Goal: Task Accomplishment & Management: Use online tool/utility

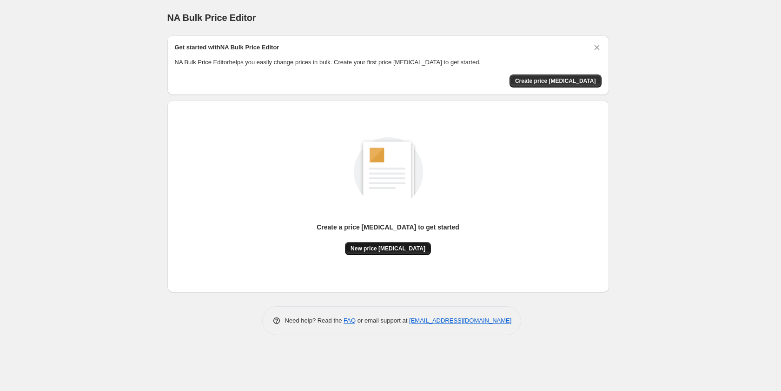
click at [374, 251] on span "New price [MEDICAL_DATA]" at bounding box center [388, 248] width 75 height 7
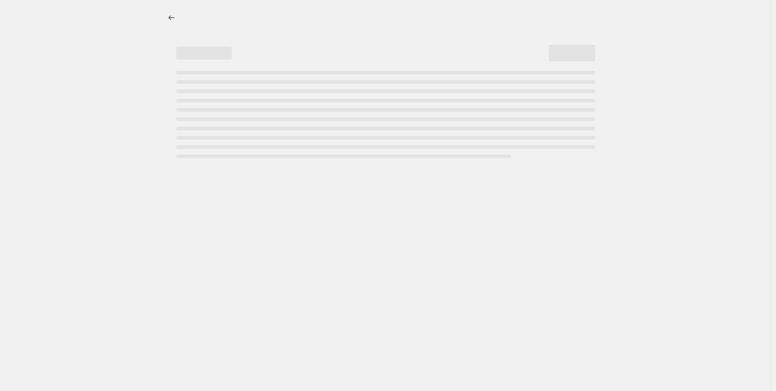
select select "percentage"
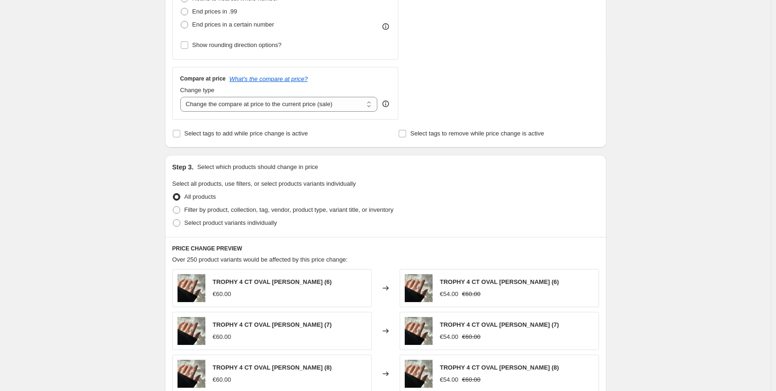
scroll to position [325, 0]
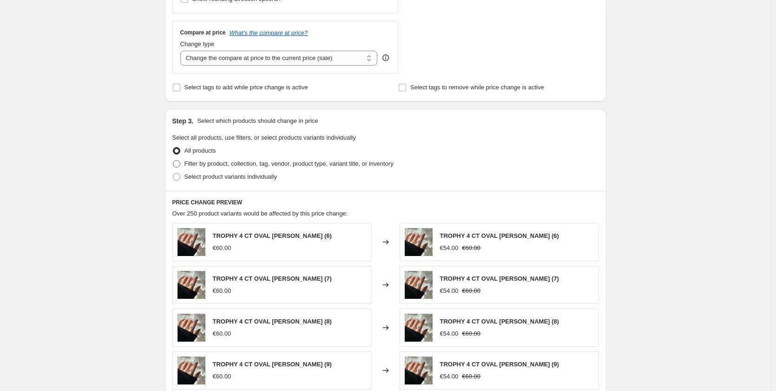
click at [180, 164] on span at bounding box center [176, 163] width 7 height 7
click at [173, 160] on input "Filter by product, collection, tag, vendor, product type, variant title, or inv…" at bounding box center [173, 160] width 0 height 0
radio input "true"
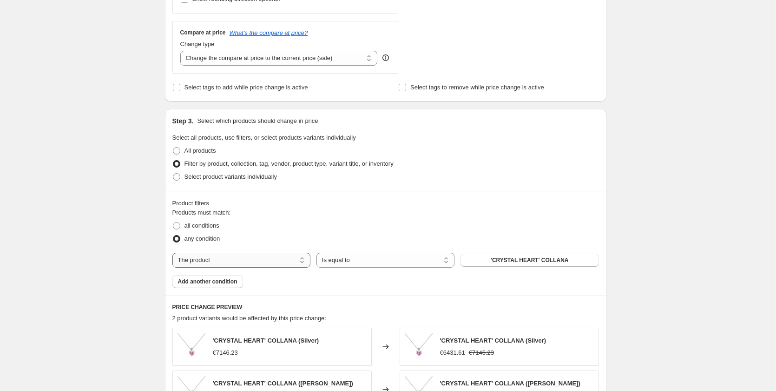
click at [286, 261] on select "The product The product's collection The product's vendor The product's status …" at bounding box center [241, 259] width 138 height 15
select select "collection"
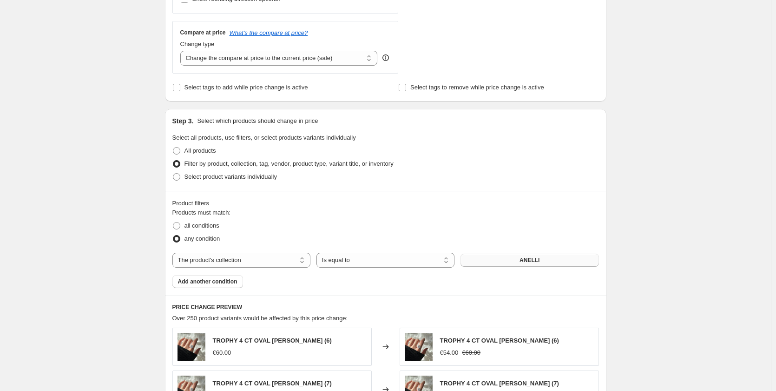
click at [530, 258] on span "ANELLI" at bounding box center [530, 259] width 20 height 7
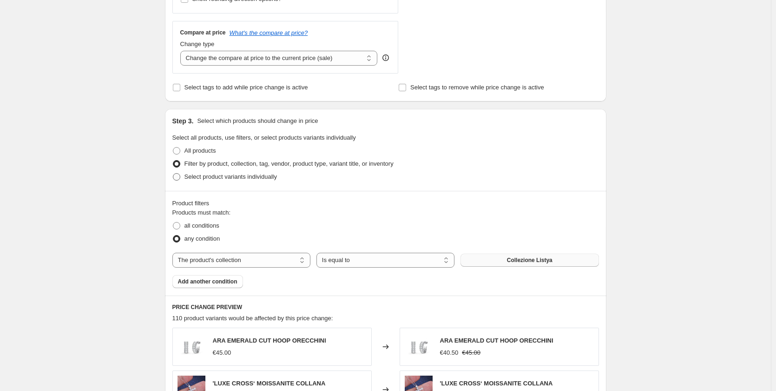
click at [237, 176] on span "Select product variants individually" at bounding box center [231, 176] width 93 height 7
click at [173, 173] on input "Select product variants individually" at bounding box center [173, 173] width 0 height 0
radio input "true"
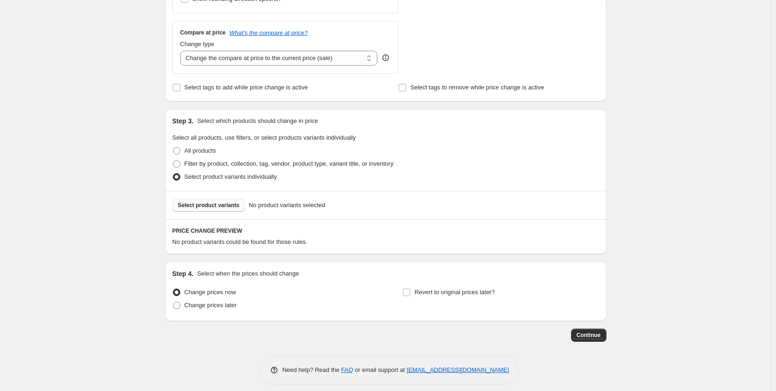
click at [237, 203] on span "Select product variants" at bounding box center [209, 204] width 62 height 7
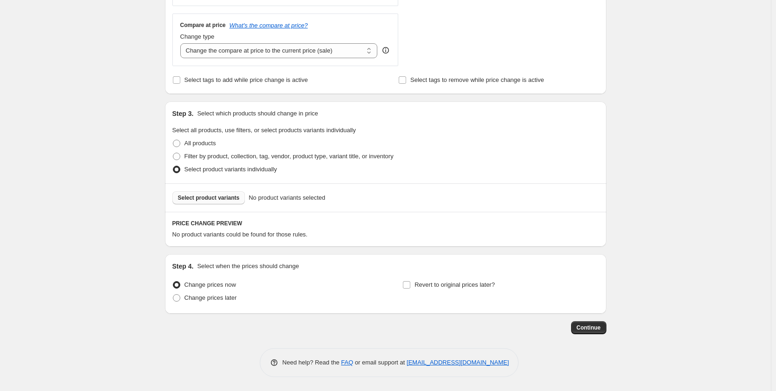
click at [186, 199] on span "Select product variants" at bounding box center [209, 197] width 62 height 7
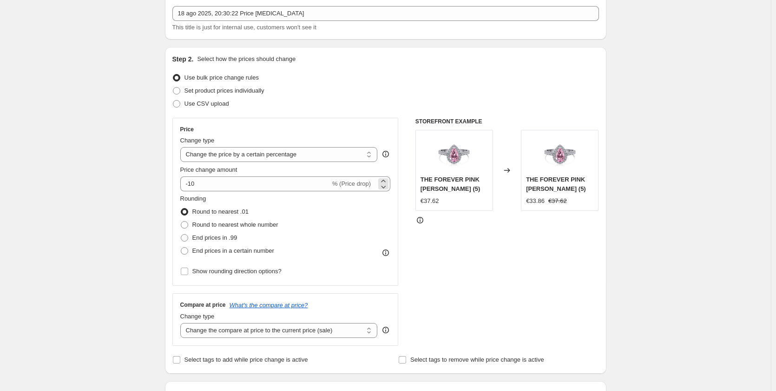
scroll to position [46, 0]
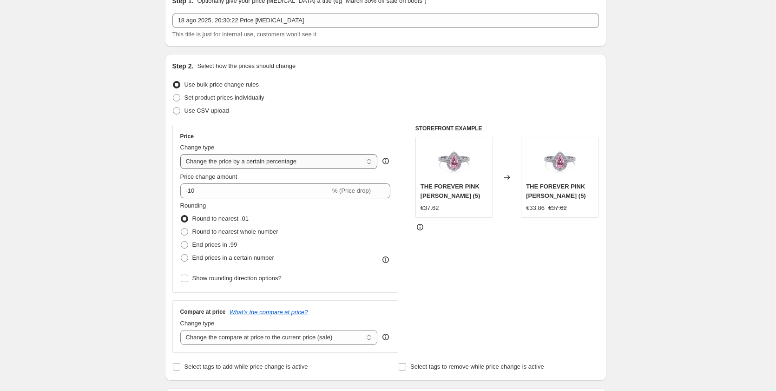
click at [242, 160] on select "Change the price to a certain amount Change the price by a certain amount Chang…" at bounding box center [279, 161] width 198 height 15
select select "by"
click at [182, 154] on select "Change the price to a certain amount Change the price by a certain amount Chang…" at bounding box center [279, 161] width 198 height 15
type input "-10.00"
click at [224, 162] on select "Change the price to a certain amount Change the price by a certain amount Chang…" at bounding box center [279, 161] width 198 height 15
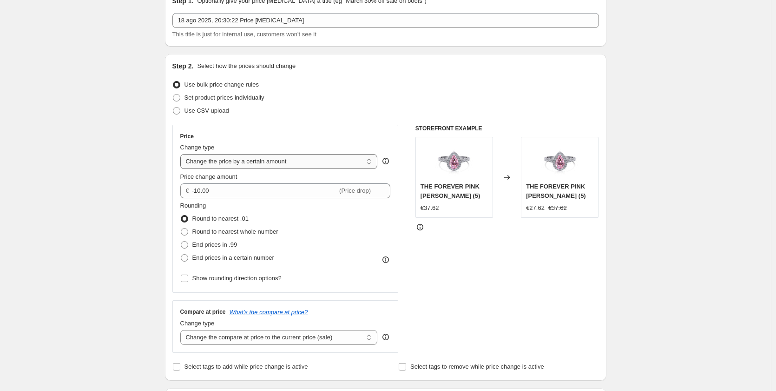
select select "to"
click at [182, 154] on select "Change the price to a certain amount Change the price by a certain amount Chang…" at bounding box center [279, 161] width 198 height 15
type input "80.00"
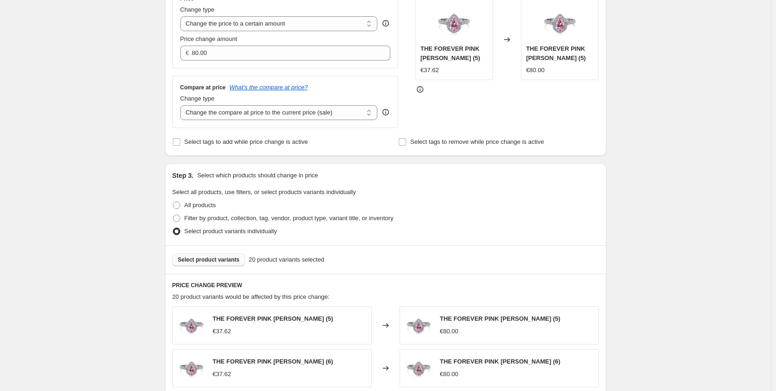
scroll to position [186, 0]
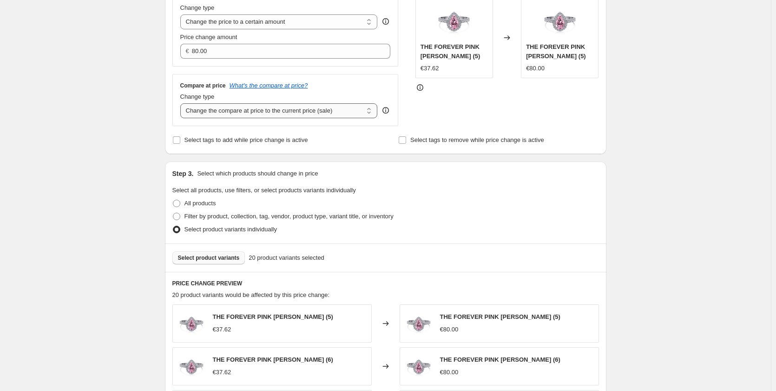
click at [210, 113] on select "Change the compare at price to the current price (sale) Change the compare at p…" at bounding box center [279, 110] width 198 height 15
select select "to"
click at [182, 104] on select "Change the compare at price to the current price (sale) Change the compare at p…" at bounding box center [279, 110] width 198 height 15
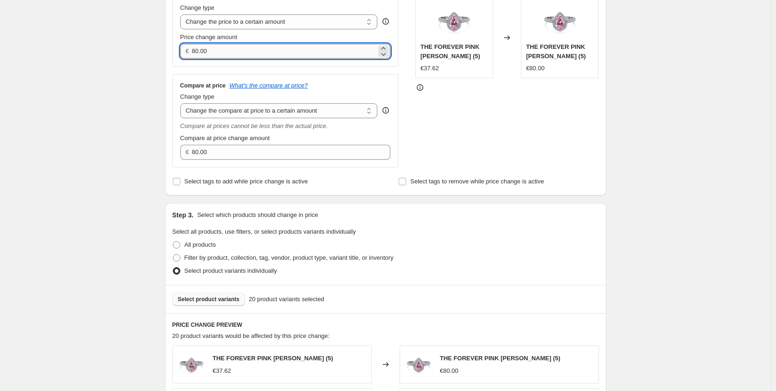
click at [218, 57] on input "80.00" at bounding box center [284, 51] width 185 height 15
click at [202, 53] on input "80.00" at bounding box center [284, 51] width 185 height 15
click at [194, 51] on input "80.00" at bounding box center [284, 51] width 185 height 15
type input "280.00"
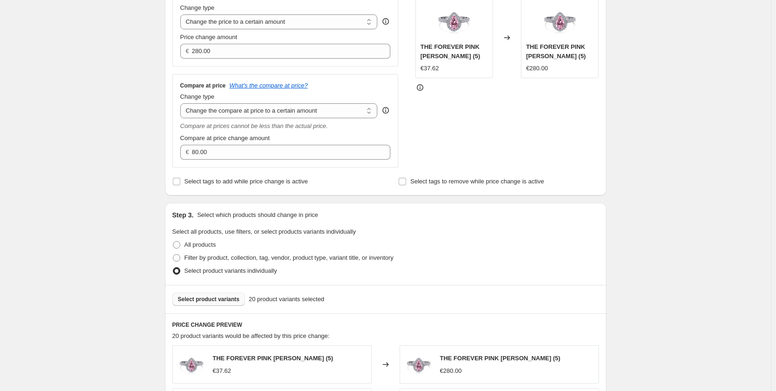
click at [159, 71] on div "Create new price [MEDICAL_DATA]. This page is ready Create new price [MEDICAL_D…" at bounding box center [386, 270] width 464 height 912
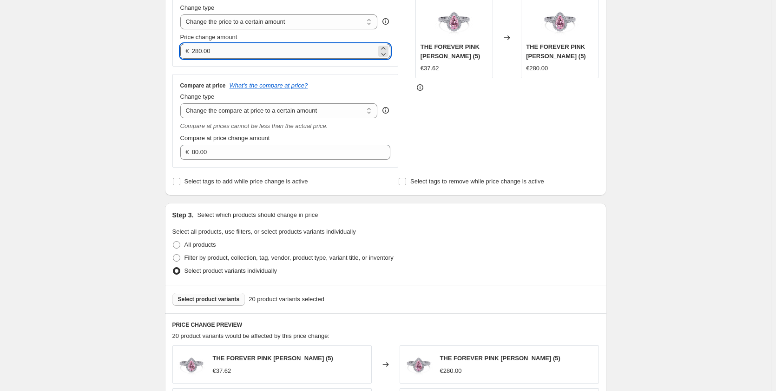
click at [197, 52] on input "280.00" at bounding box center [284, 51] width 185 height 15
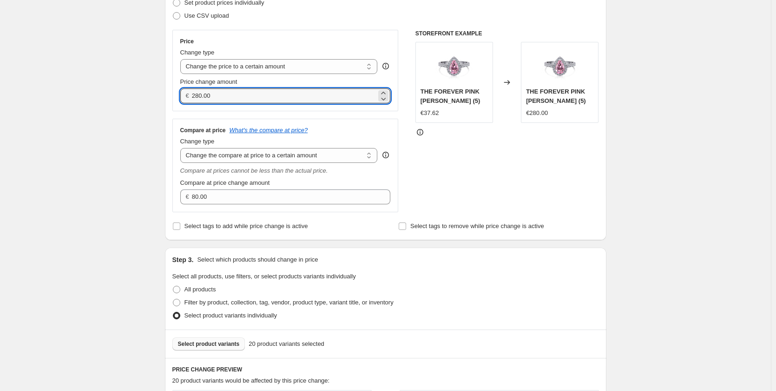
scroll to position [139, 0]
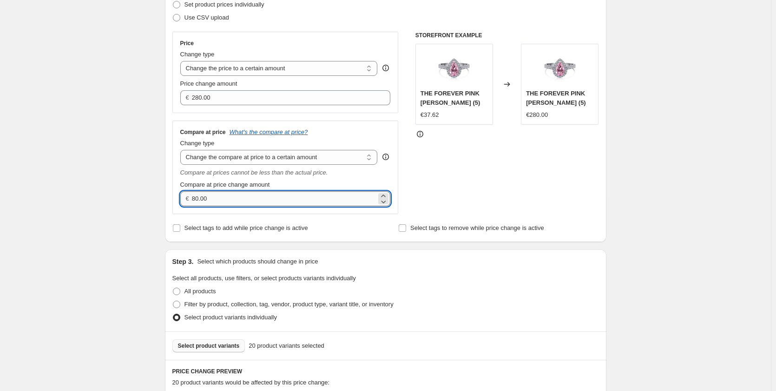
click at [219, 200] on input "80.00" at bounding box center [284, 198] width 185 height 15
click at [199, 202] on input "80.00" at bounding box center [284, 198] width 185 height 15
type input "20.00"
click at [147, 205] on div "Create new price [MEDICAL_DATA]. This page is ready Create new price [MEDICAL_D…" at bounding box center [385, 317] width 771 height 912
click at [228, 161] on select "Change the compare at price to the current price (sale) Change the compare at p…" at bounding box center [279, 157] width 198 height 15
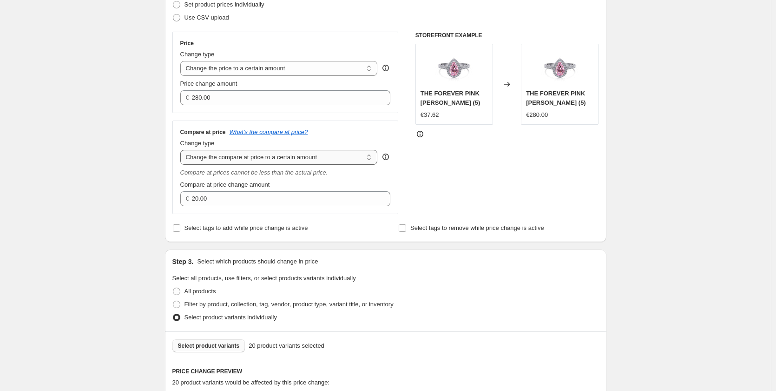
click at [182, 150] on select "Change the compare at price to the current price (sale) Change the compare at p…" at bounding box center [279, 157] width 198 height 15
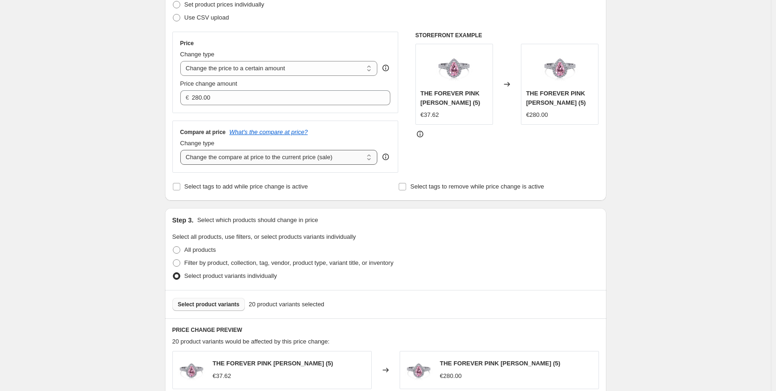
click at [214, 164] on select "Change the compare at price to the current price (sale) Change the compare at p…" at bounding box center [279, 157] width 198 height 15
click at [182, 150] on select "Change the compare at price to the current price (sale) Change the compare at p…" at bounding box center [279, 157] width 198 height 15
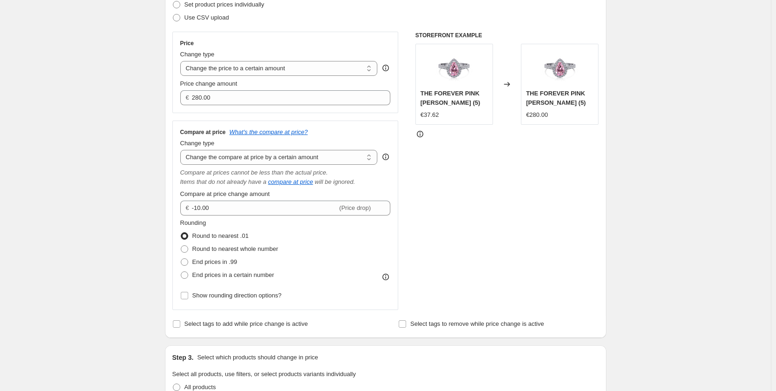
click at [161, 206] on div "Step 1. Optionally give your price [MEDICAL_DATA] a title (eg "March 30% off sa…" at bounding box center [382, 350] width 449 height 924
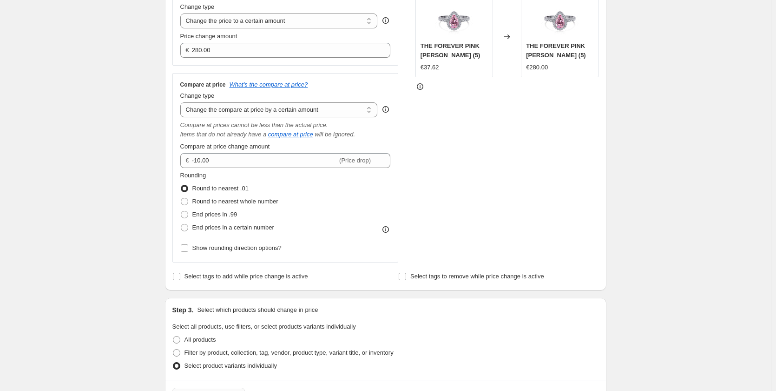
scroll to position [186, 0]
click at [201, 109] on select "Change the compare at price to the current price (sale) Change the compare at p…" at bounding box center [279, 110] width 198 height 15
click at [182, 104] on select "Change the compare at price to the current price (sale) Change the compare at p…" at bounding box center [279, 110] width 198 height 15
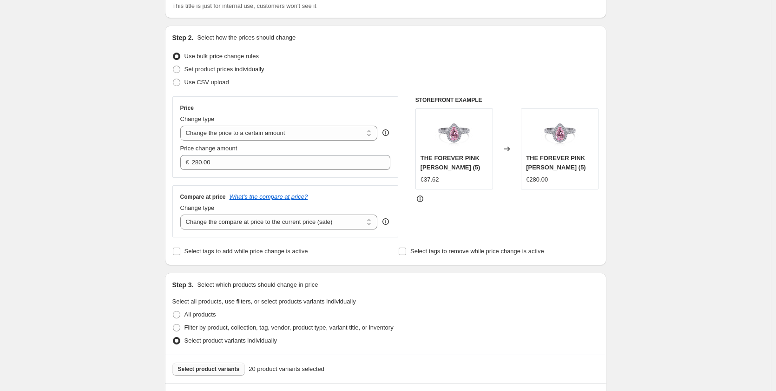
scroll to position [63, 0]
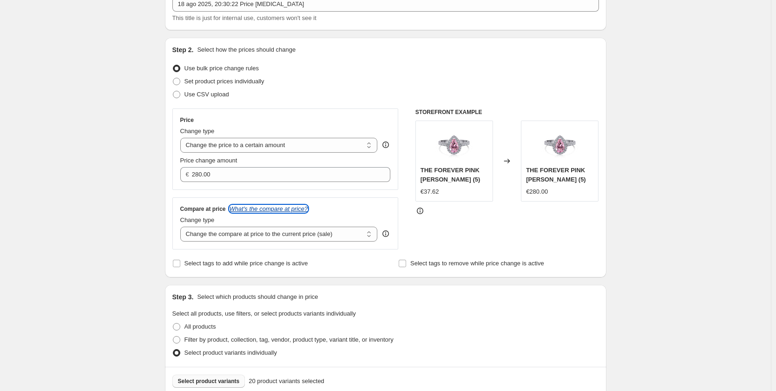
click at [275, 205] on icon "What's the compare at price?" at bounding box center [269, 208] width 79 height 7
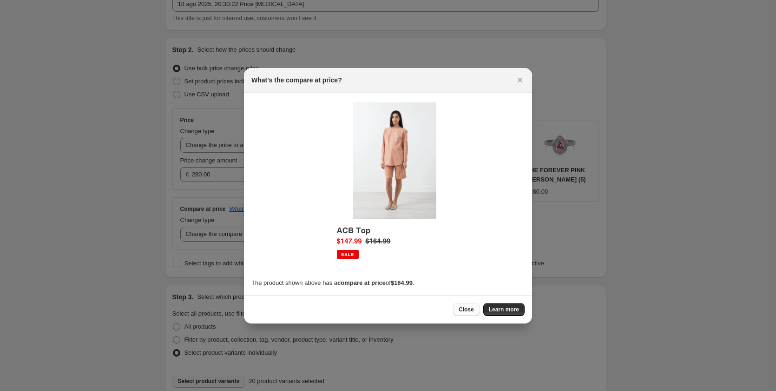
click at [474, 311] on span "Close" at bounding box center [466, 308] width 15 height 7
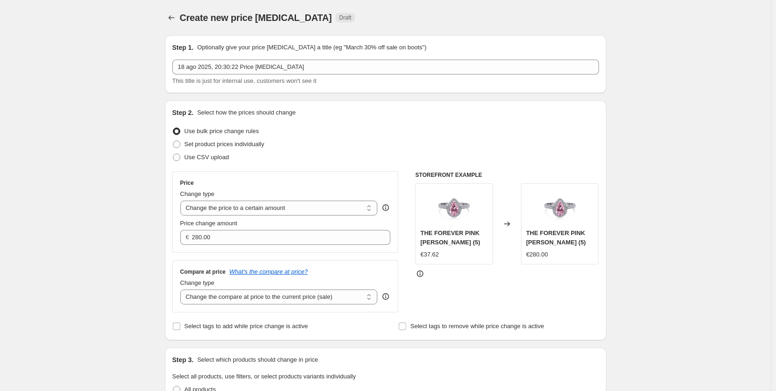
scroll to position [63, 0]
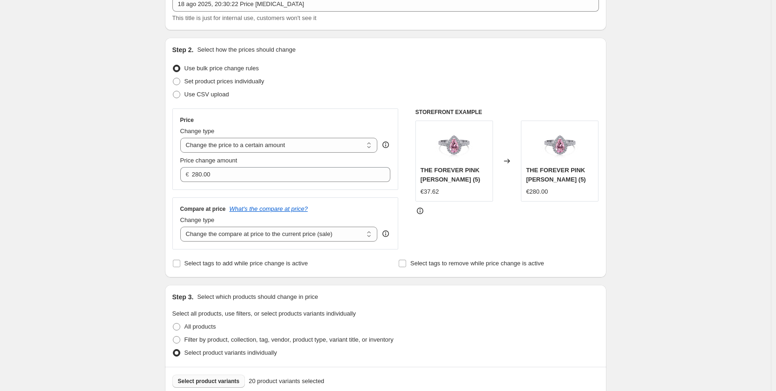
click at [222, 245] on div "Compare at price What's the compare at price? Change type Change the compare at…" at bounding box center [285, 223] width 226 height 52
click at [225, 236] on select "Change the compare at price to the current price (sale) Change the compare at p…" at bounding box center [279, 233] width 198 height 15
select select "to"
click at [182, 227] on select "Change the compare at price to the current price (sale) Change the compare at p…" at bounding box center [279, 233] width 198 height 15
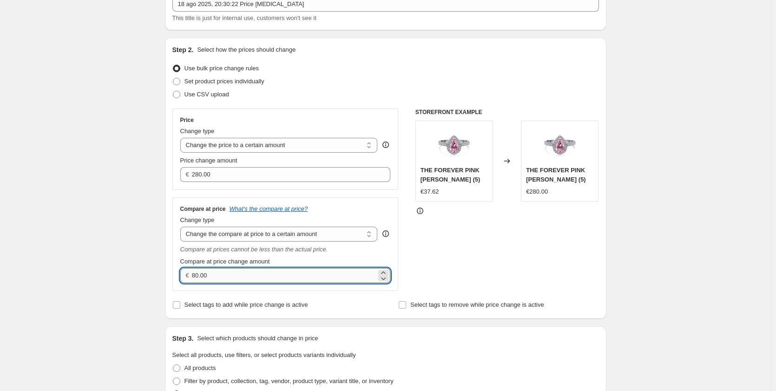
click at [199, 275] on input "80.00" at bounding box center [284, 275] width 185 height 15
click at [206, 281] on input "79.00" at bounding box center [284, 275] width 185 height 15
click at [221, 278] on input "79.90" at bounding box center [284, 275] width 185 height 15
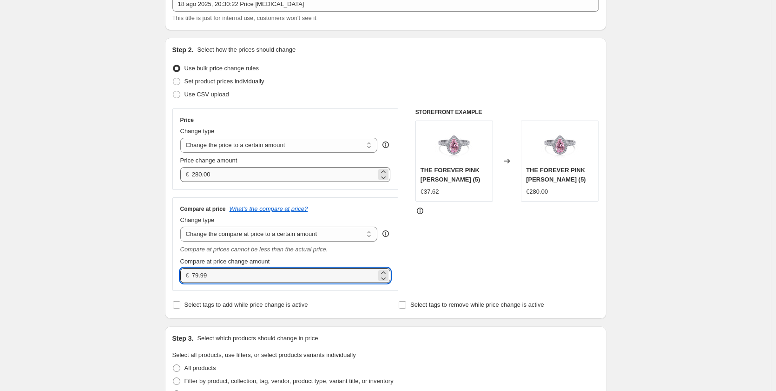
type input "79.99"
click at [216, 167] on input "280.00" at bounding box center [284, 174] width 185 height 15
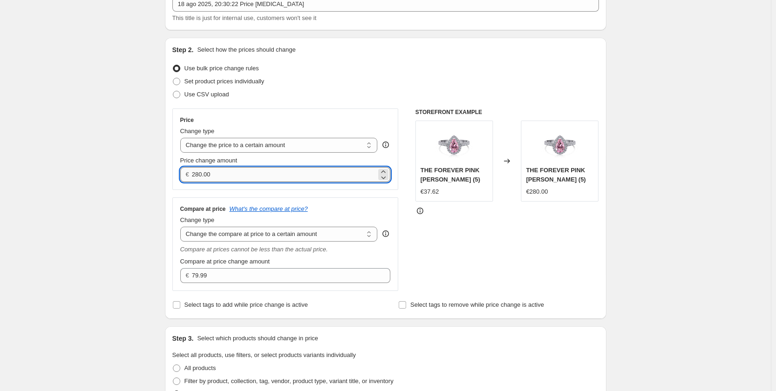
click at [198, 174] on input "280.00" at bounding box center [284, 174] width 185 height 15
click at [197, 173] on input "80.00" at bounding box center [284, 174] width 185 height 15
click at [202, 172] on input "190.00" at bounding box center [284, 174] width 185 height 15
click at [204, 170] on input "190.00" at bounding box center [284, 174] width 185 height 15
click at [205, 171] on input "190.00" at bounding box center [284, 174] width 185 height 15
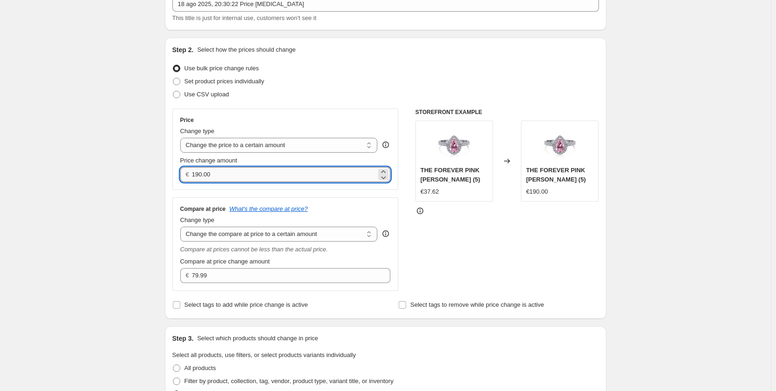
click at [203, 170] on input "190.00" at bounding box center [284, 174] width 185 height 15
click at [208, 174] on input "19.00" at bounding box center [284, 174] width 185 height 15
click at [205, 173] on input "19.00" at bounding box center [284, 174] width 185 height 15
click at [160, 201] on div "Step 1. Optionally give your price [MEDICAL_DATA] a title (eg "March 30% off sa…" at bounding box center [382, 379] width 449 height 828
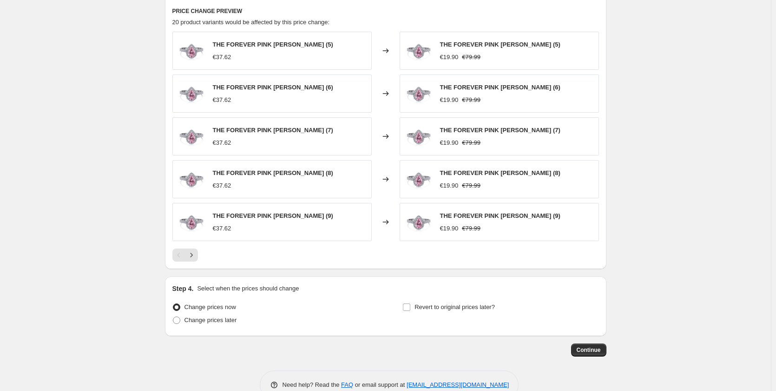
scroll to position [336, 0]
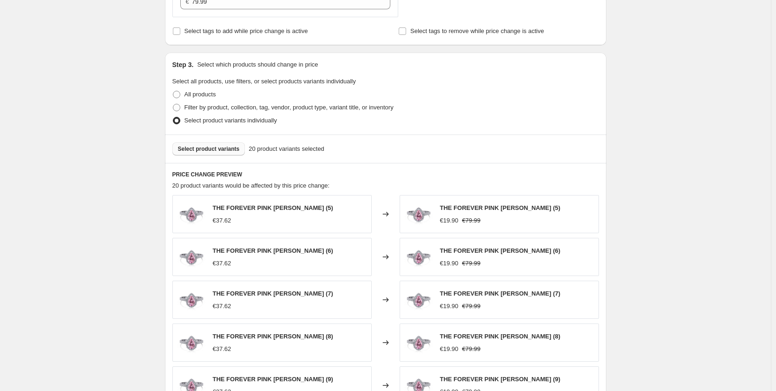
click at [228, 155] on button "Select product variants" at bounding box center [208, 148] width 73 height 13
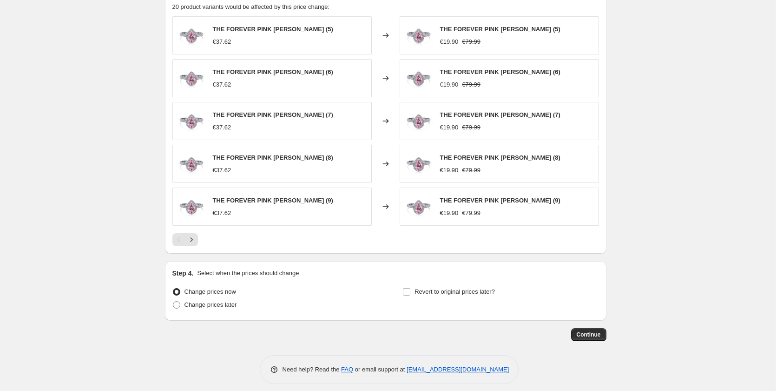
scroll to position [522, 0]
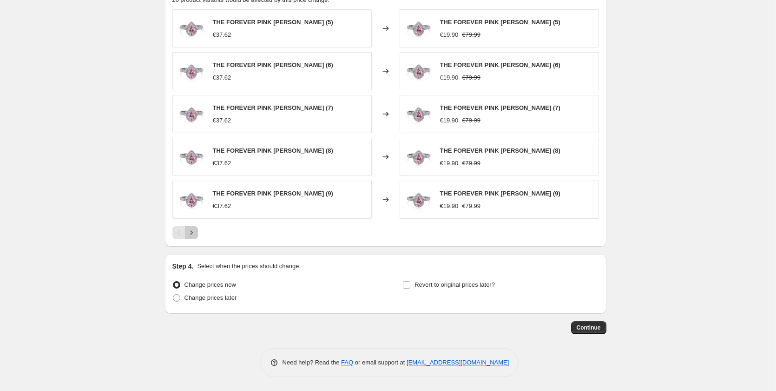
click at [196, 237] on icon "Next" at bounding box center [191, 232] width 9 height 9
click at [192, 234] on icon "Next" at bounding box center [191, 233] width 2 height 4
click at [193, 234] on icon "Next" at bounding box center [191, 232] width 9 height 9
click at [174, 234] on div "PRICE CHANGE PREVIEW 20 product variants would be affected by this price change…" at bounding box center [386, 111] width 442 height 269
click at [179, 231] on icon "Previous" at bounding box center [178, 232] width 9 height 9
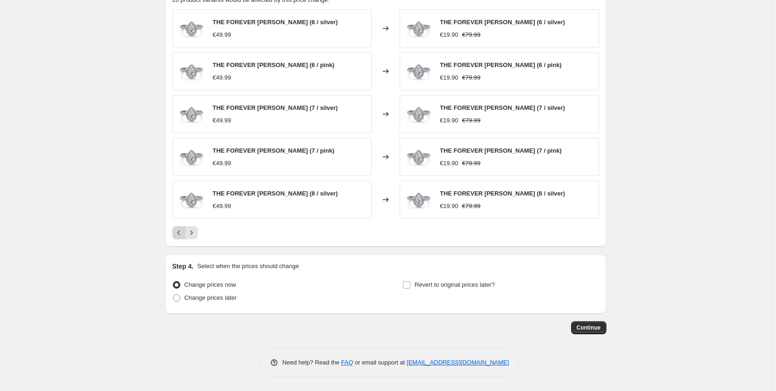
click at [179, 231] on icon "Previous" at bounding box center [178, 232] width 9 height 9
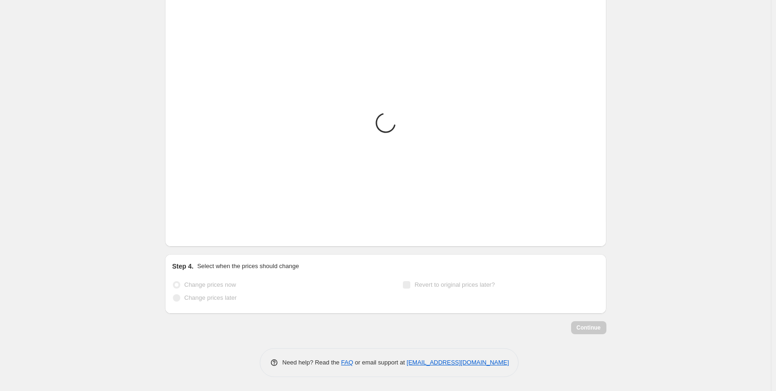
click at [179, 231] on icon "Previous" at bounding box center [178, 232] width 9 height 9
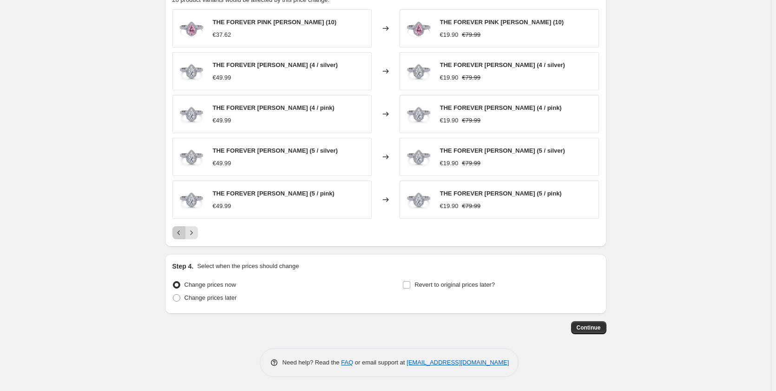
click at [179, 231] on icon "Previous" at bounding box center [178, 232] width 9 height 9
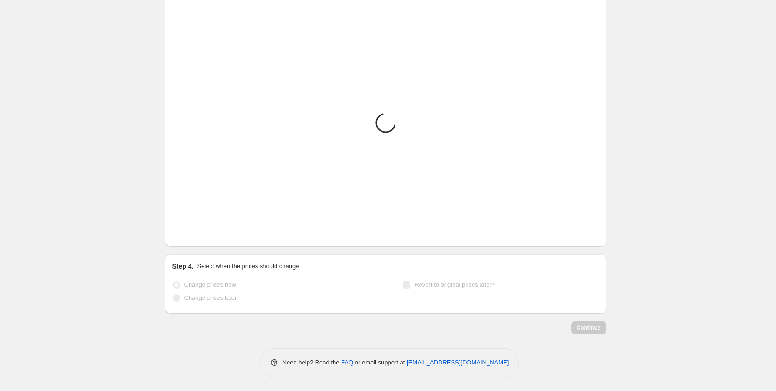
click at [179, 231] on icon "Previous" at bounding box center [178, 232] width 9 height 9
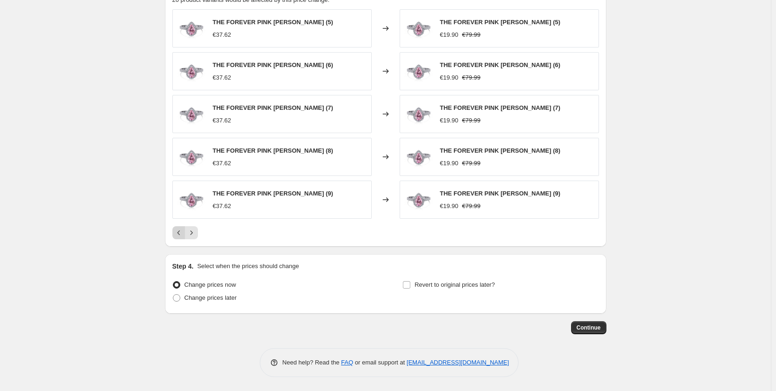
click at [179, 230] on div "Pagination" at bounding box center [178, 232] width 13 height 13
click at [196, 229] on icon "Next" at bounding box center [191, 232] width 9 height 9
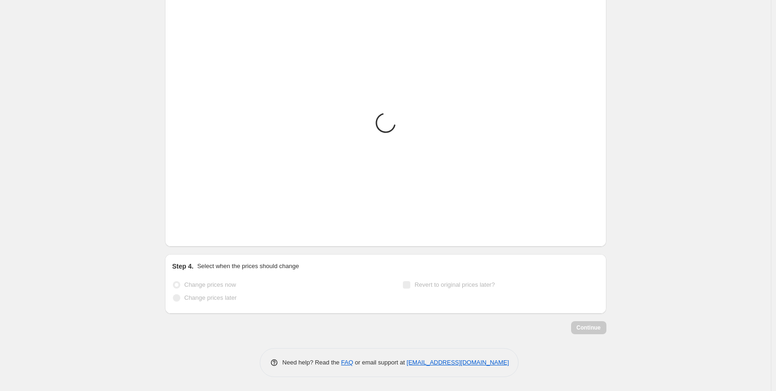
click at [196, 229] on icon "Next" at bounding box center [191, 232] width 9 height 9
click at [198, 229] on div "Pagination" at bounding box center [191, 232] width 13 height 13
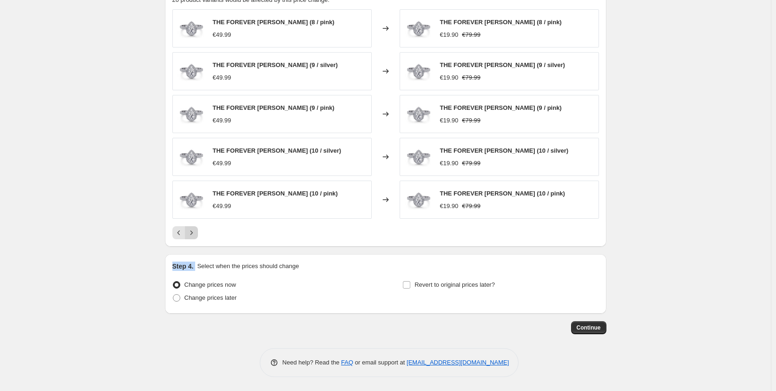
click at [198, 229] on div "Pagination" at bounding box center [191, 232] width 13 height 13
click at [233, 235] on div at bounding box center [385, 232] width 427 height 13
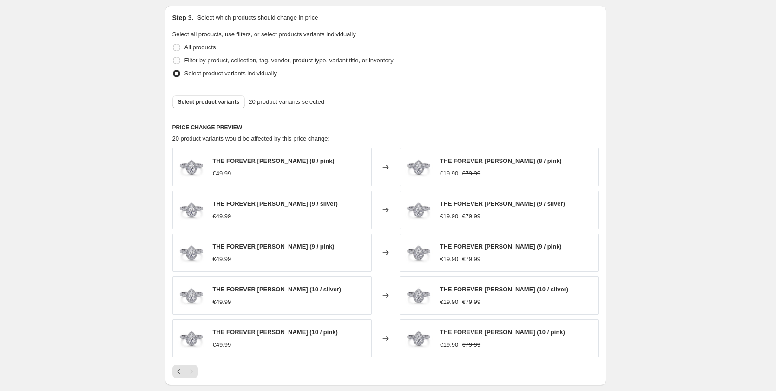
scroll to position [383, 0]
click at [214, 110] on div "Select product variants 20 product variants selected" at bounding box center [386, 102] width 442 height 28
click at [208, 105] on span "Select product variants" at bounding box center [209, 102] width 62 height 7
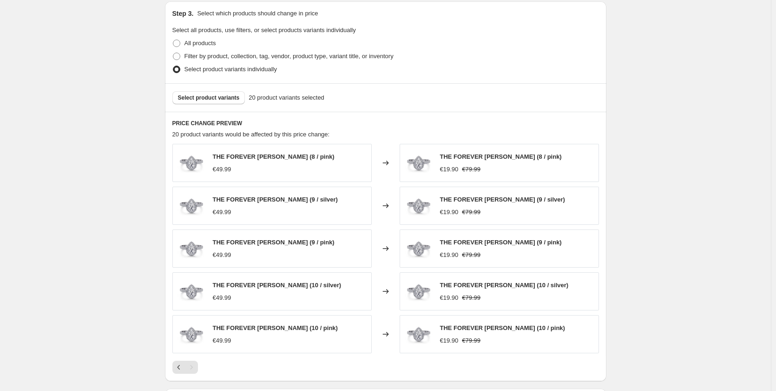
scroll to position [290, 0]
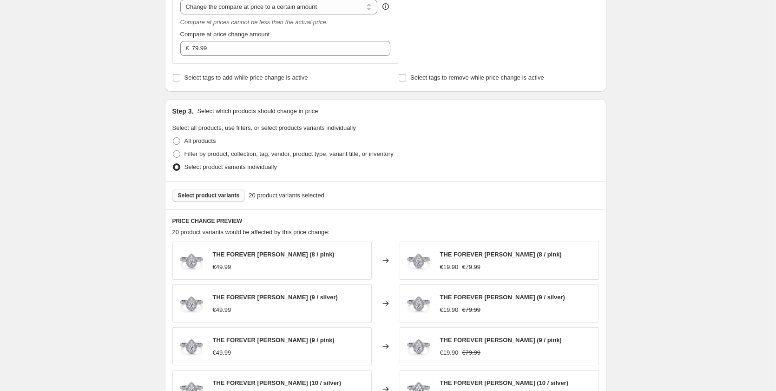
click at [215, 194] on span "Select product variants" at bounding box center [209, 195] width 62 height 7
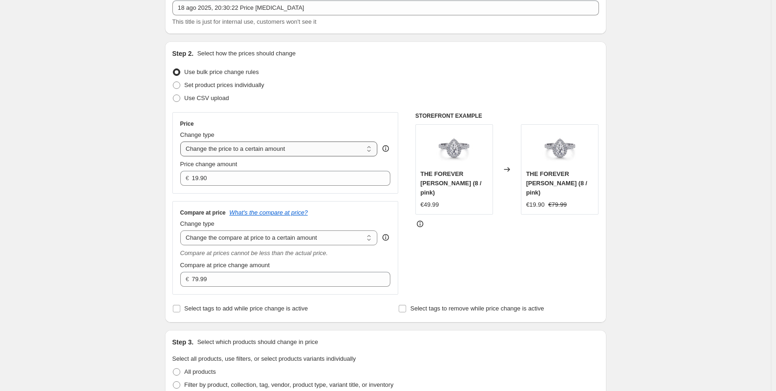
scroll to position [57, 0]
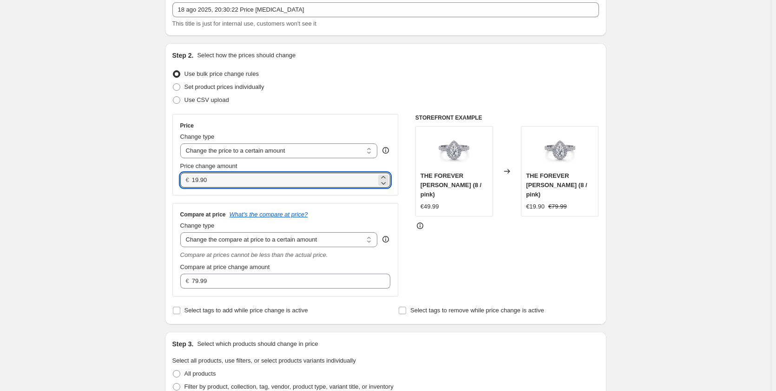
drag, startPoint x: 199, startPoint y: 179, endPoint x: 193, endPoint y: 180, distance: 6.2
click at [193, 180] on div "€ 19.90" at bounding box center [285, 179] width 211 height 15
type input "25.90"
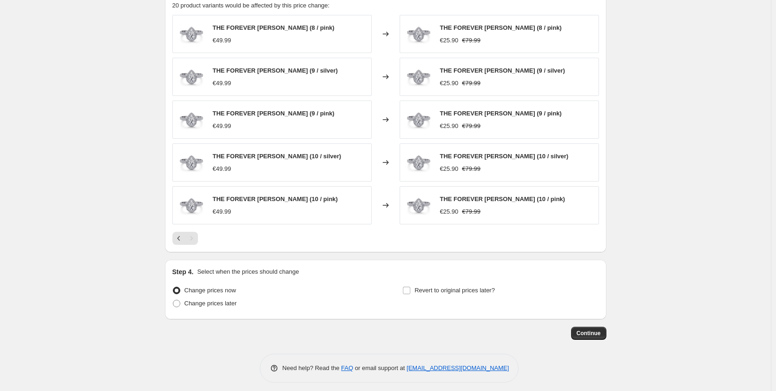
scroll to position [522, 0]
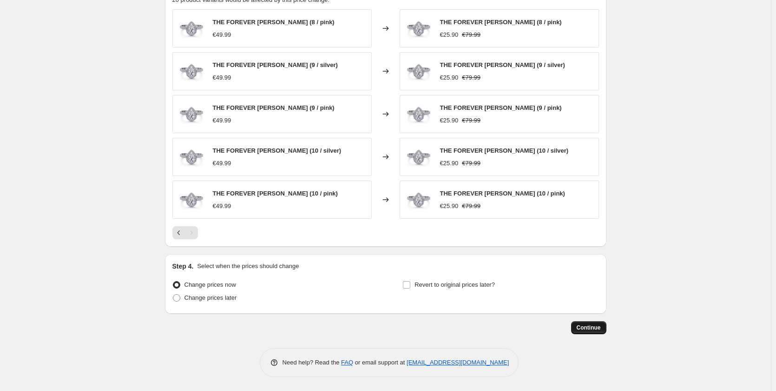
click at [596, 324] on span "Continue" at bounding box center [589, 327] width 24 height 7
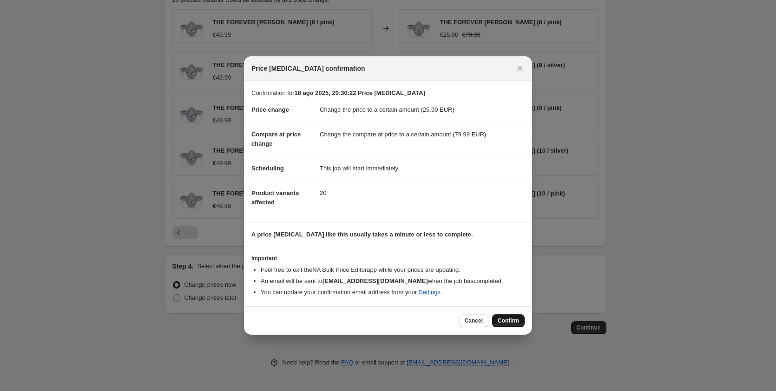
click at [508, 321] on span "Confirm" at bounding box center [508, 320] width 21 height 7
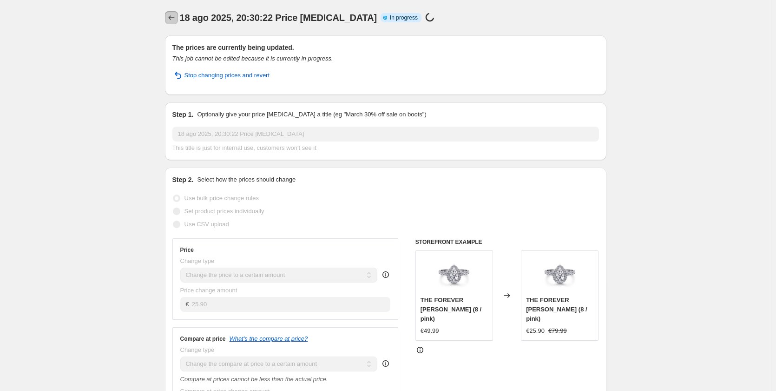
click at [174, 16] on icon "Price change jobs" at bounding box center [171, 17] width 9 height 9
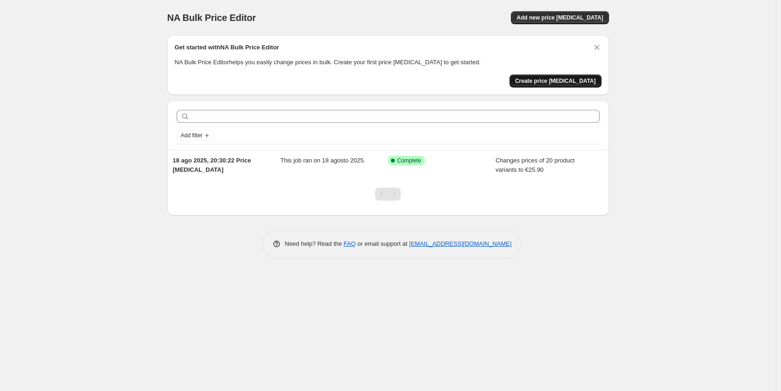
click at [550, 76] on button "Create price [MEDICAL_DATA]" at bounding box center [556, 80] width 92 height 13
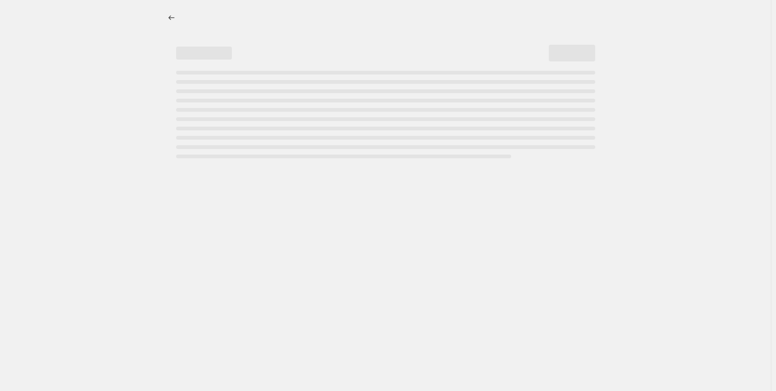
select select "percentage"
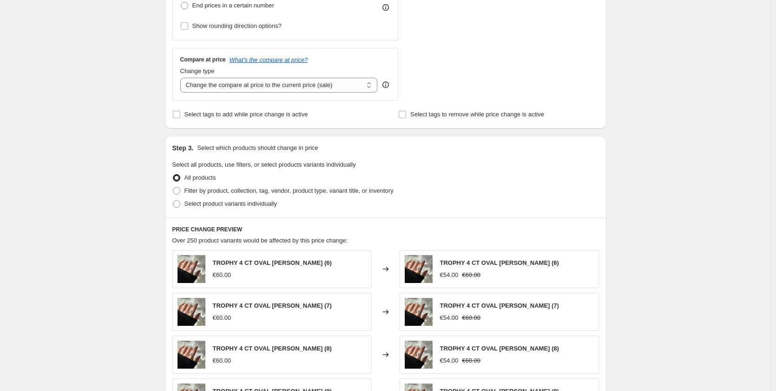
scroll to position [325, 0]
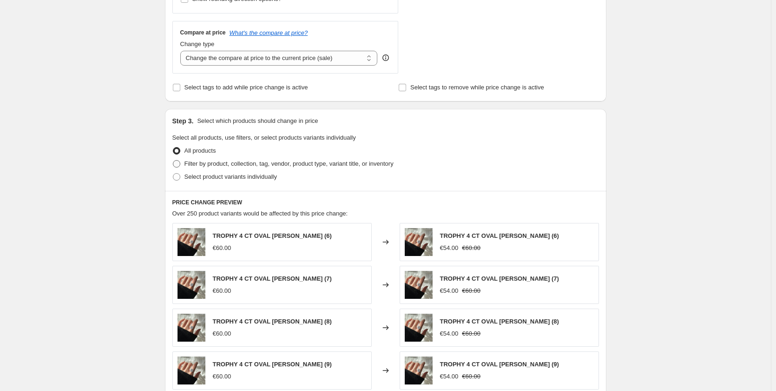
click at [208, 166] on span "Filter by product, collection, tag, vendor, product type, variant title, or inv…" at bounding box center [289, 163] width 209 height 7
click at [173, 160] on input "Filter by product, collection, tag, vendor, product type, variant title, or inv…" at bounding box center [173, 160] width 0 height 0
radio input "true"
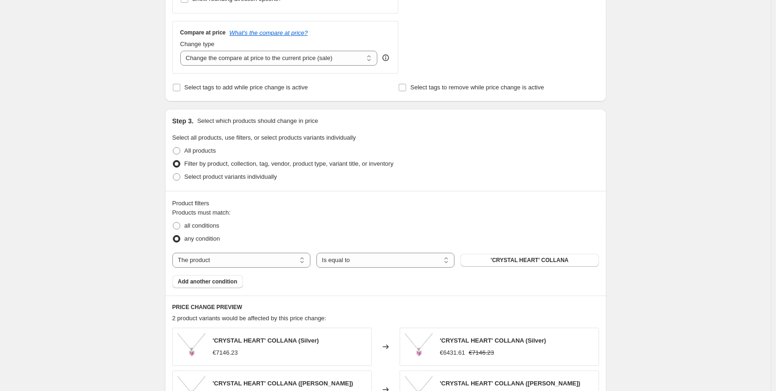
scroll to position [372, 0]
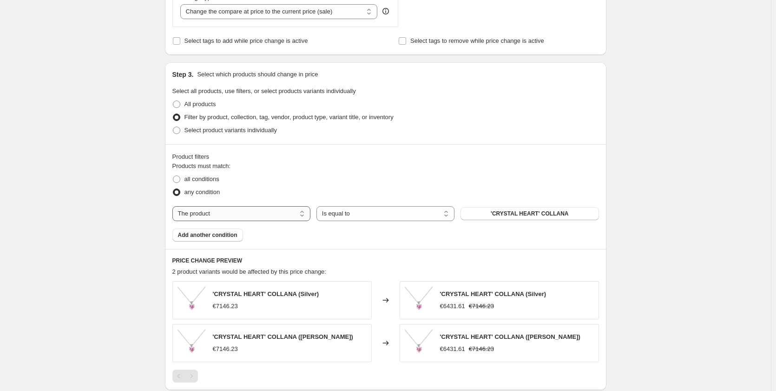
click at [260, 213] on select "The product The product's collection The product's vendor The product's status …" at bounding box center [241, 213] width 138 height 15
click at [240, 192] on div "any condition" at bounding box center [385, 192] width 427 height 13
click at [487, 212] on button "'CRYSTAL HEART' COLLANA" at bounding box center [530, 213] width 138 height 13
click at [512, 218] on button "'CRYSTAL HEART' COLLANA" at bounding box center [530, 213] width 138 height 13
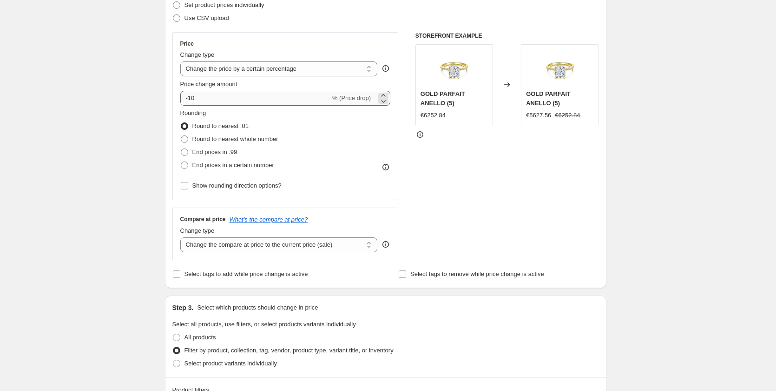
scroll to position [139, 0]
click at [198, 71] on select "Change the price to a certain amount Change the price by a certain amount Chang…" at bounding box center [279, 68] width 198 height 15
select select "to"
click at [182, 61] on select "Change the price to a certain amount Change the price by a certain amount Chang…" at bounding box center [279, 68] width 198 height 15
type input "80.00"
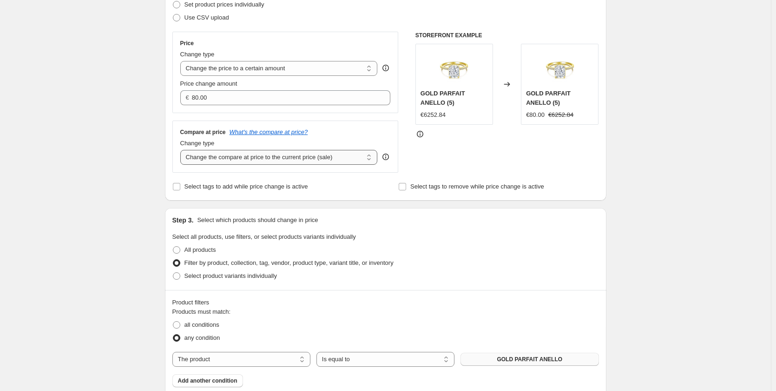
click at [223, 163] on select "Change the compare at price to the current price (sale) Change the compare at p…" at bounding box center [279, 157] width 198 height 15
select select "to"
click at [182, 150] on select "Change the compare at price to the current price (sale) Change the compare at p…" at bounding box center [279, 157] width 198 height 15
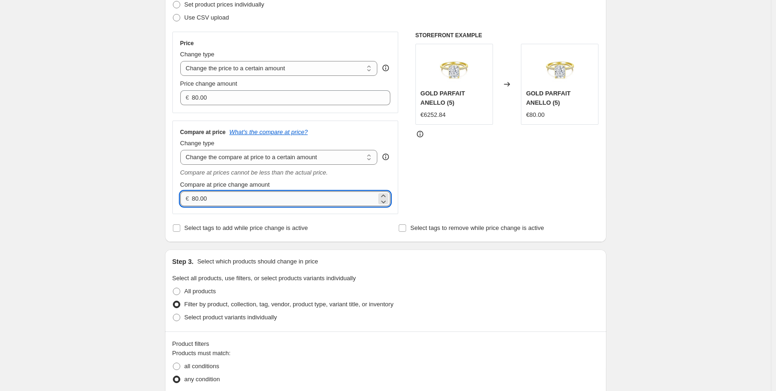
click at [196, 198] on input "80.00" at bounding box center [284, 198] width 185 height 15
click at [195, 204] on input "80.00" at bounding box center [284, 198] width 185 height 15
click at [198, 201] on input "80.00" at bounding box center [284, 198] width 185 height 15
click at [199, 198] on input "80.00" at bounding box center [284, 198] width 185 height 15
click at [204, 202] on input "75.00" at bounding box center [284, 198] width 185 height 15
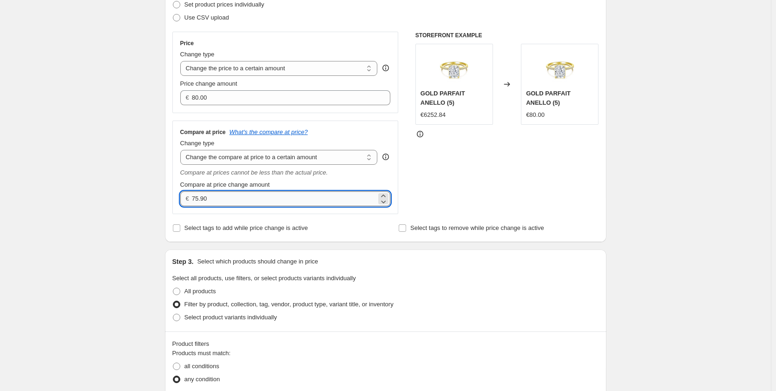
click at [216, 198] on input "75.90" at bounding box center [284, 198] width 185 height 15
type input "75.99"
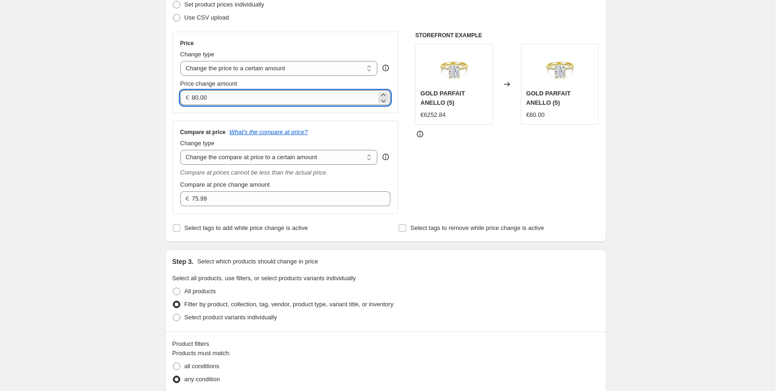
drag, startPoint x: 200, startPoint y: 96, endPoint x: 194, endPoint y: 95, distance: 6.1
click at [194, 95] on input "80.00" at bounding box center [284, 97] width 185 height 15
click at [205, 91] on input "19.00" at bounding box center [284, 97] width 185 height 15
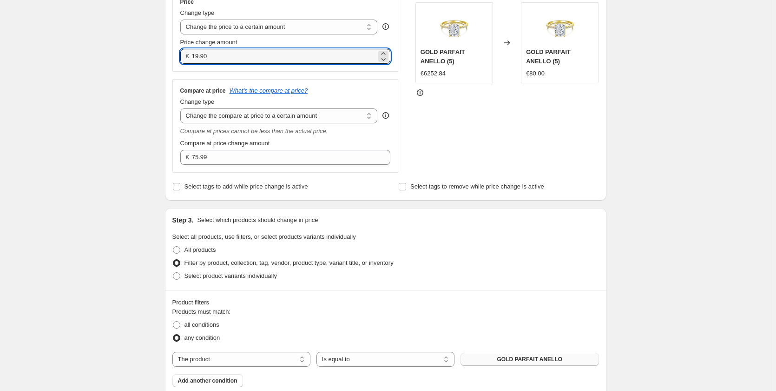
scroll to position [186, 0]
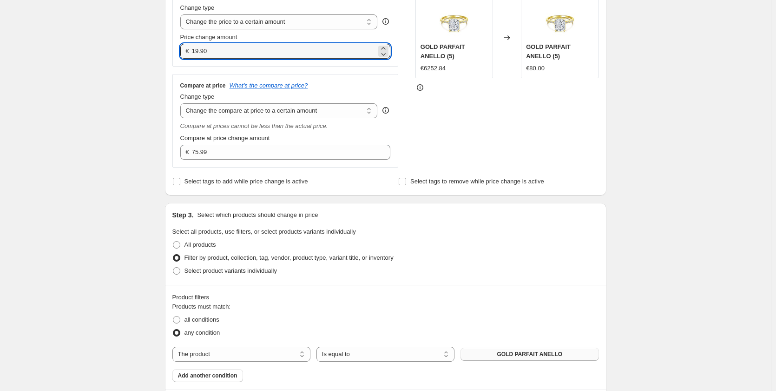
type input "19.90"
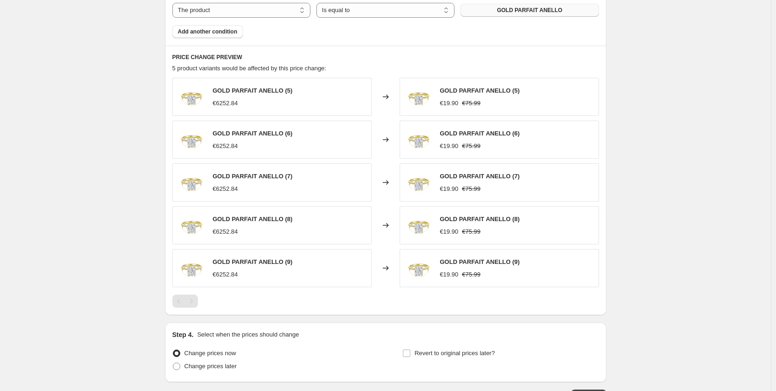
scroll to position [598, 0]
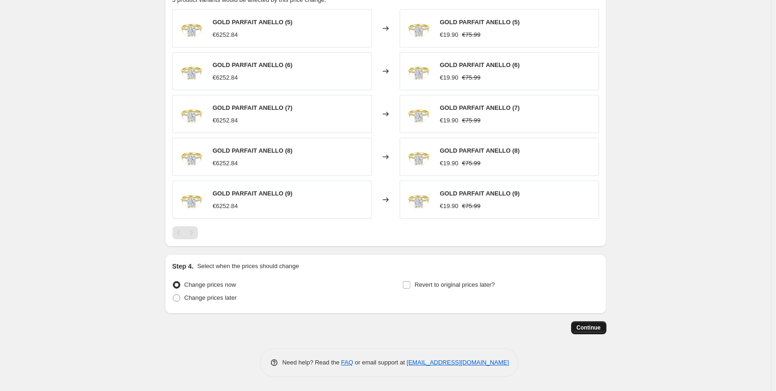
click at [590, 321] on button "Continue" at bounding box center [588, 327] width 35 height 13
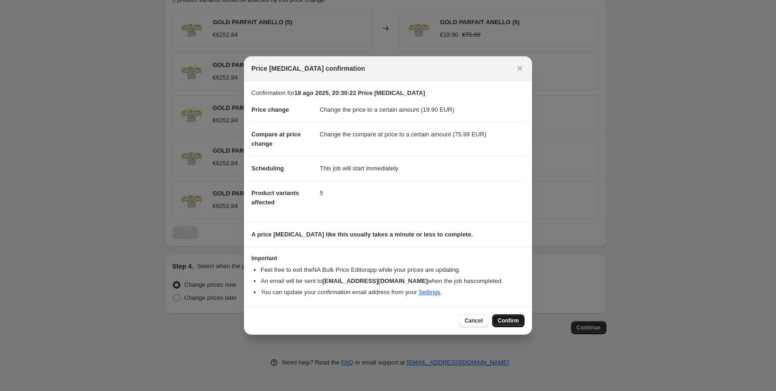
click at [496, 321] on button "Confirm" at bounding box center [508, 320] width 33 height 13
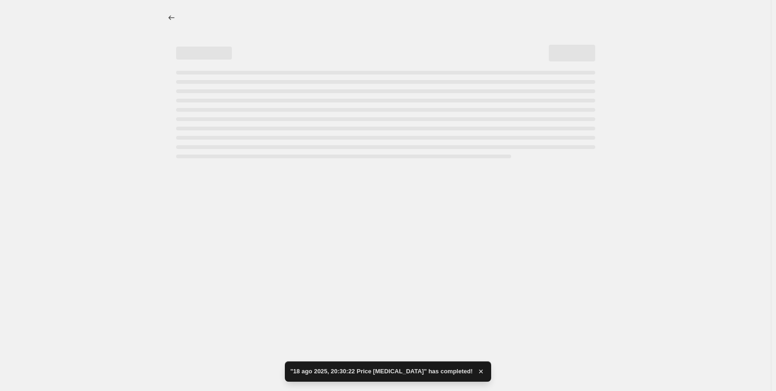
select select "to"
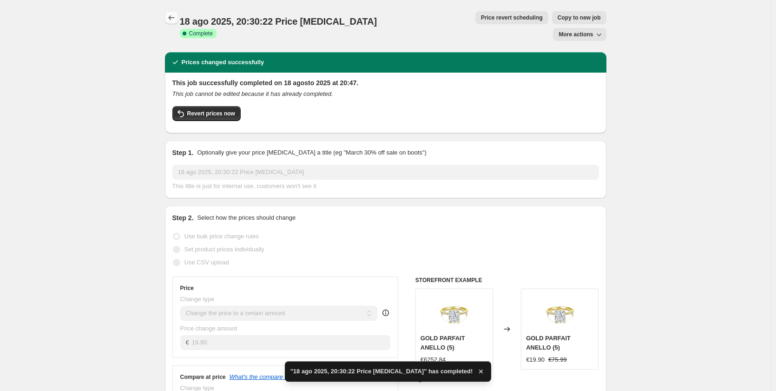
click at [176, 14] on icon "Price change jobs" at bounding box center [171, 17] width 9 height 9
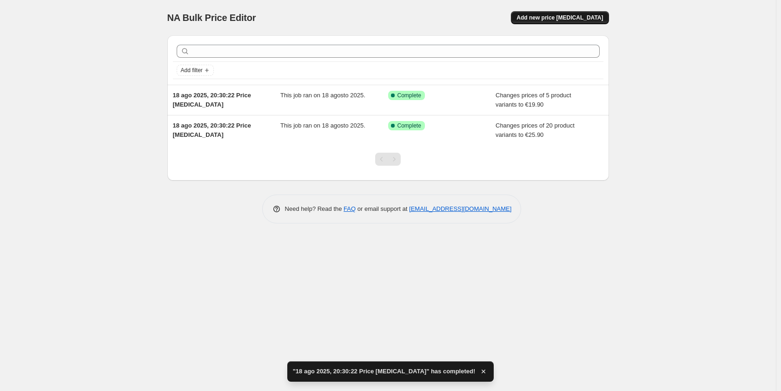
click at [580, 16] on span "Add new price [MEDICAL_DATA]" at bounding box center [560, 17] width 86 height 7
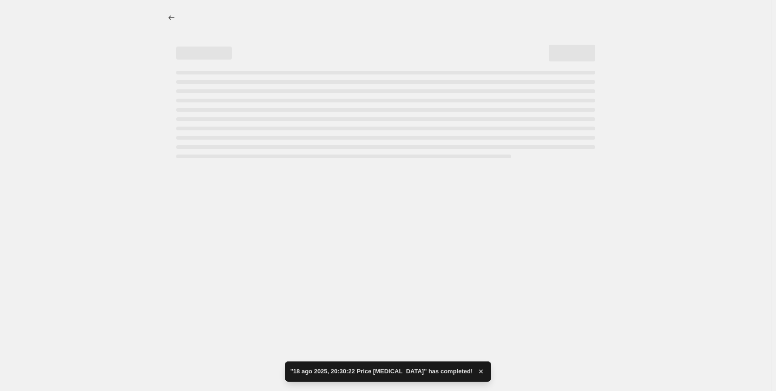
select select "percentage"
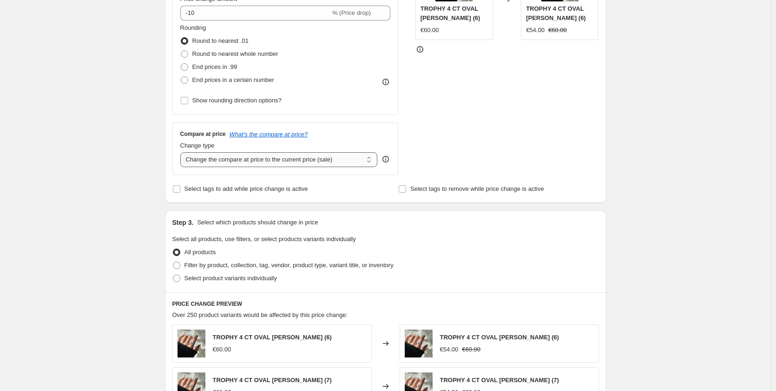
scroll to position [260, 0]
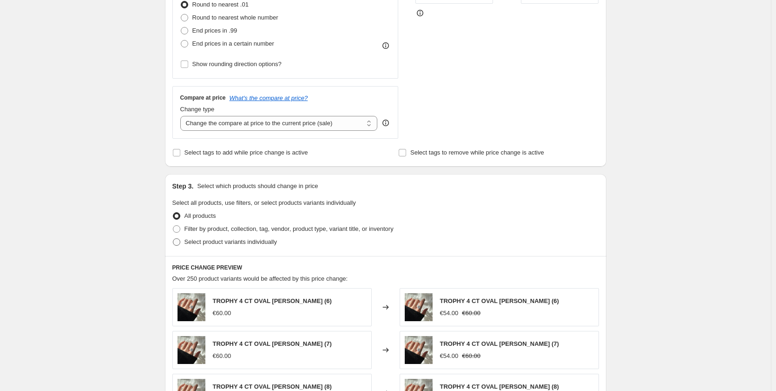
click at [203, 241] on span "Select product variants individually" at bounding box center [231, 241] width 93 height 7
click at [173, 239] on input "Select product variants individually" at bounding box center [173, 238] width 0 height 0
radio input "true"
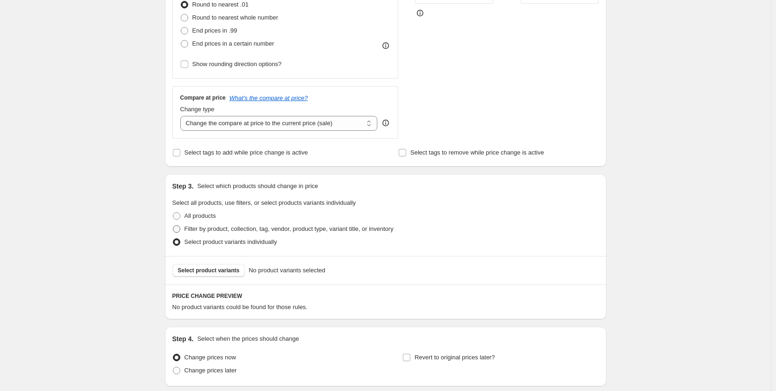
click at [207, 232] on span "Filter by product, collection, tag, vendor, product type, variant title, or inv…" at bounding box center [289, 228] width 209 height 7
click at [173, 225] on input "Filter by product, collection, tag, vendor, product type, variant title, or inv…" at bounding box center [173, 225] width 0 height 0
radio input "true"
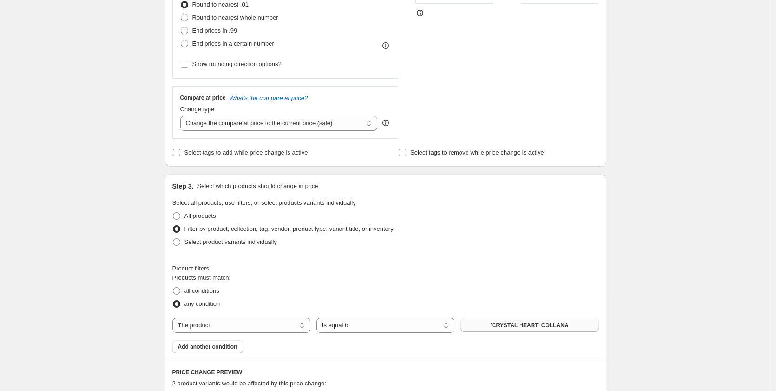
click at [505, 328] on span "'CRYSTAL HEART' COLLANA" at bounding box center [530, 324] width 78 height 7
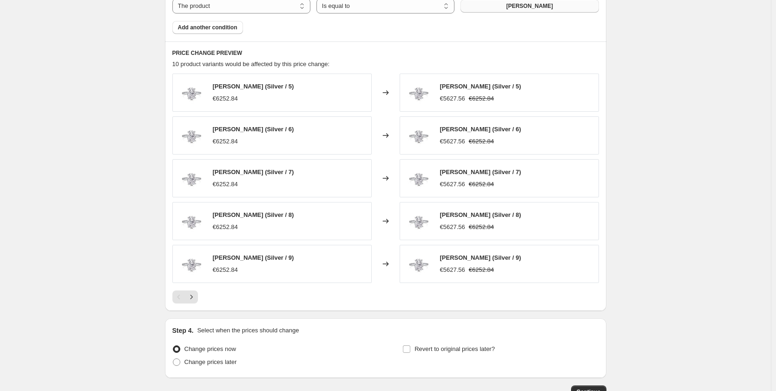
scroll to position [551, 0]
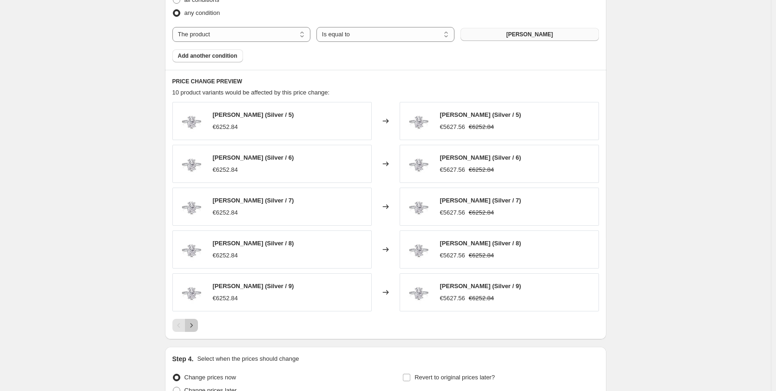
click at [194, 324] on icon "Next" at bounding box center [191, 324] width 9 height 9
click at [194, 325] on div "Pagination" at bounding box center [191, 324] width 13 height 13
click at [179, 327] on icon "Previous" at bounding box center [178, 324] width 9 height 9
click at [179, 327] on div "Pagination" at bounding box center [178, 324] width 13 height 13
click at [196, 329] on icon "Next" at bounding box center [191, 324] width 9 height 9
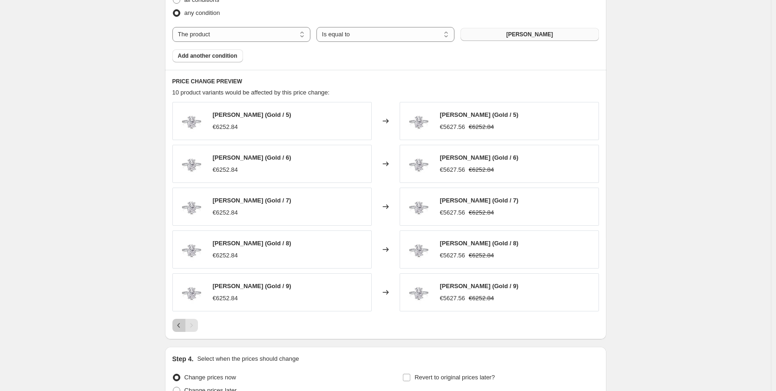
click at [182, 329] on icon "Previous" at bounding box center [178, 324] width 9 height 9
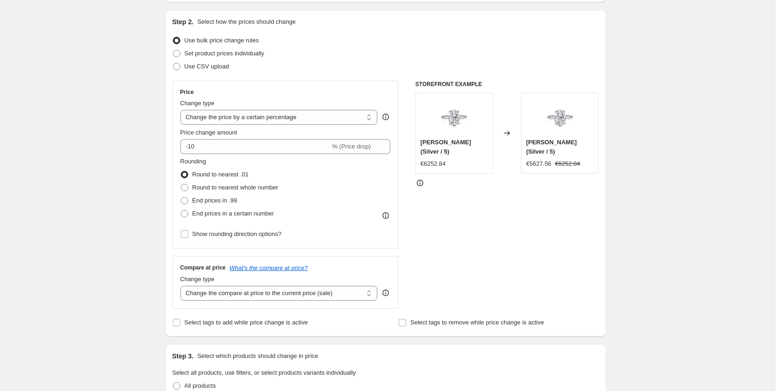
scroll to position [86, 0]
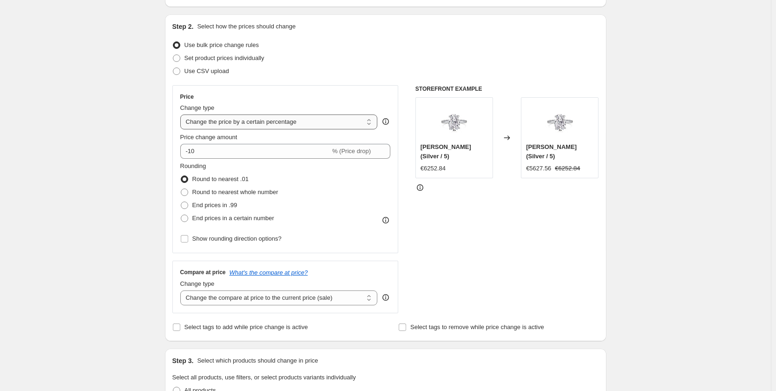
click at [232, 123] on select "Change the price to a certain amount Change the price by a certain amount Chang…" at bounding box center [279, 121] width 198 height 15
select select "to"
click at [182, 114] on select "Change the price to a certain amount Change the price by a certain amount Chang…" at bounding box center [279, 121] width 198 height 15
type input "80.00"
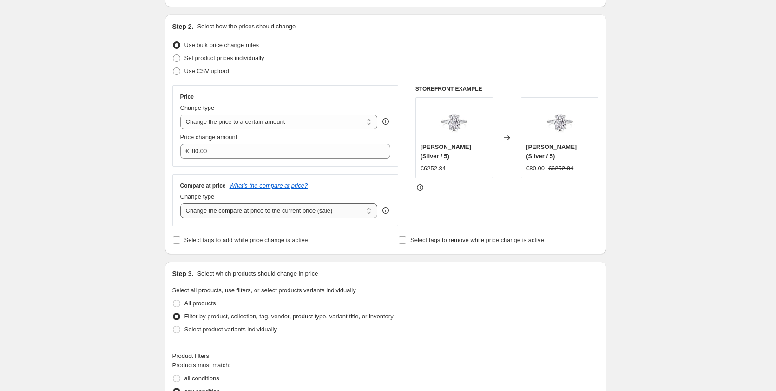
click at [223, 213] on select "Change the compare at price to the current price (sale) Change the compare at p…" at bounding box center [279, 210] width 198 height 15
select select "to"
click at [182, 204] on select "Change the compare at price to the current price (sale) Change the compare at p…" at bounding box center [279, 210] width 198 height 15
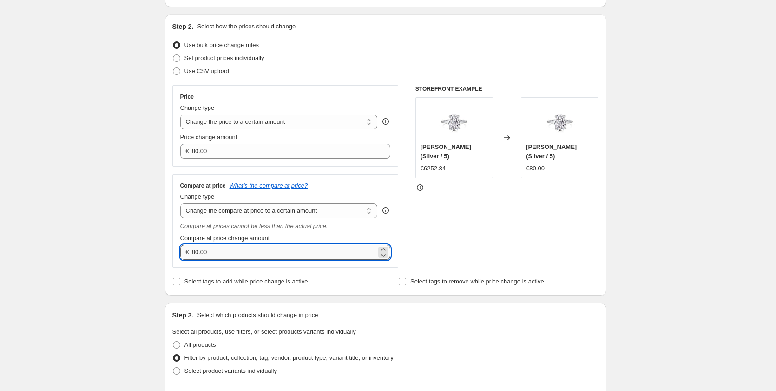
click at [199, 250] on input "80.00" at bounding box center [284, 252] width 185 height 15
click at [225, 254] on input "75.00" at bounding box center [284, 252] width 185 height 15
type input "75.99"
click at [199, 155] on input "80.00" at bounding box center [284, 151] width 185 height 15
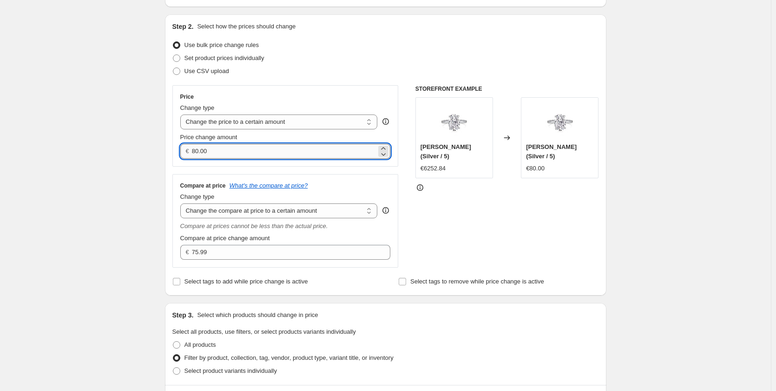
click at [205, 149] on input "80.00" at bounding box center [284, 151] width 185 height 15
click at [201, 149] on input "80.00" at bounding box center [284, 151] width 185 height 15
click at [206, 153] on input "20.00" at bounding box center [284, 151] width 185 height 15
type input "20.90"
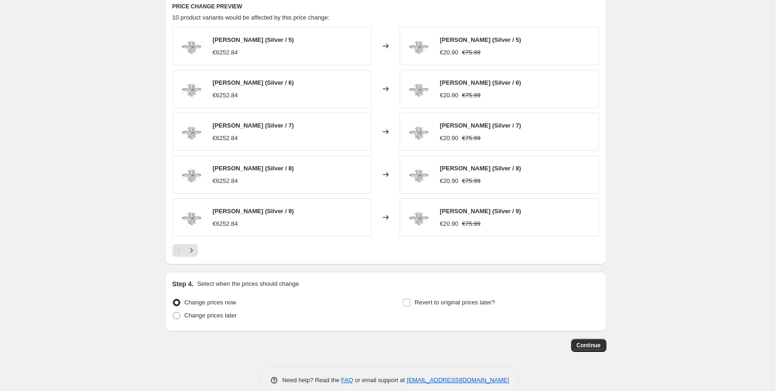
scroll to position [598, 0]
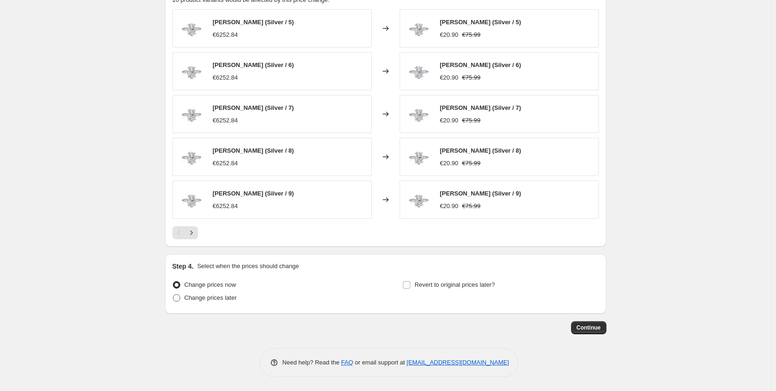
click at [198, 295] on span "Change prices later" at bounding box center [211, 297] width 53 height 7
click at [173, 294] on input "Change prices later" at bounding box center [173, 294] width 0 height 0
radio input "true"
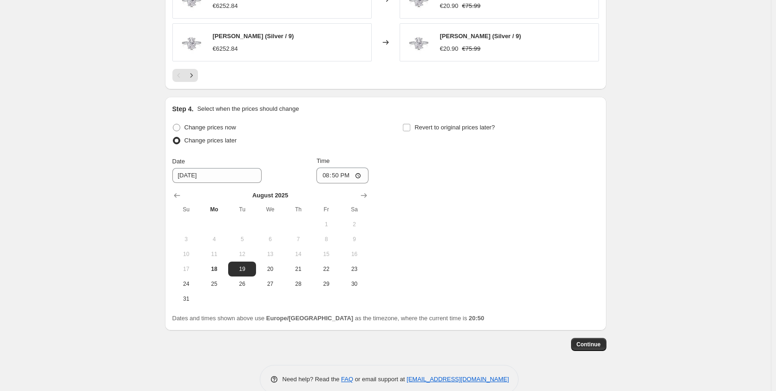
scroll to position [772, 0]
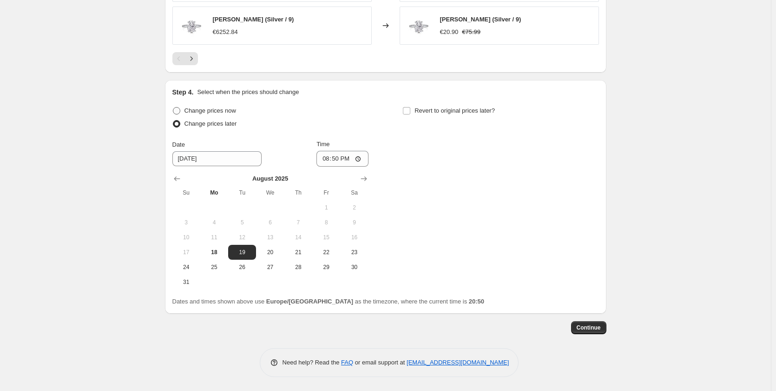
click at [179, 113] on span at bounding box center [176, 110] width 7 height 7
click at [173, 107] on input "Change prices now" at bounding box center [173, 107] width 0 height 0
radio input "true"
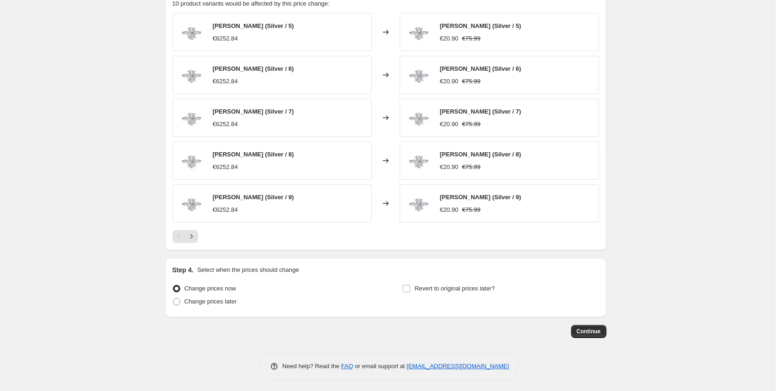
scroll to position [598, 0]
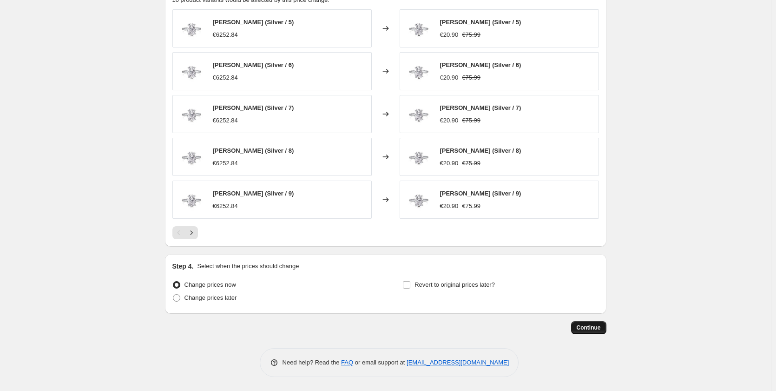
click at [598, 331] on button "Continue" at bounding box center [588, 327] width 35 height 13
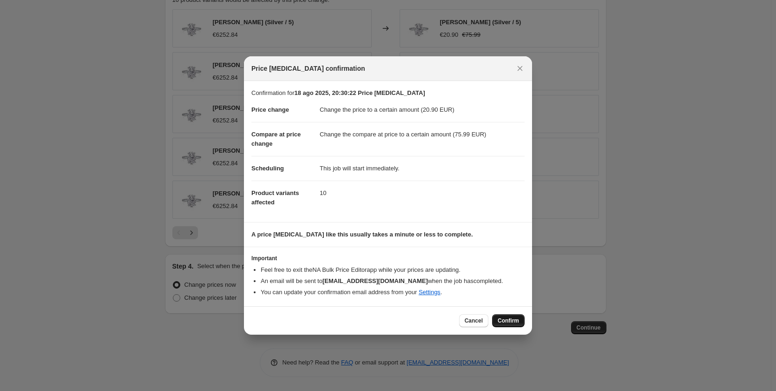
click at [521, 321] on button "Confirm" at bounding box center [508, 320] width 33 height 13
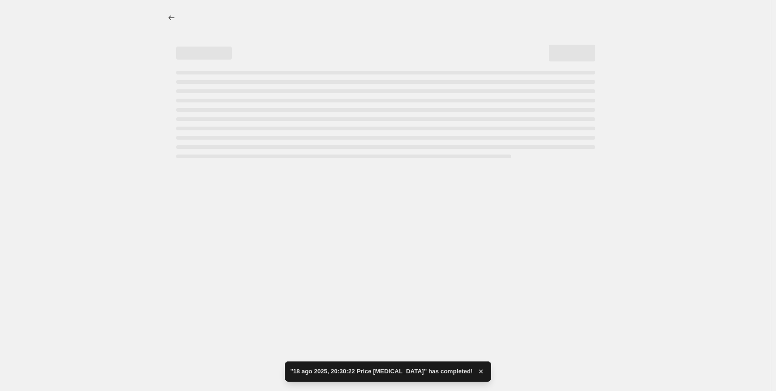
select select "to"
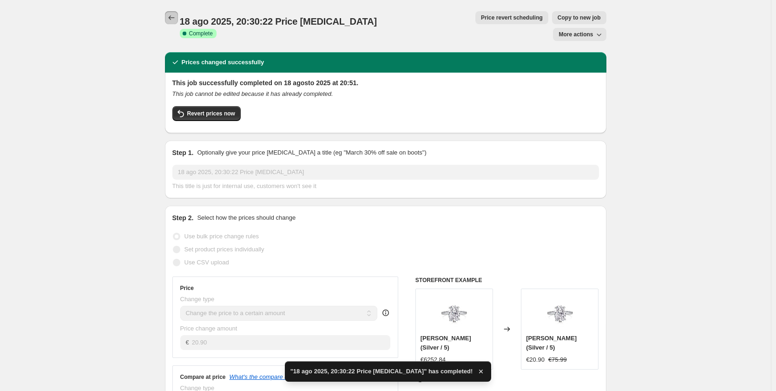
click at [176, 15] on icon "Price change jobs" at bounding box center [171, 17] width 9 height 9
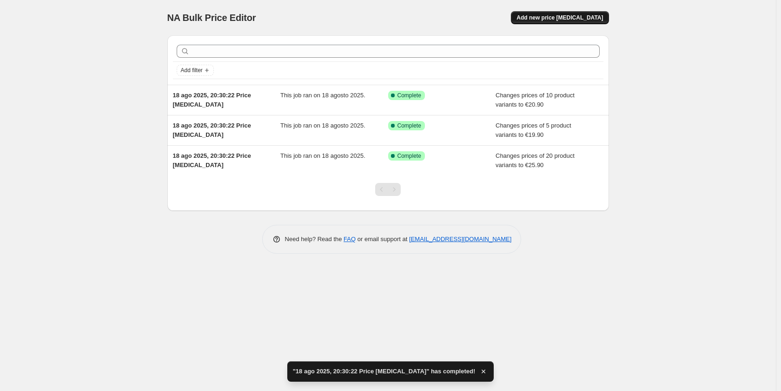
click at [603, 12] on button "Add new price [MEDICAL_DATA]" at bounding box center [560, 17] width 98 height 13
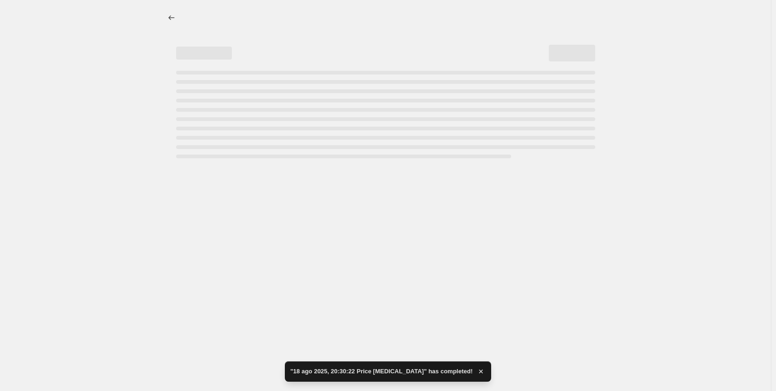
select select "percentage"
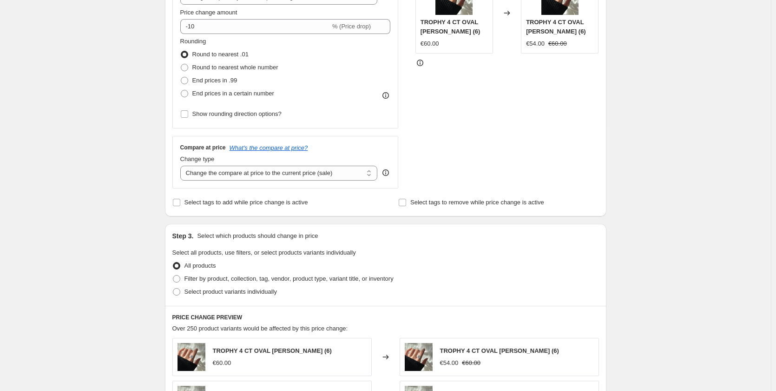
scroll to position [214, 0]
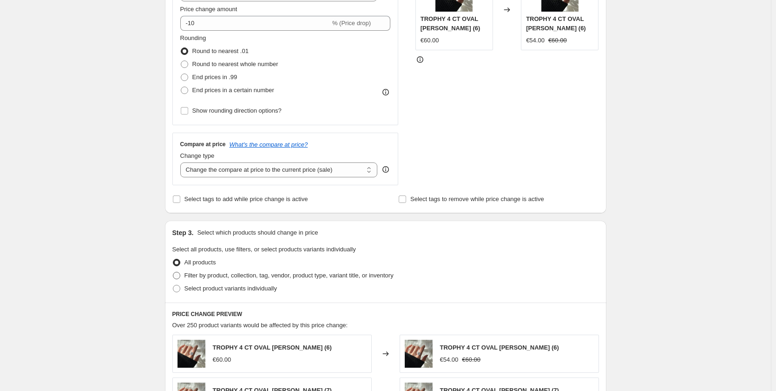
click at [199, 277] on span "Filter by product, collection, tag, vendor, product type, variant title, or inv…" at bounding box center [289, 275] width 209 height 7
click at [173, 272] on input "Filter by product, collection, tag, vendor, product type, variant title, or inv…" at bounding box center [173, 272] width 0 height 0
radio input "true"
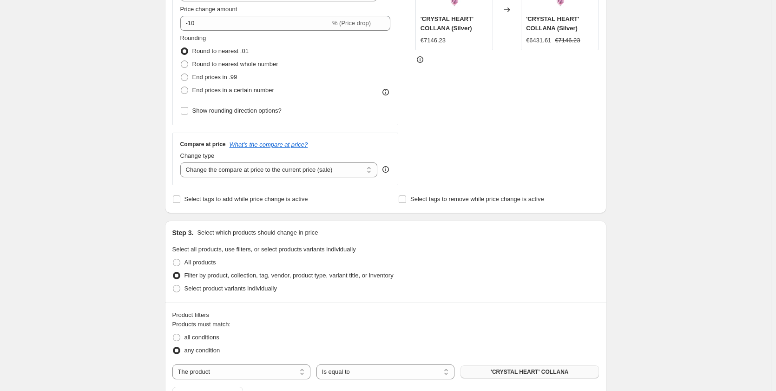
click at [559, 371] on span "'CRYSTAL HEART' COLLANA" at bounding box center [530, 371] width 78 height 7
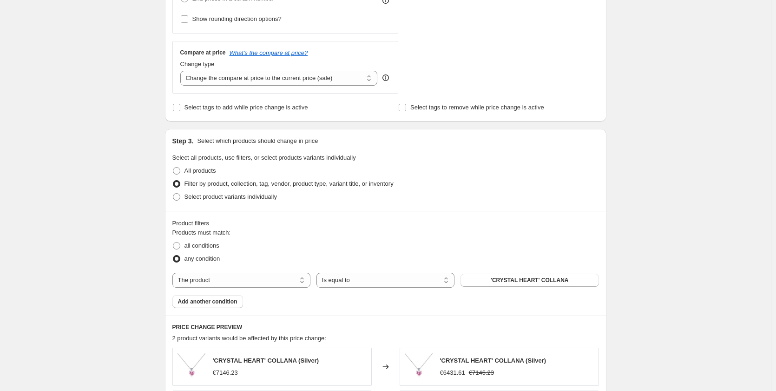
scroll to position [307, 0]
click at [206, 169] on span "All products" at bounding box center [201, 169] width 32 height 7
click at [173, 166] on input "All products" at bounding box center [173, 166] width 0 height 0
radio input "true"
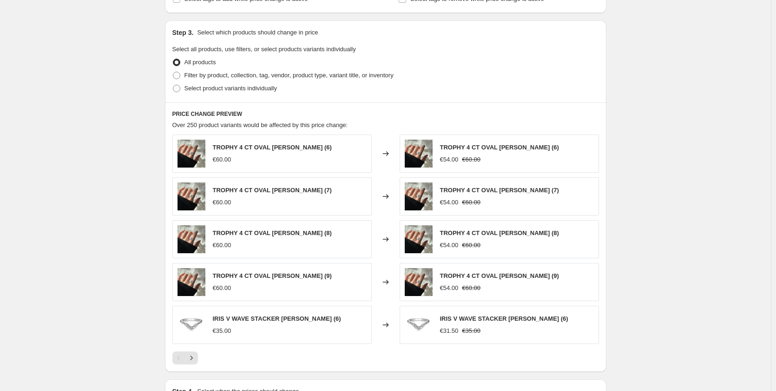
scroll to position [400, 0]
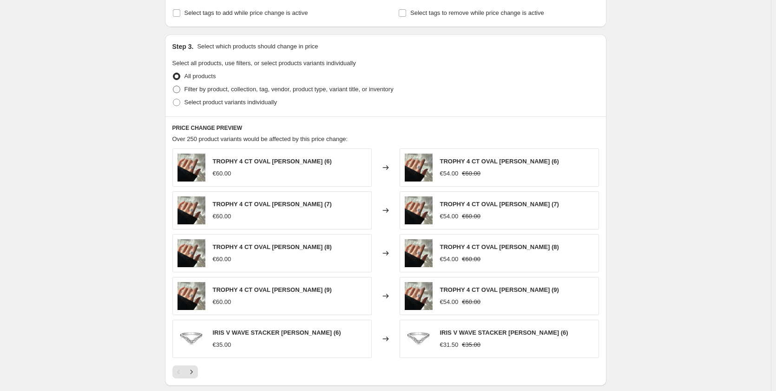
click at [177, 88] on span at bounding box center [176, 89] width 7 height 7
click at [173, 86] on input "Filter by product, collection, tag, vendor, product type, variant title, or inv…" at bounding box center [173, 86] width 0 height 0
radio input "true"
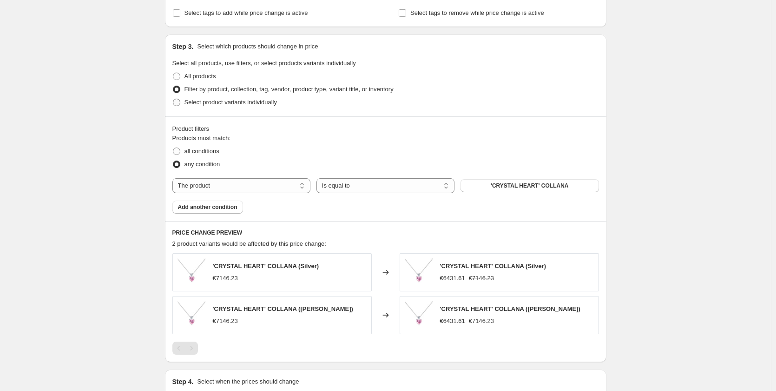
click at [180, 106] on span at bounding box center [176, 102] width 7 height 7
click at [173, 99] on input "Select product variants individually" at bounding box center [173, 99] width 0 height 0
radio input "true"
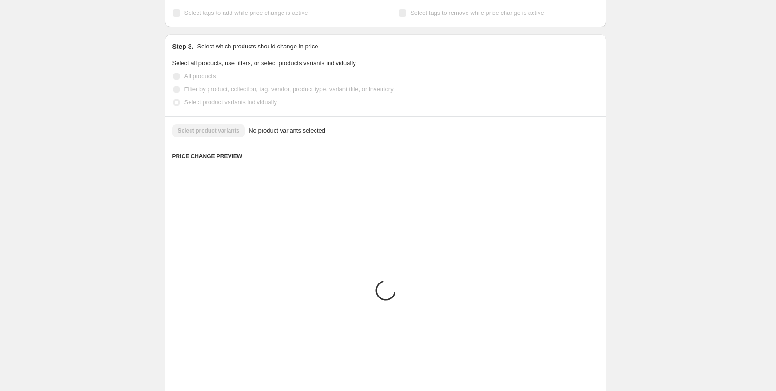
scroll to position [333, 0]
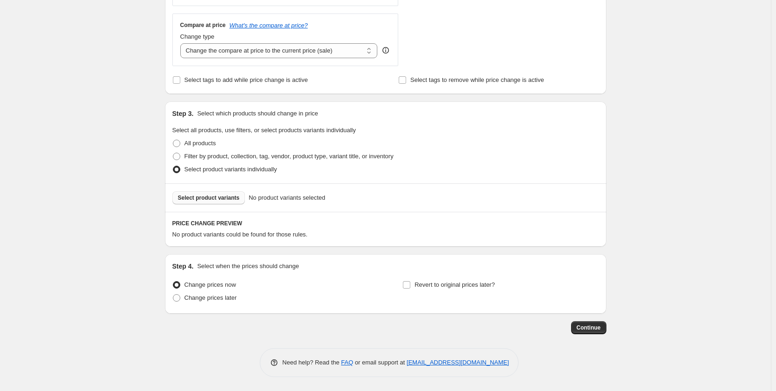
click at [198, 195] on span "Select product variants" at bounding box center [209, 197] width 62 height 7
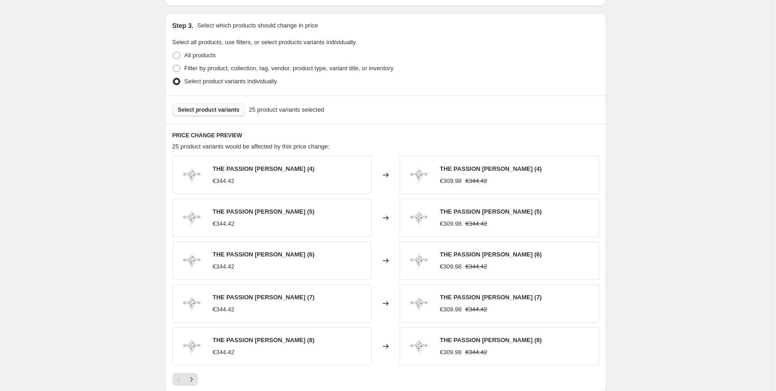
scroll to position [519, 0]
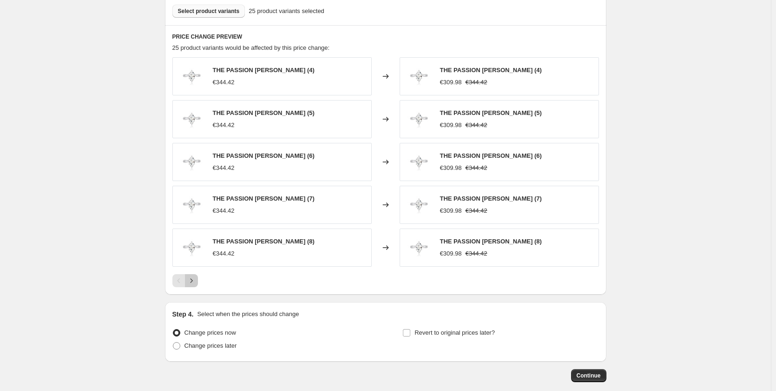
click at [196, 278] on icon "Next" at bounding box center [191, 280] width 9 height 9
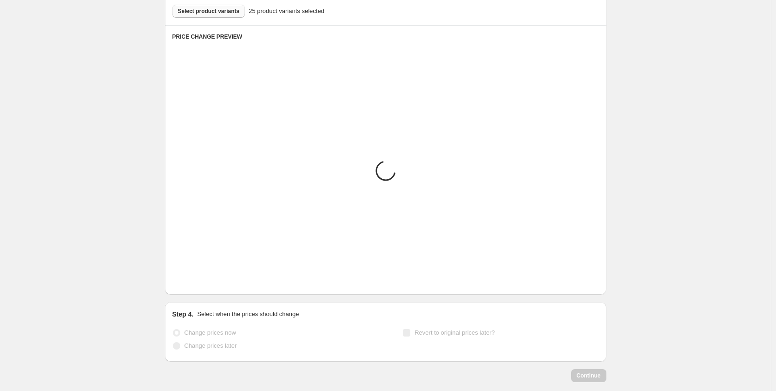
click at [196, 278] on icon "Next" at bounding box center [191, 280] width 9 height 9
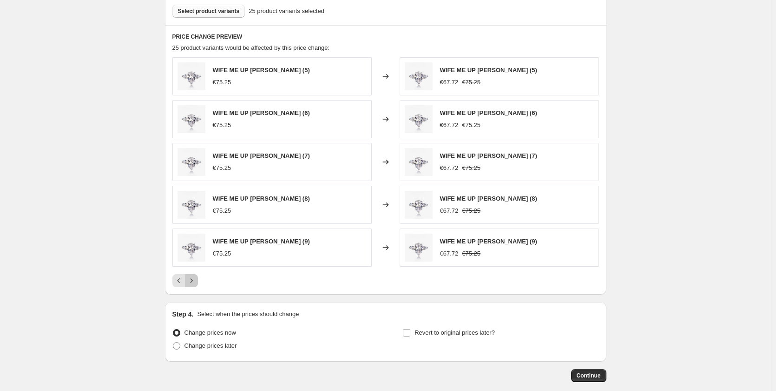
click at [196, 278] on icon "Next" at bounding box center [191, 280] width 9 height 9
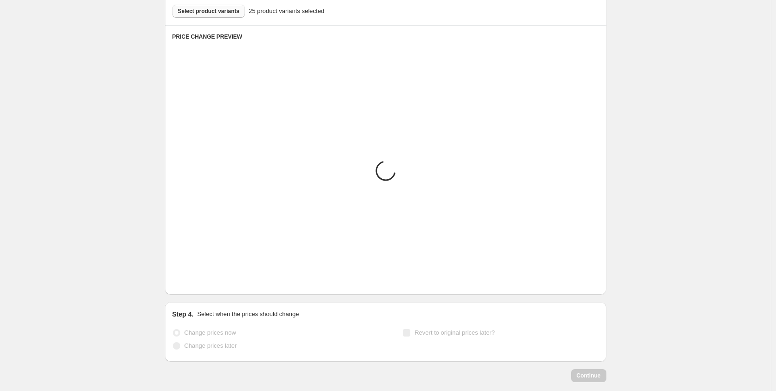
click at [196, 278] on icon "Next" at bounding box center [191, 280] width 9 height 9
click at [196, 278] on div "Pagination" at bounding box center [191, 280] width 13 height 13
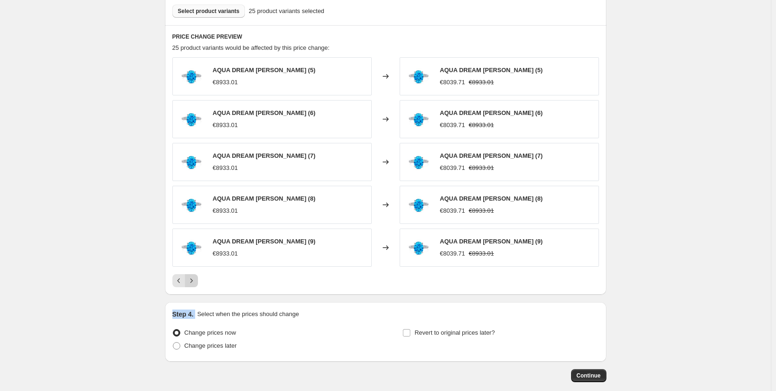
click at [196, 278] on div "Pagination" at bounding box center [191, 280] width 13 height 13
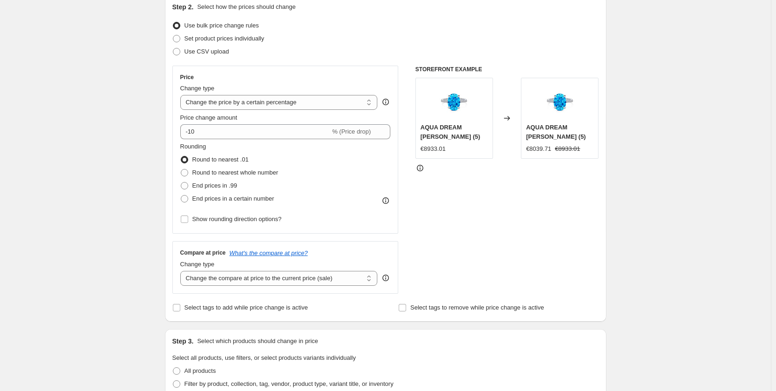
scroll to position [101, 0]
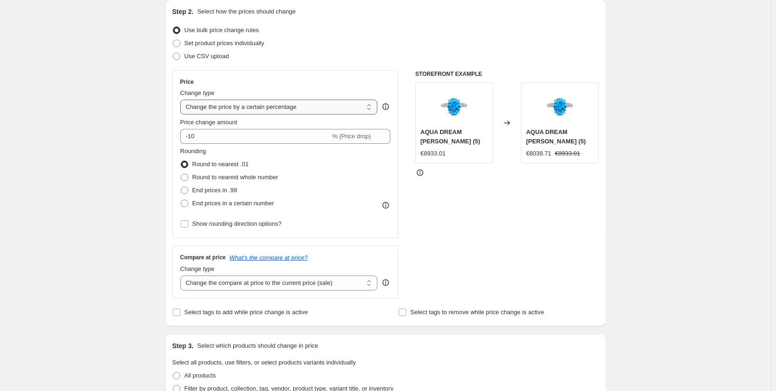
click at [226, 113] on select "Change the price to a certain amount Change the price by a certain amount Chang…" at bounding box center [279, 106] width 198 height 15
select select "to"
click at [182, 99] on select "Change the price to a certain amount Change the price by a certain amount Chang…" at bounding box center [279, 106] width 198 height 15
type input "80.00"
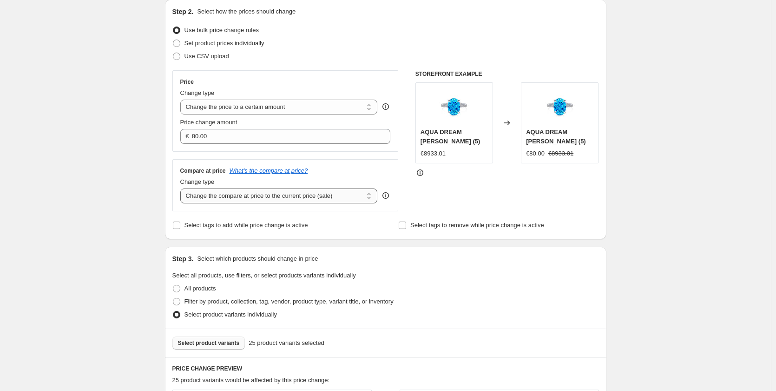
click at [207, 200] on select "Change the compare at price to the current price (sale) Change the compare at p…" at bounding box center [279, 195] width 198 height 15
select select "to"
click at [182, 189] on select "Change the compare at price to the current price (sale) Change the compare at p…" at bounding box center [279, 195] width 198 height 15
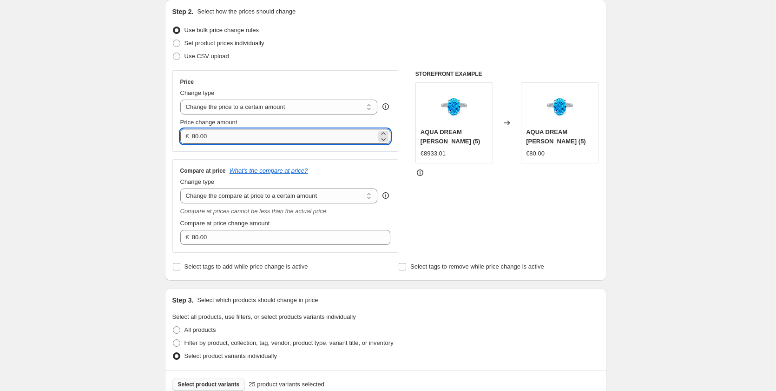
click at [196, 134] on input "80.00" at bounding box center [284, 136] width 185 height 15
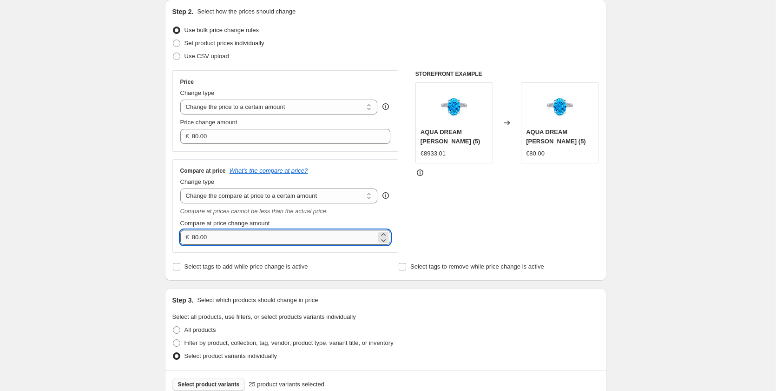
click at [197, 232] on input "80.00" at bounding box center [284, 237] width 185 height 15
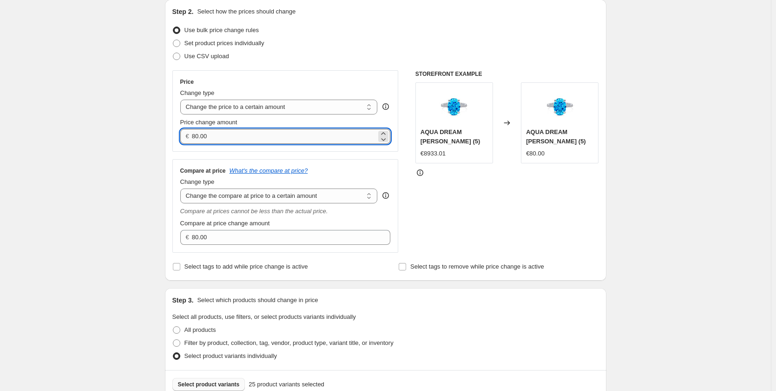
click at [200, 133] on input "80.00" at bounding box center [284, 136] width 185 height 15
click at [206, 136] on input "34.00" at bounding box center [284, 136] width 185 height 15
click at [209, 134] on input "34.00" at bounding box center [284, 136] width 185 height 15
type input "34.90"
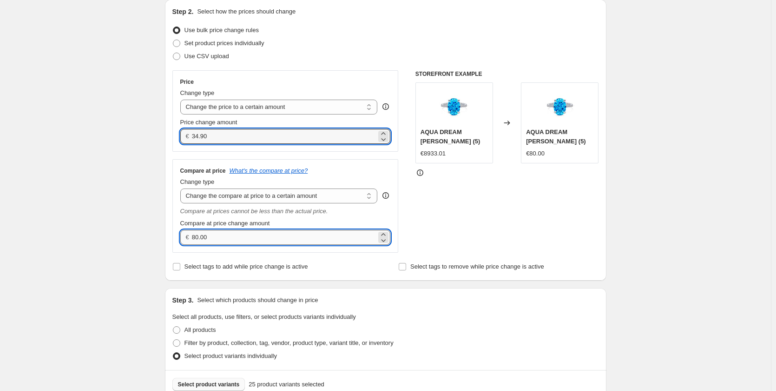
click at [198, 236] on input "80.00" at bounding box center [284, 237] width 185 height 15
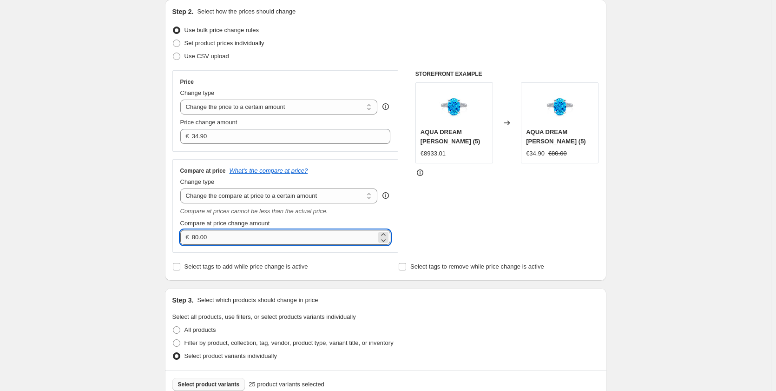
click at [201, 235] on input "80.00" at bounding box center [284, 237] width 185 height 15
click at [215, 243] on input "99.00" at bounding box center [284, 237] width 185 height 15
type input "99.99"
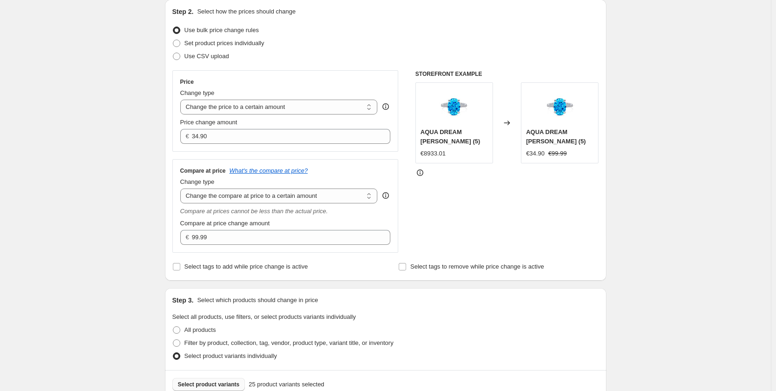
click at [109, 205] on div "Create new price [MEDICAL_DATA]. This page is ready Create new price [MEDICAL_D…" at bounding box center [385, 355] width 771 height 912
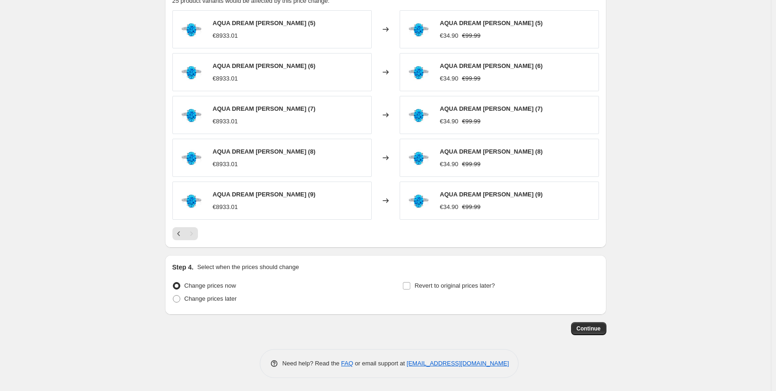
scroll to position [522, 0]
click at [590, 327] on span "Continue" at bounding box center [589, 327] width 24 height 7
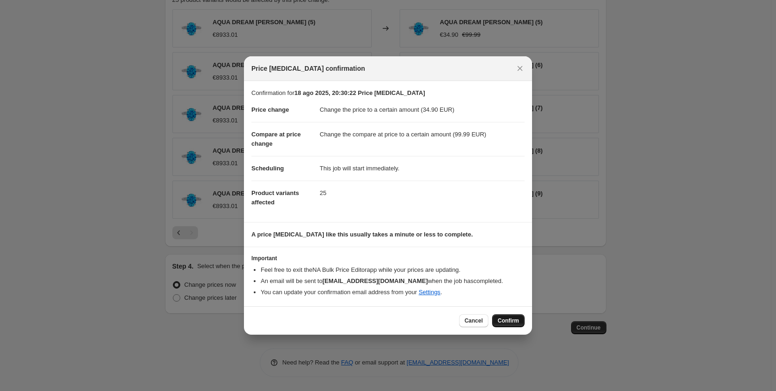
click at [502, 317] on span "Confirm" at bounding box center [508, 320] width 21 height 7
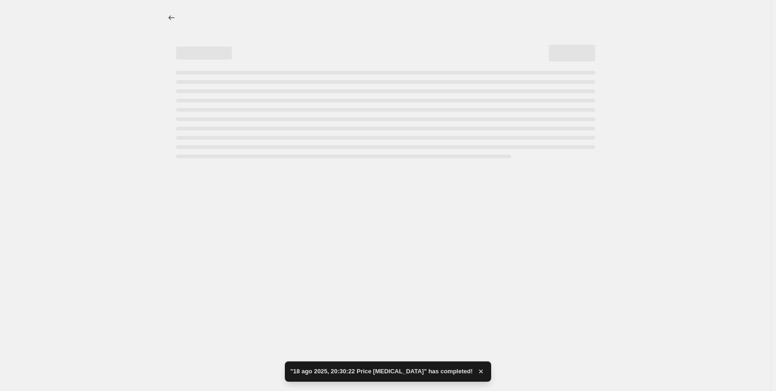
select select "to"
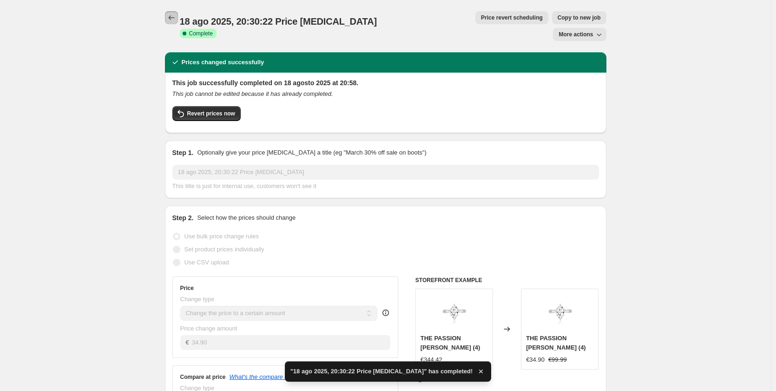
click at [176, 14] on icon "Price change jobs" at bounding box center [171, 17] width 9 height 9
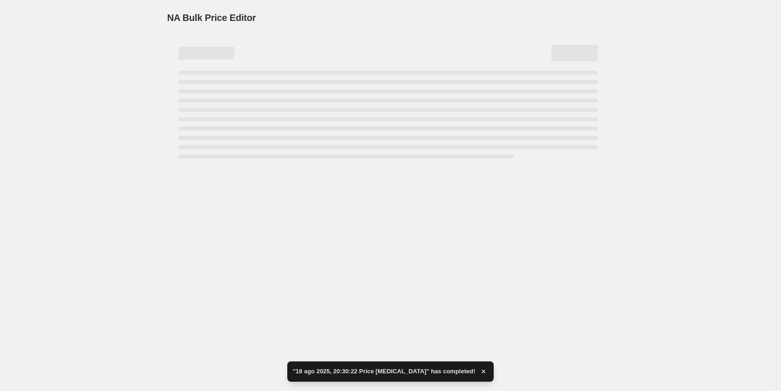
click at [177, 14] on span "NA Bulk Price Editor" at bounding box center [211, 18] width 89 height 10
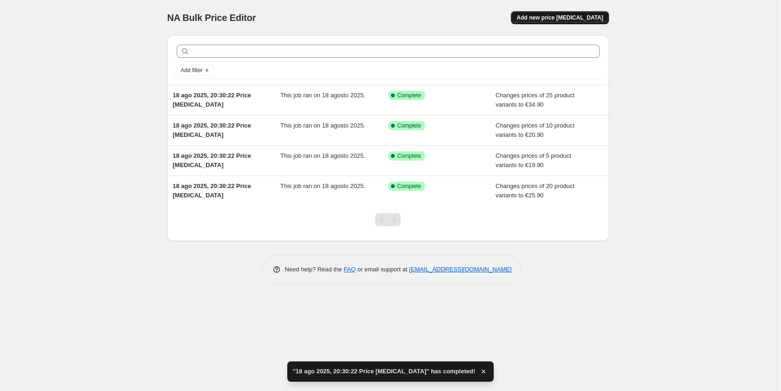
click at [563, 19] on span "Add new price [MEDICAL_DATA]" at bounding box center [560, 17] width 86 height 7
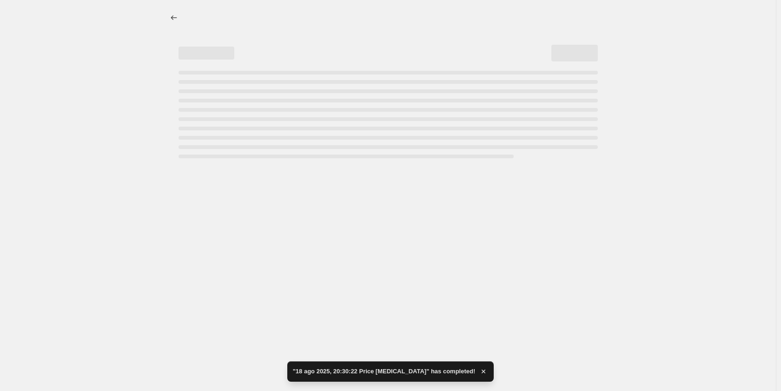
select select "percentage"
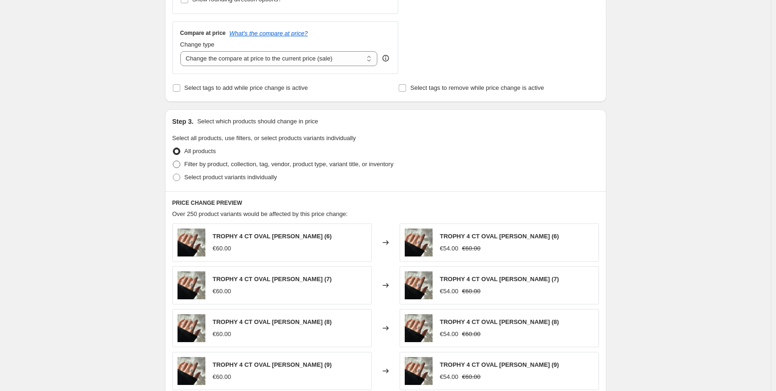
scroll to position [325, 0]
click at [200, 177] on span "Select product variants individually" at bounding box center [231, 176] width 93 height 7
click at [173, 173] on input "Select product variants individually" at bounding box center [173, 173] width 0 height 0
radio input "true"
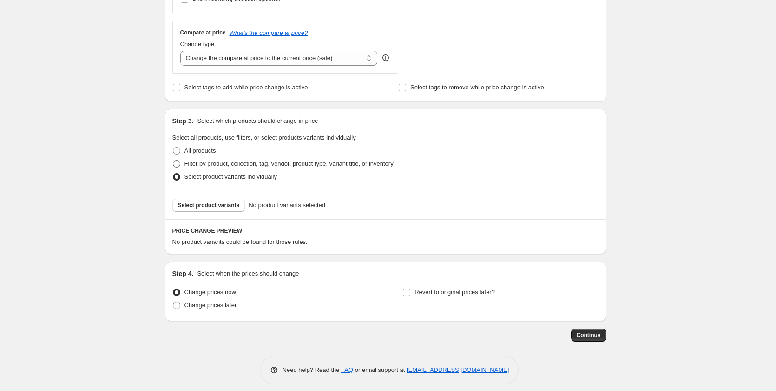
click at [195, 166] on span "Filter by product, collection, tag, vendor, product type, variant title, or inv…" at bounding box center [289, 163] width 209 height 7
click at [173, 160] on input "Filter by product, collection, tag, vendor, product type, variant title, or inv…" at bounding box center [173, 160] width 0 height 0
radio input "true"
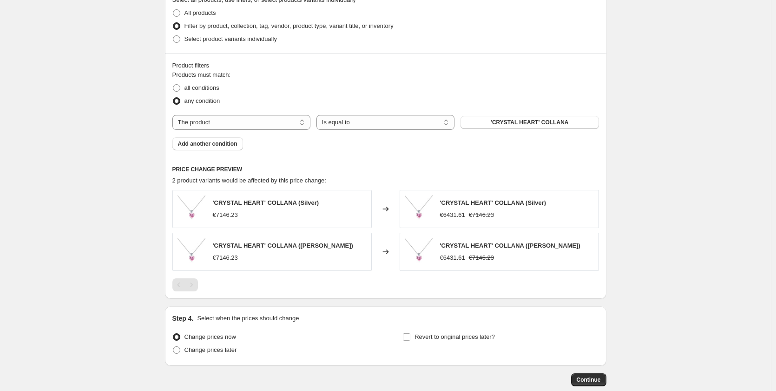
scroll to position [465, 0]
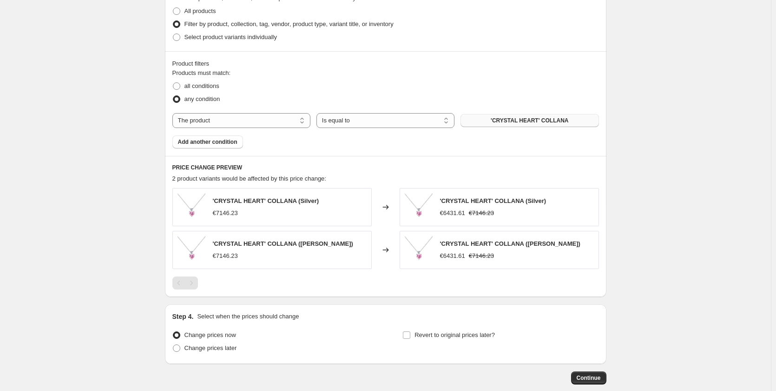
click at [522, 122] on span "'CRYSTAL HEART' COLLANA" at bounding box center [530, 120] width 78 height 7
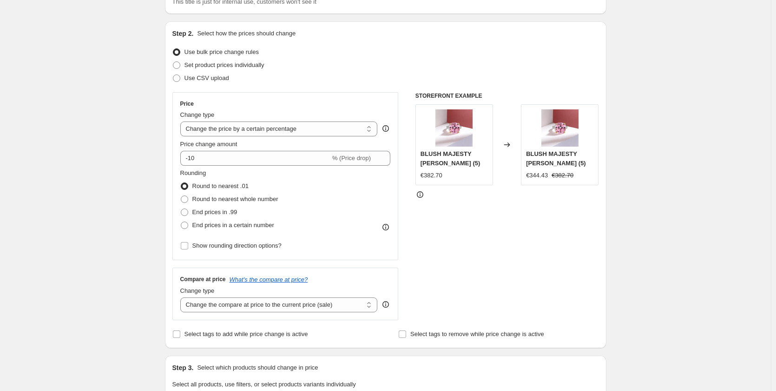
scroll to position [40, 0]
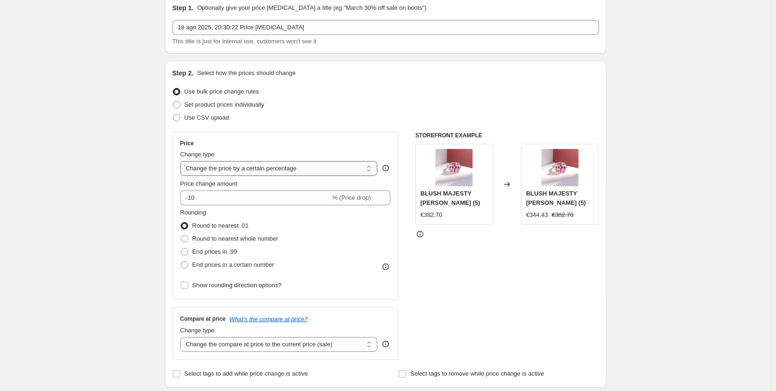
click at [250, 161] on select "Change the price to a certain amount Change the price by a certain amount Chang…" at bounding box center [279, 168] width 198 height 15
select select "to"
click at [182, 161] on select "Change the price to a certain amount Change the price by a certain amount Chang…" at bounding box center [279, 168] width 198 height 15
type input "80.00"
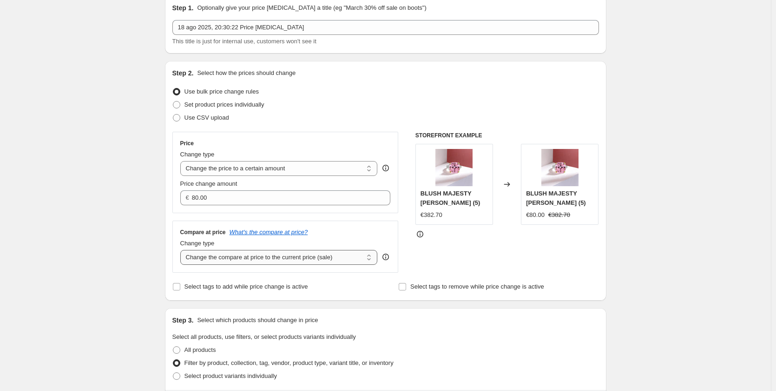
click at [215, 258] on select "Change the compare at price to the current price (sale) Change the compare at p…" at bounding box center [279, 257] width 198 height 15
select select "to"
click at [182, 250] on select "Change the compare at price to the current price (sale) Change the compare at p…" at bounding box center [279, 257] width 198 height 15
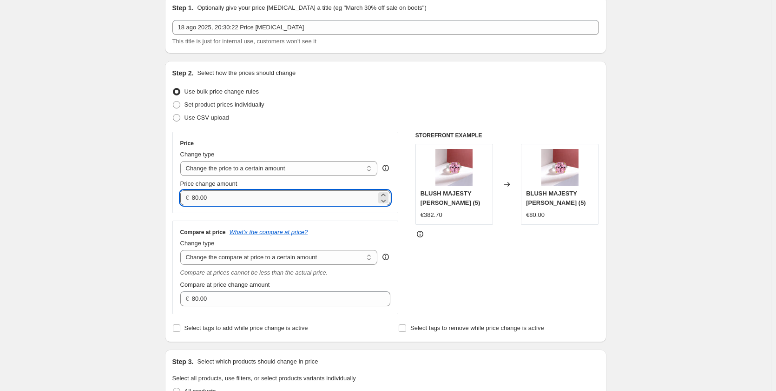
click at [199, 196] on input "80.00" at bounding box center [284, 197] width 185 height 15
click at [199, 195] on input "80.00" at bounding box center [284, 197] width 185 height 15
click at [202, 193] on input "80.00" at bounding box center [284, 197] width 185 height 15
click at [200, 194] on input "80.00" at bounding box center [284, 197] width 185 height 15
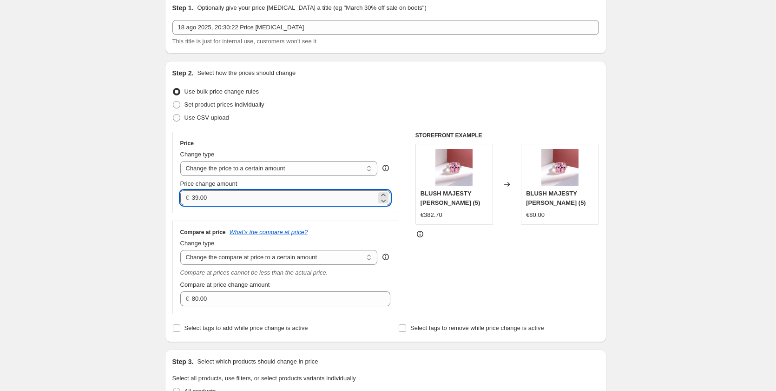
click at [209, 198] on input "39.00" at bounding box center [284, 197] width 185 height 15
type input "39.99"
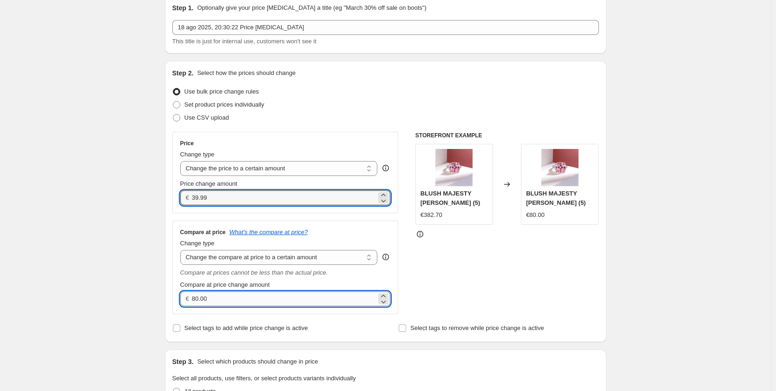
click at [200, 300] on input "80.00" at bounding box center [284, 298] width 185 height 15
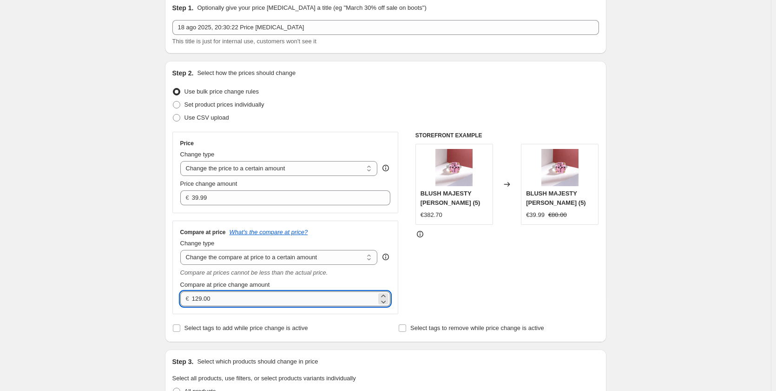
click at [281, 302] on input "129.00" at bounding box center [284, 298] width 185 height 15
type input "129.99"
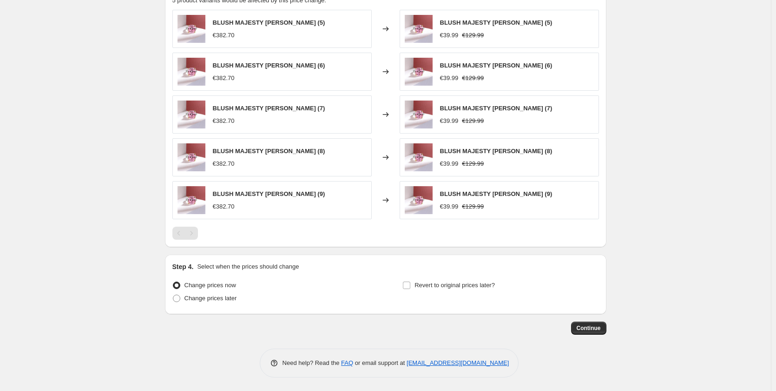
scroll to position [598, 0]
click at [594, 329] on span "Continue" at bounding box center [589, 327] width 24 height 7
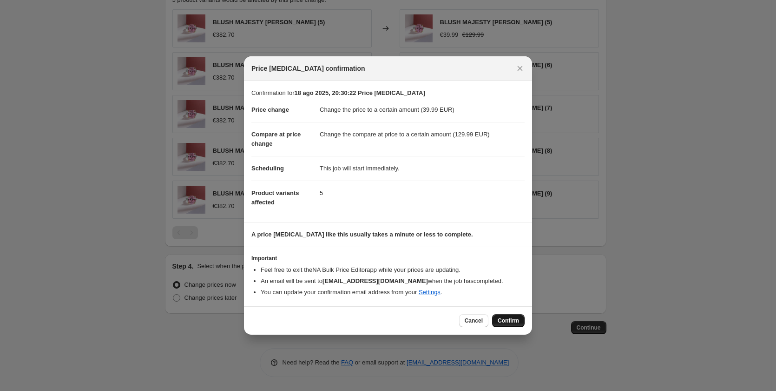
click at [508, 316] on button "Confirm" at bounding box center [508, 320] width 33 height 13
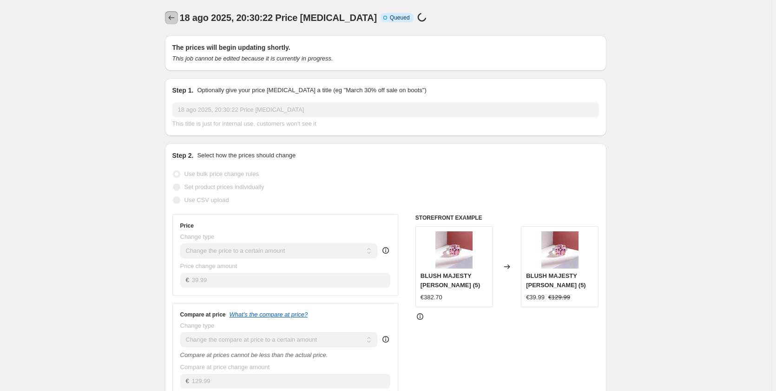
click at [170, 16] on icon "Price change jobs" at bounding box center [171, 17] width 9 height 9
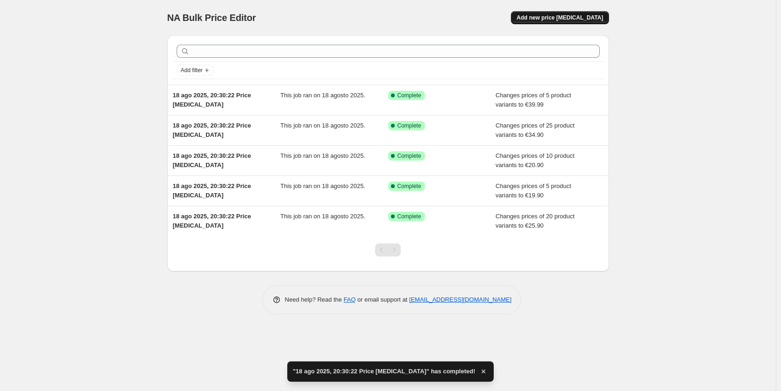
click at [581, 17] on span "Add new price [MEDICAL_DATA]" at bounding box center [560, 17] width 86 height 7
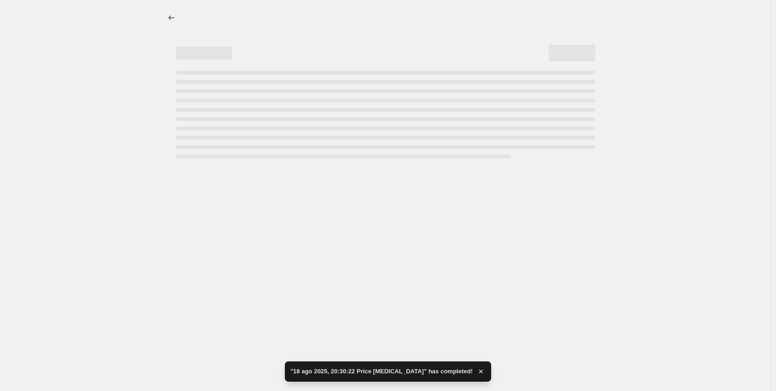
select select "percentage"
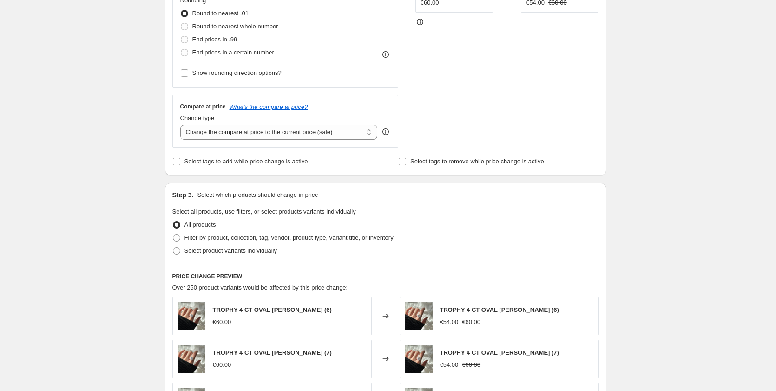
scroll to position [232, 0]
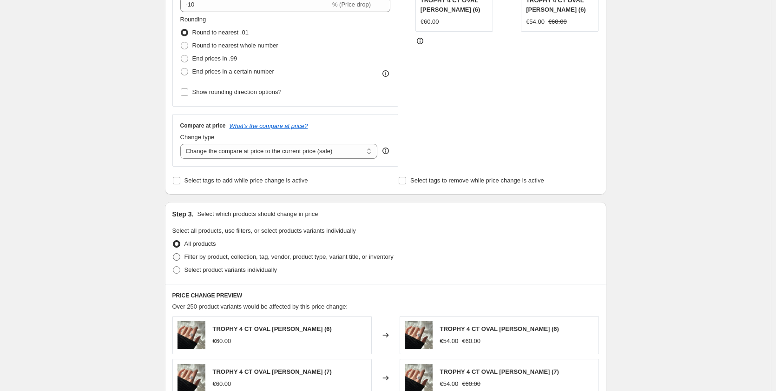
click at [191, 260] on span "Filter by product, collection, tag, vendor, product type, variant title, or inv…" at bounding box center [289, 256] width 209 height 7
click at [173, 253] on input "Filter by product, collection, tag, vendor, product type, variant title, or inv…" at bounding box center [173, 253] width 0 height 0
radio input "true"
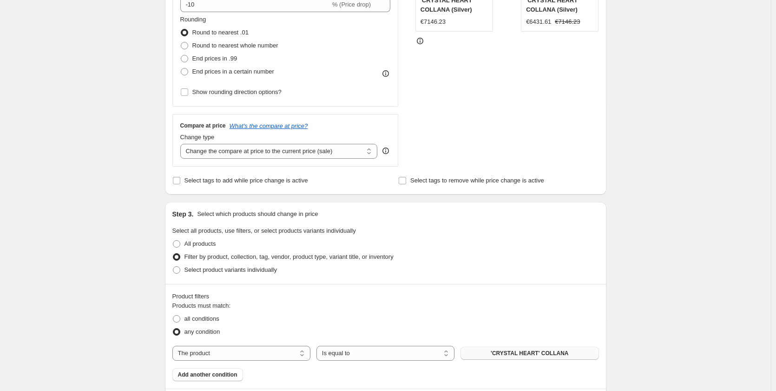
click at [497, 348] on button "'CRYSTAL HEART' COLLANA" at bounding box center [530, 352] width 138 height 13
click at [187, 269] on span "Select product variants individually" at bounding box center [231, 269] width 93 height 7
click at [173, 266] on input "Select product variants individually" at bounding box center [173, 266] width 0 height 0
radio input "true"
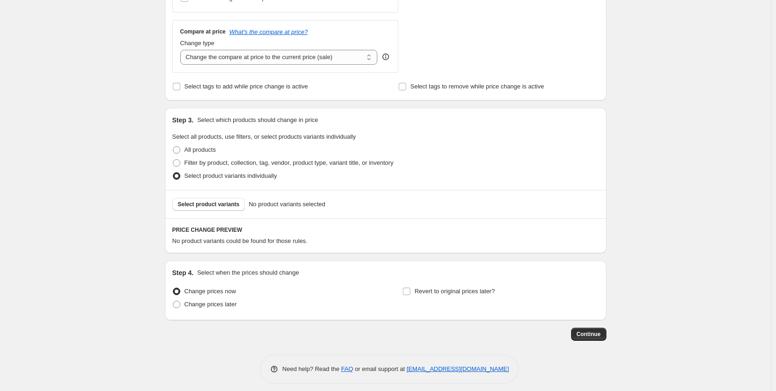
scroll to position [333, 0]
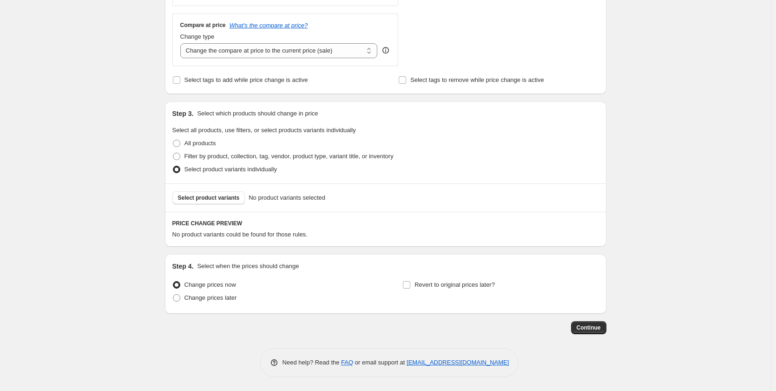
click at [216, 205] on div "Select product variants No product variants selected" at bounding box center [386, 197] width 442 height 28
click at [216, 203] on button "Select product variants" at bounding box center [208, 197] width 73 height 13
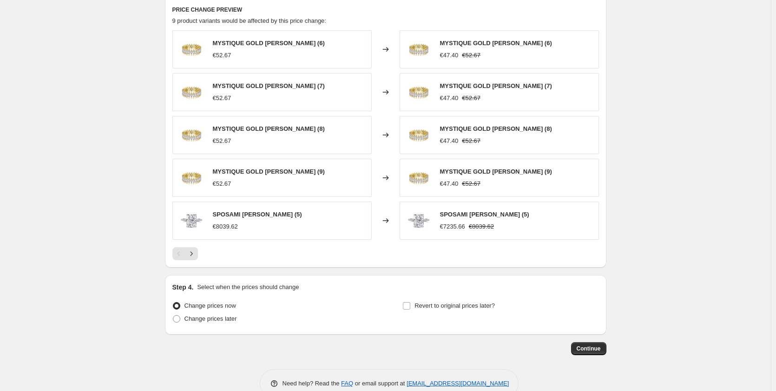
scroll to position [566, 0]
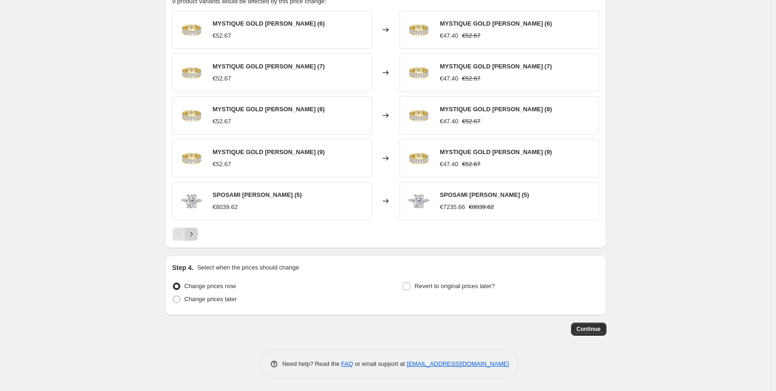
click at [191, 232] on icon "Next" at bounding box center [191, 233] width 9 height 9
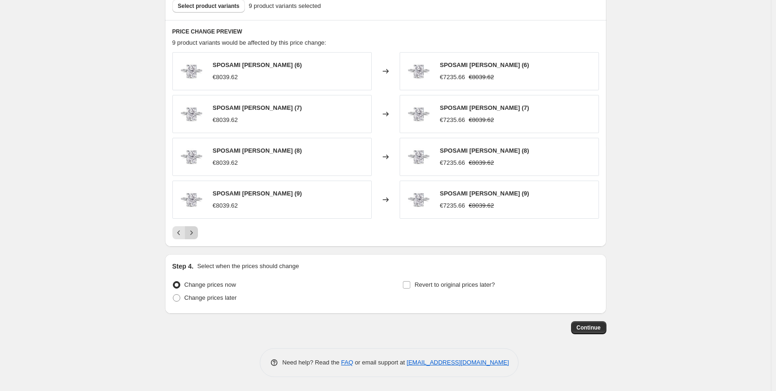
scroll to position [525, 0]
click at [194, 234] on div "Pagination" at bounding box center [191, 232] width 13 height 13
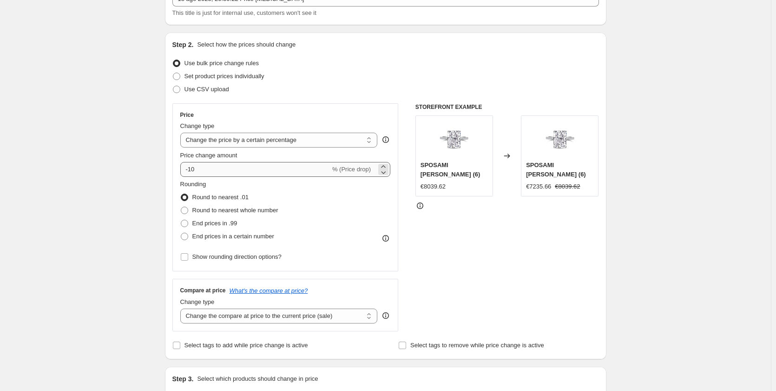
scroll to position [60, 0]
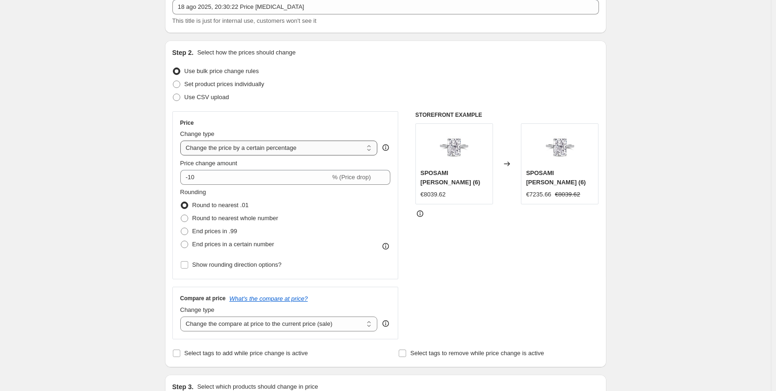
click at [221, 143] on select "Change the price to a certain amount Change the price by a certain amount Chang…" at bounding box center [279, 147] width 198 height 15
select select "to"
click at [182, 140] on select "Change the price to a certain amount Change the price by a certain amount Chang…" at bounding box center [279, 147] width 198 height 15
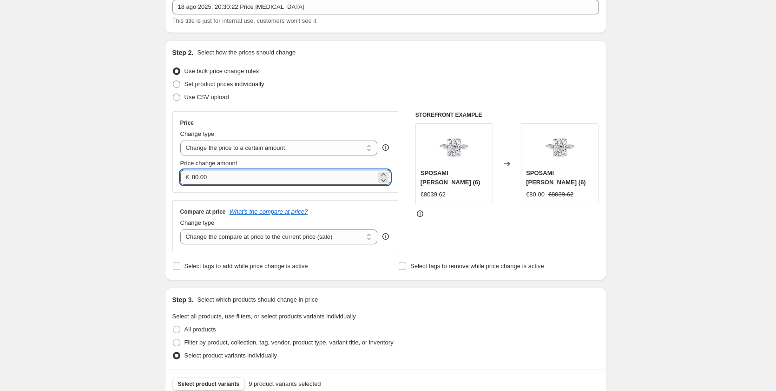
click at [200, 179] on input "80.00" at bounding box center [284, 177] width 185 height 15
click at [216, 175] on input "19.00" at bounding box center [284, 177] width 185 height 15
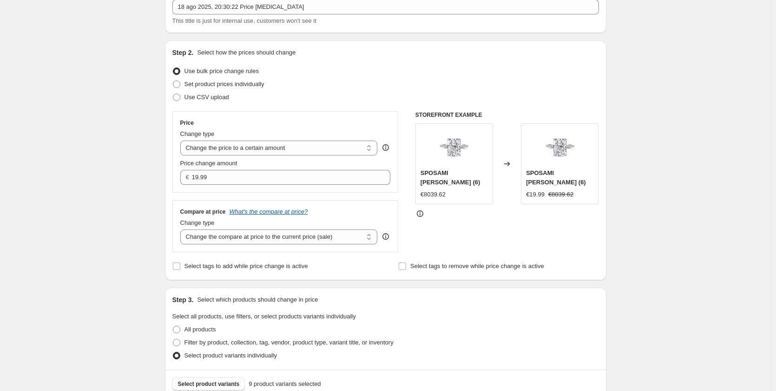
click at [162, 225] on div "Step 1. Optionally give your price [MEDICAL_DATA] a title (eg "March 30% off sa…" at bounding box center [382, 340] width 449 height 744
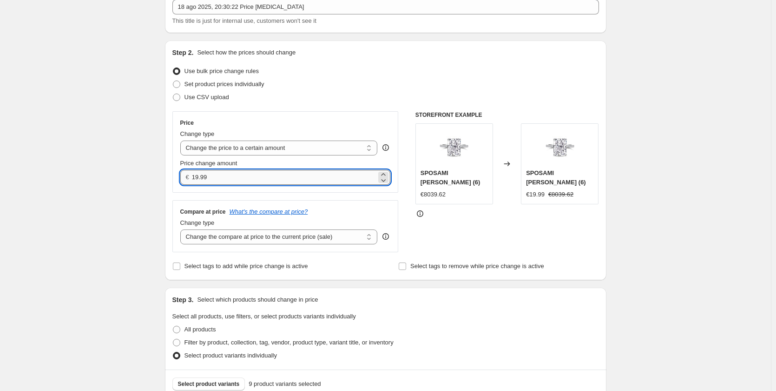
click at [217, 176] on input "19.99" at bounding box center [284, 177] width 185 height 15
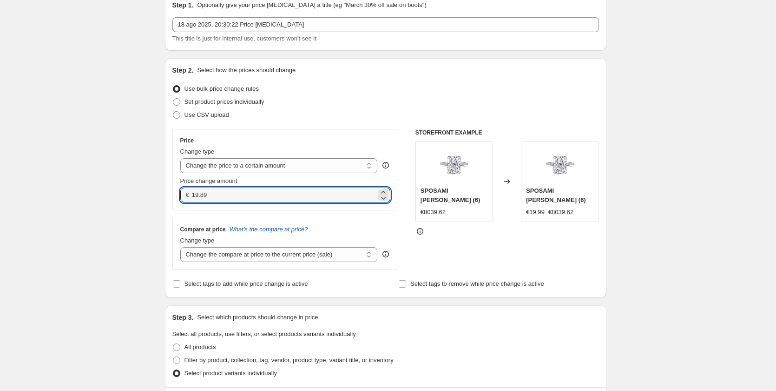
scroll to position [20, 0]
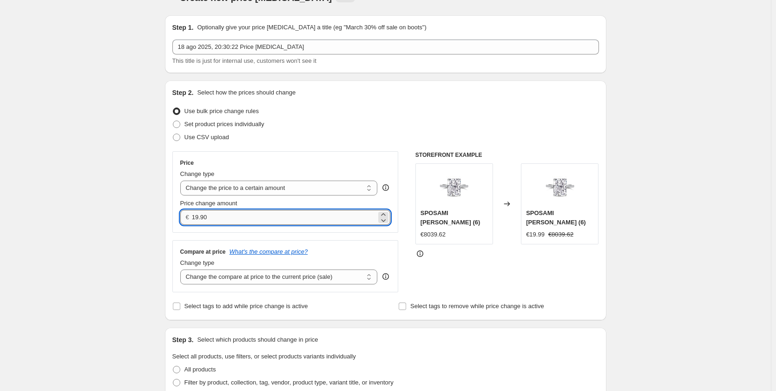
click at [200, 221] on input "19.90" at bounding box center [284, 217] width 185 height 15
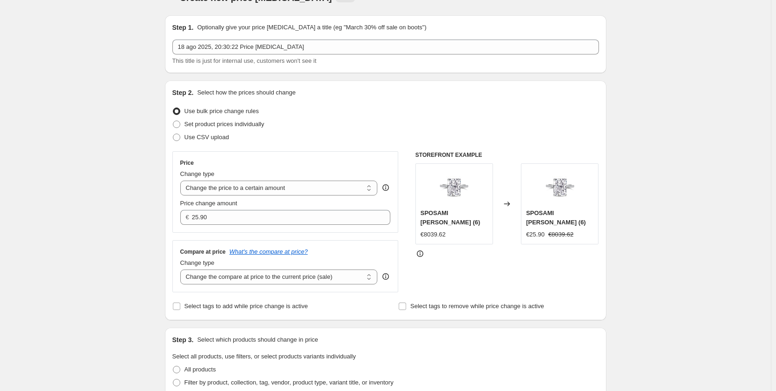
click at [148, 232] on div "Create new price [MEDICAL_DATA]. This page is ready Create new price [MEDICAL_D…" at bounding box center [385, 394] width 771 height 828
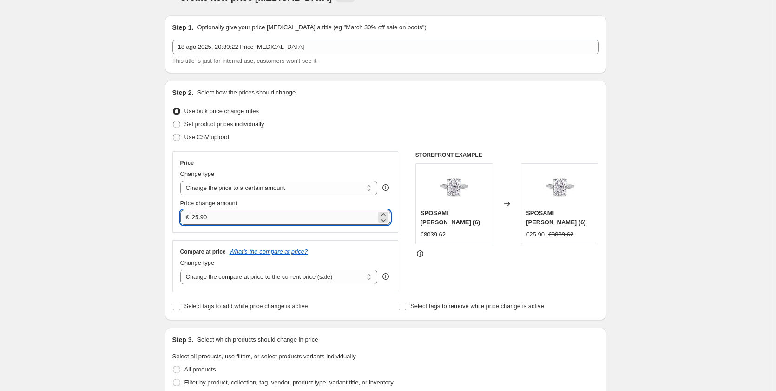
click at [199, 217] on input "25.90" at bounding box center [284, 217] width 185 height 15
type input "24.90"
click at [151, 244] on div "Create new price [MEDICAL_DATA]. This page is ready Create new price [MEDICAL_D…" at bounding box center [385, 394] width 771 height 828
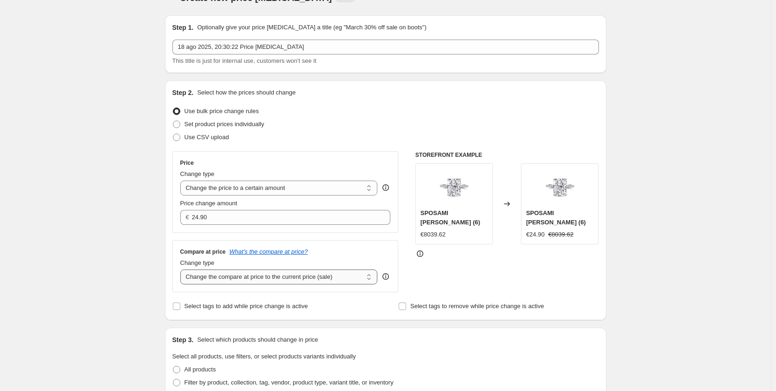
click at [295, 276] on select "Change the compare at price to the current price (sale) Change the compare at p…" at bounding box center [279, 276] width 198 height 15
select select "to"
click at [182, 270] on select "Change the compare at price to the current price (sale) Change the compare at p…" at bounding box center [279, 276] width 198 height 15
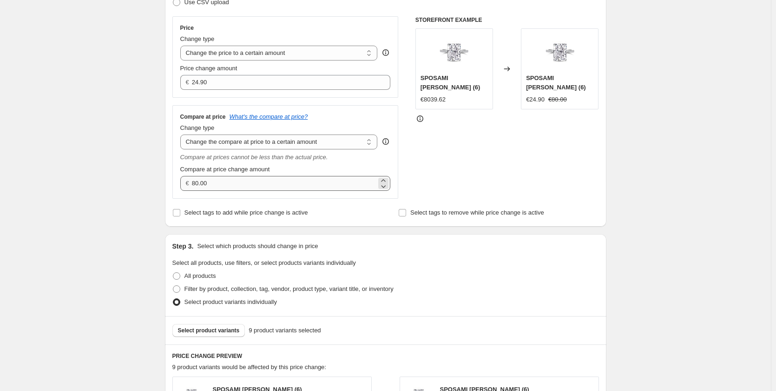
scroll to position [159, 0]
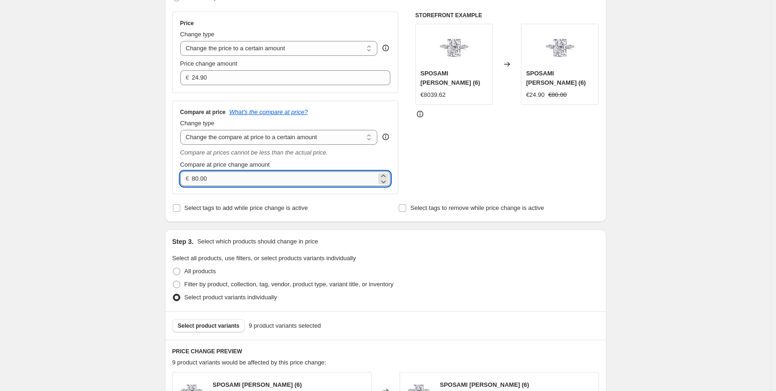
click at [200, 173] on input "80.00" at bounding box center [284, 178] width 185 height 15
click at [215, 174] on input "79.00" at bounding box center [284, 178] width 185 height 15
type input "79.99"
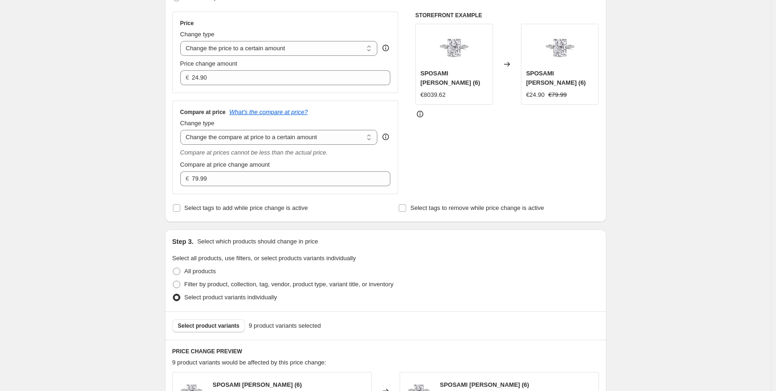
click at [100, 202] on div "Create new price [MEDICAL_DATA]. This page is ready Create new price [MEDICAL_D…" at bounding box center [385, 275] width 771 height 869
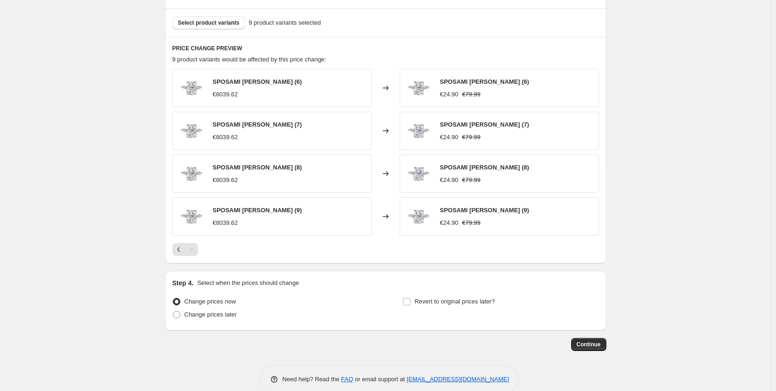
scroll to position [479, 0]
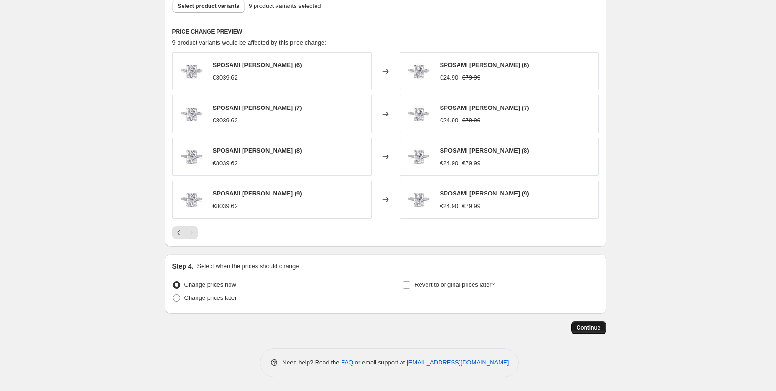
click at [589, 325] on span "Continue" at bounding box center [589, 327] width 24 height 7
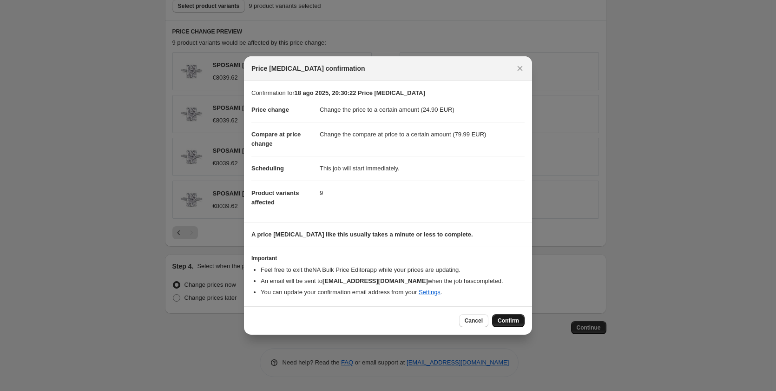
click at [510, 319] on span "Confirm" at bounding box center [508, 320] width 21 height 7
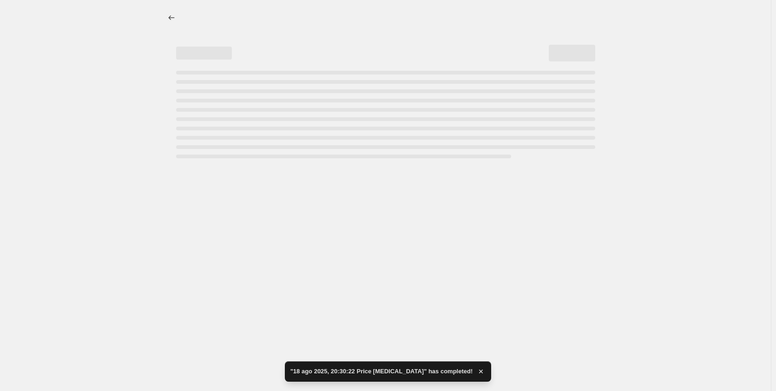
select select "to"
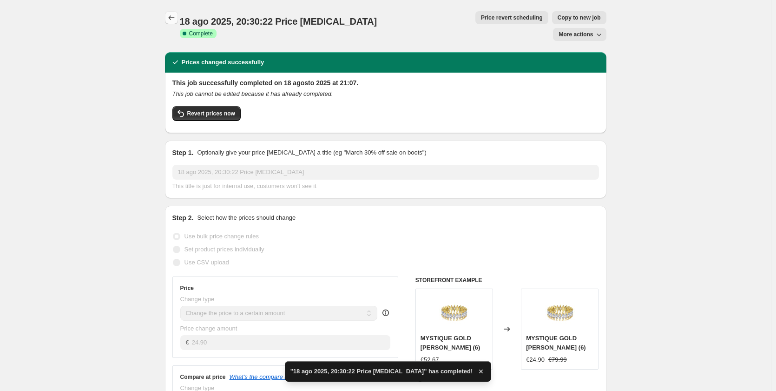
click at [172, 20] on icon "Price change jobs" at bounding box center [171, 17] width 9 height 9
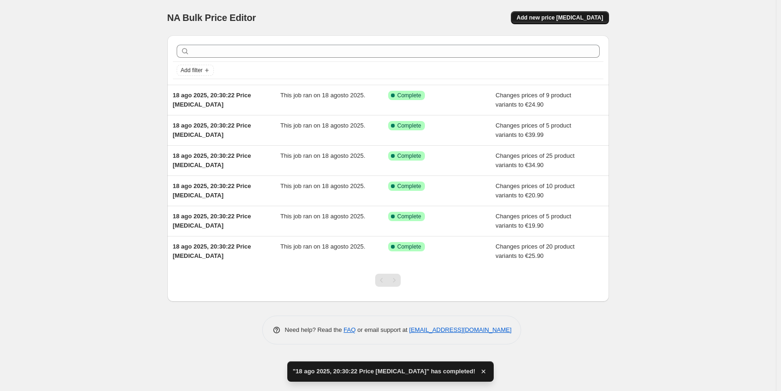
click at [556, 20] on span "Add new price [MEDICAL_DATA]" at bounding box center [560, 17] width 86 height 7
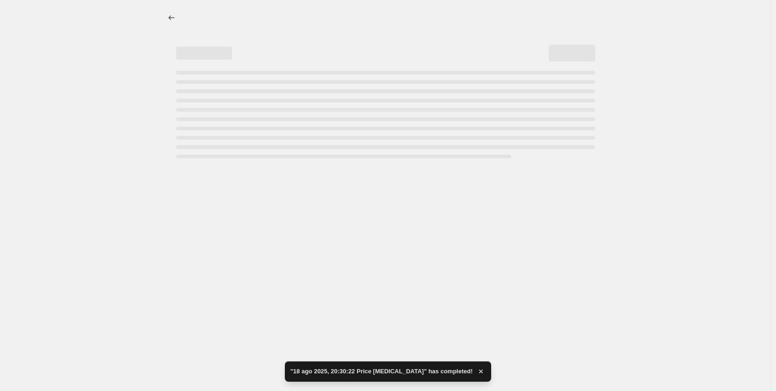
select select "percentage"
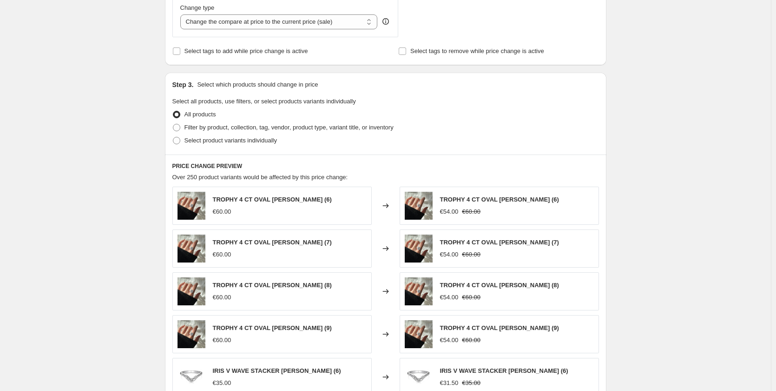
scroll to position [372, 0]
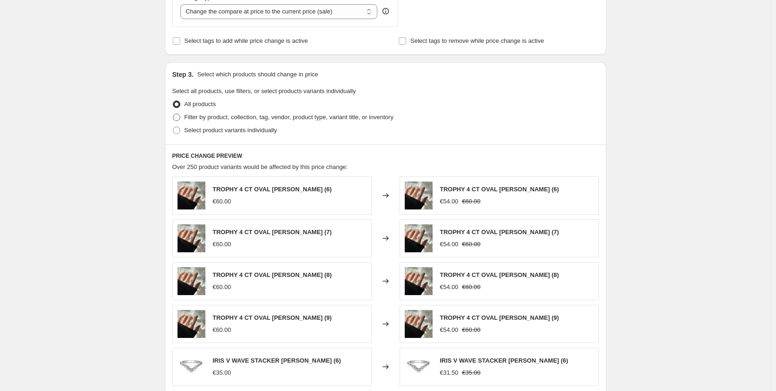
click at [182, 121] on label "Filter by product, collection, tag, vendor, product type, variant title, or inv…" at bounding box center [282, 117] width 221 height 13
click at [173, 114] on input "Filter by product, collection, tag, vendor, product type, variant title, or inv…" at bounding box center [173, 113] width 0 height 0
radio input "true"
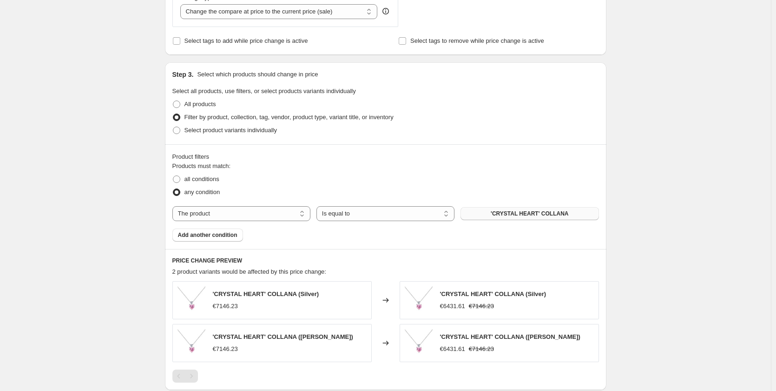
click at [519, 215] on span "'CRYSTAL HEART' COLLANA" at bounding box center [530, 213] width 78 height 7
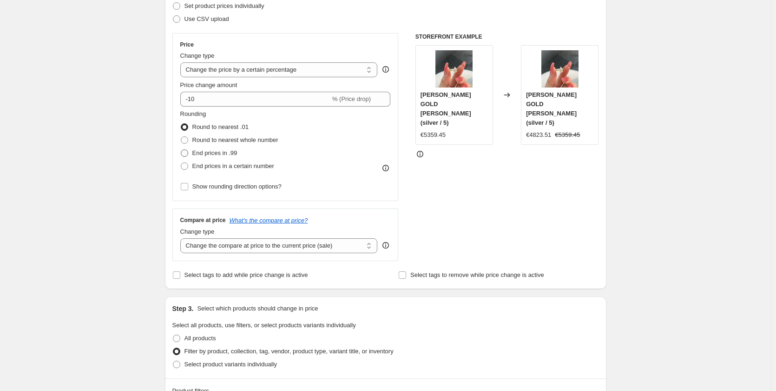
scroll to position [93, 0]
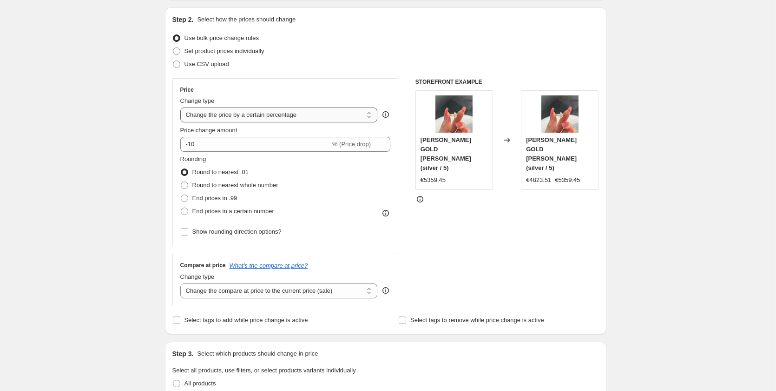
click at [198, 116] on select "Change the price to a certain amount Change the price by a certain amount Chang…" at bounding box center [279, 114] width 198 height 15
select select "to"
click at [182, 107] on select "Change the price to a certain amount Change the price by a certain amount Chang…" at bounding box center [279, 114] width 198 height 15
type input "80.00"
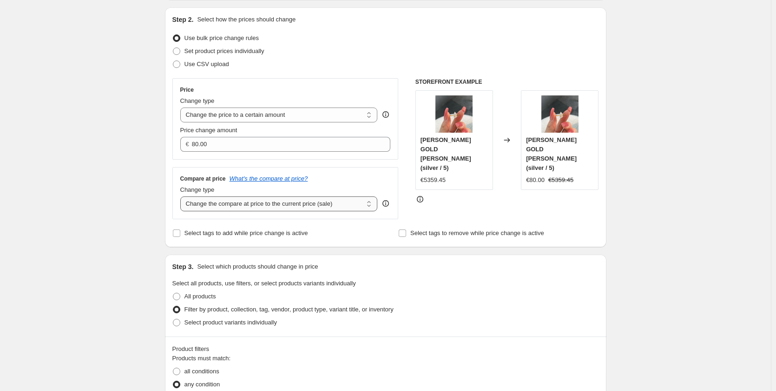
click at [219, 205] on select "Change the compare at price to the current price (sale) Change the compare at p…" at bounding box center [279, 203] width 198 height 15
select select "to"
click at [182, 197] on select "Change the compare at price to the current price (sale) Change the compare at p…" at bounding box center [279, 203] width 198 height 15
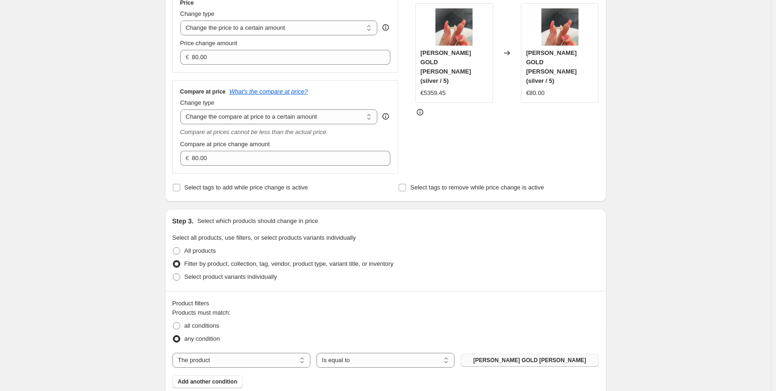
scroll to position [133, 0]
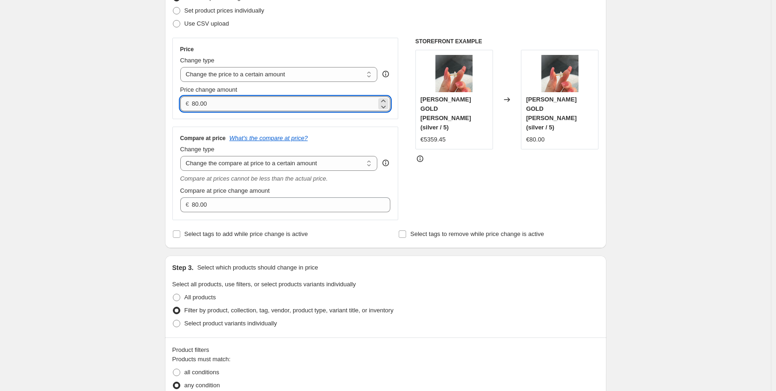
drag, startPoint x: 200, startPoint y: 98, endPoint x: 194, endPoint y: 98, distance: 6.1
click at [194, 98] on input "80.00" at bounding box center [284, 103] width 185 height 15
click at [206, 102] on input "34.00" at bounding box center [284, 103] width 185 height 15
type input "34.90"
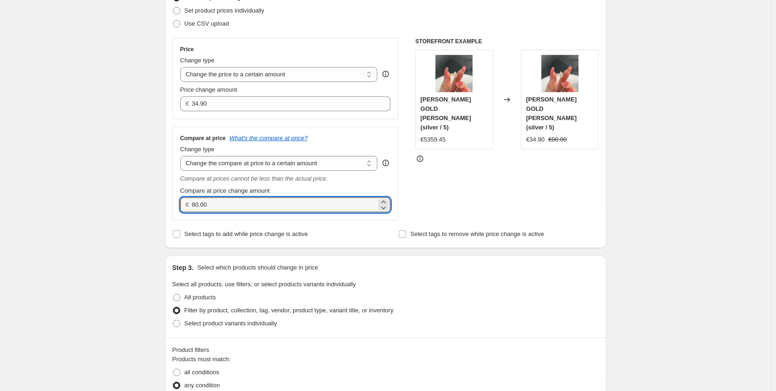
drag, startPoint x: 200, startPoint y: 203, endPoint x: 155, endPoint y: 202, distance: 44.7
click at [155, 202] on div "Create new price [MEDICAL_DATA]. This page is ready Create new price [MEDICAL_D…" at bounding box center [385, 361] width 771 height 988
click at [260, 207] on input "119.00" at bounding box center [284, 204] width 185 height 15
type input "119.99"
click at [111, 181] on div "Create new price [MEDICAL_DATA]. This page is ready Create new price [MEDICAL_D…" at bounding box center [385, 361] width 771 height 988
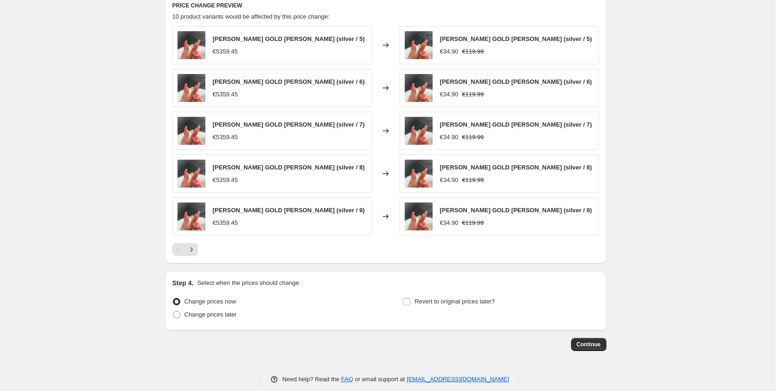
scroll to position [598, 0]
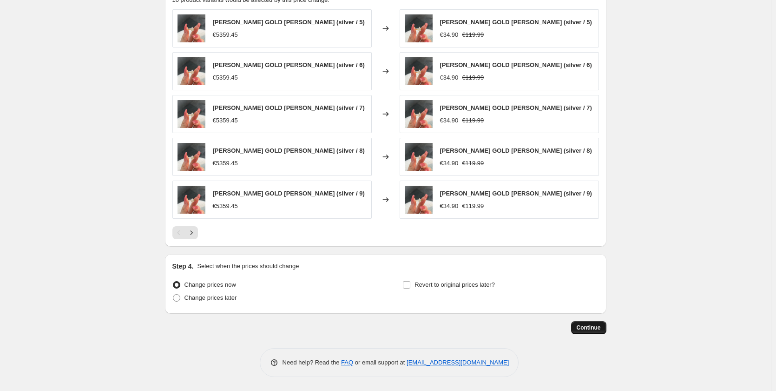
click at [593, 331] on button "Continue" at bounding box center [588, 327] width 35 height 13
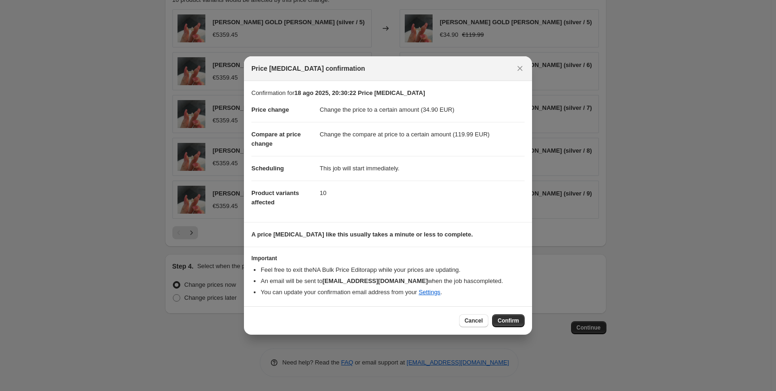
click at [510, 318] on span "Confirm" at bounding box center [508, 320] width 21 height 7
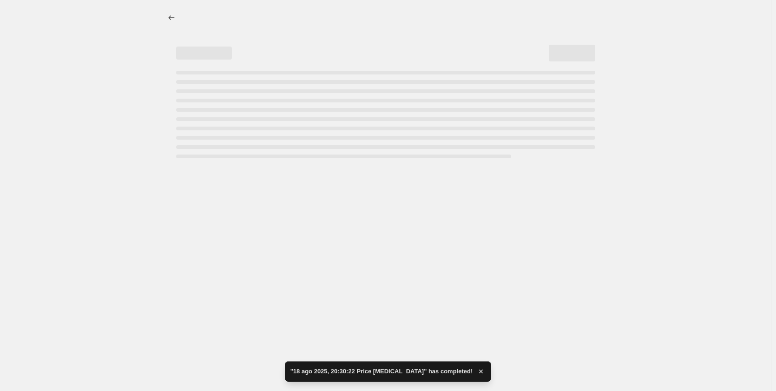
select select "to"
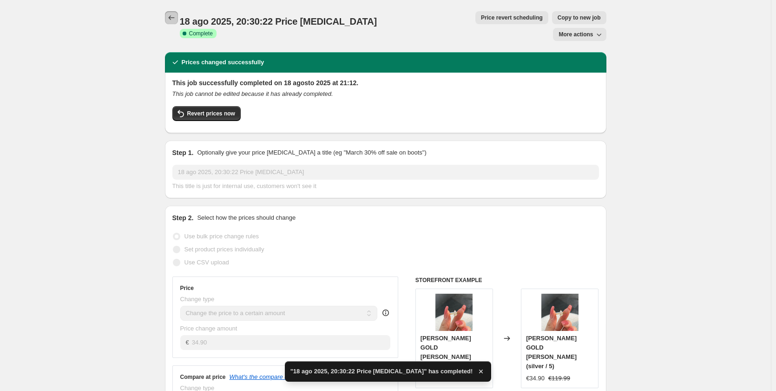
click at [168, 18] on button "Price change jobs" at bounding box center [171, 17] width 13 height 13
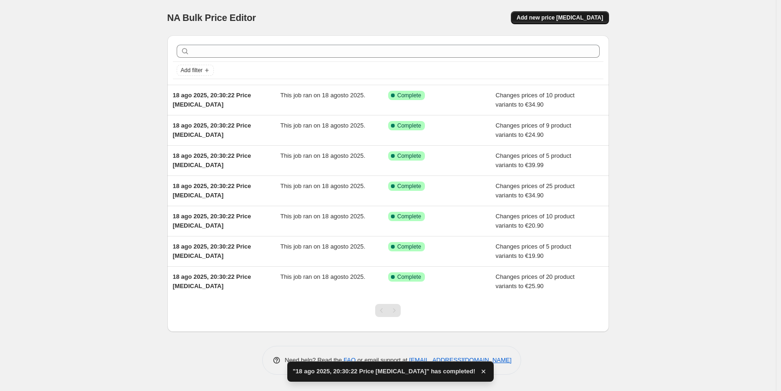
click at [575, 14] on button "Add new price [MEDICAL_DATA]" at bounding box center [560, 17] width 98 height 13
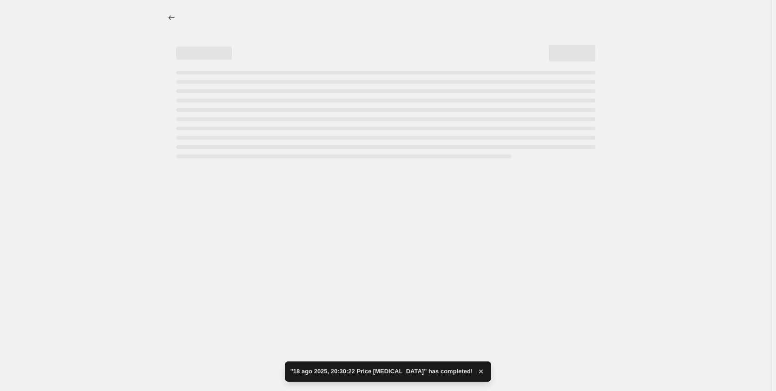
select select "percentage"
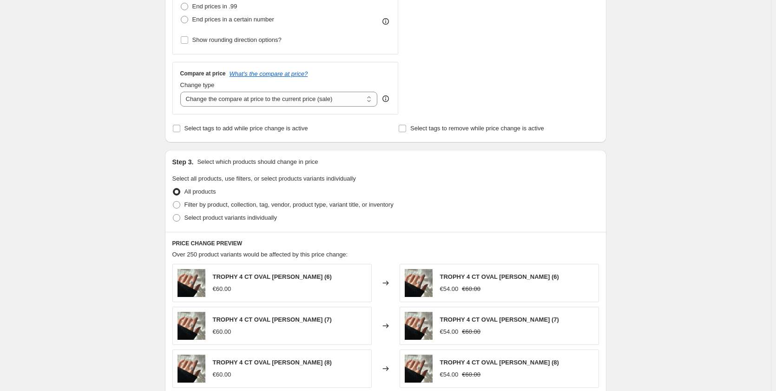
scroll to position [167, 0]
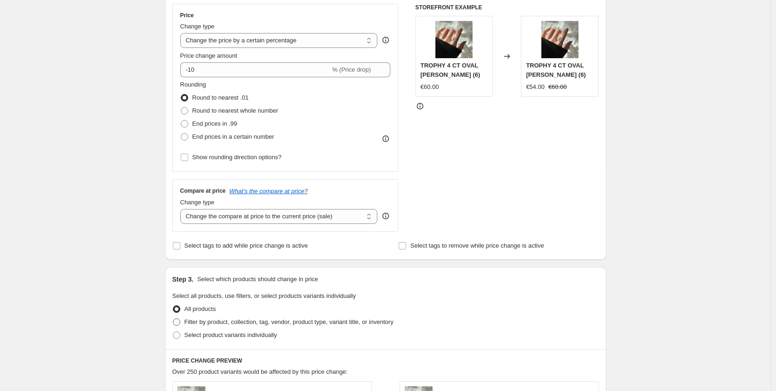
click at [199, 323] on span "Filter by product, collection, tag, vendor, product type, variant title, or inv…" at bounding box center [289, 321] width 209 height 7
click at [173, 318] on input "Filter by product, collection, tag, vendor, product type, variant title, or inv…" at bounding box center [173, 318] width 0 height 0
radio input "true"
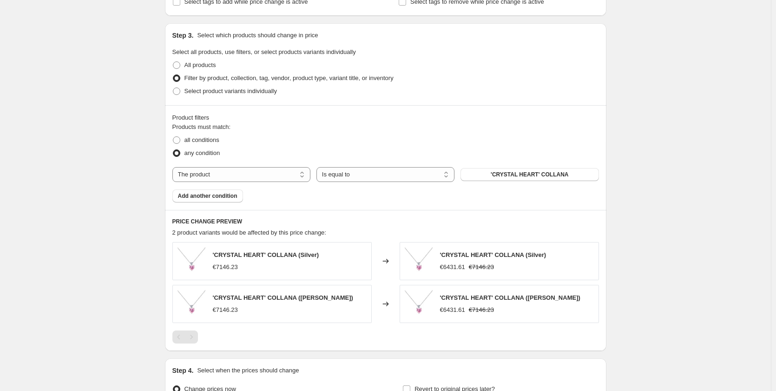
scroll to position [465, 0]
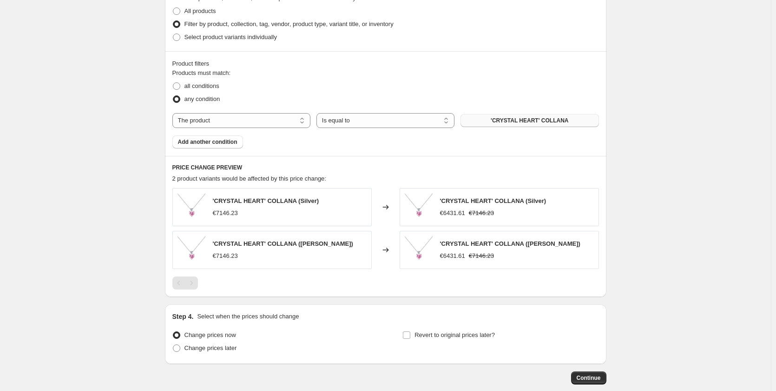
click at [529, 120] on span "'CRYSTAL HEART' COLLANA" at bounding box center [530, 120] width 78 height 7
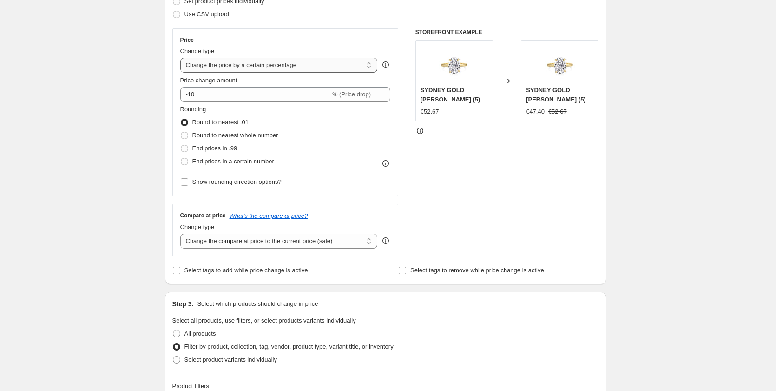
scroll to position [139, 0]
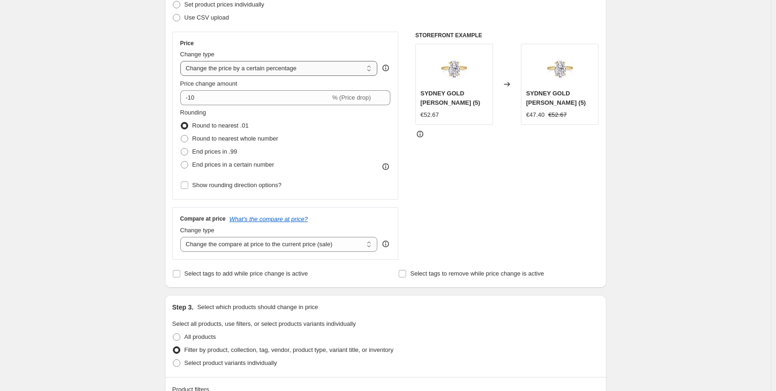
click at [256, 68] on select "Change the price to a certain amount Change the price by a certain amount Chang…" at bounding box center [279, 68] width 198 height 15
select select "to"
click at [182, 61] on select "Change the price to a certain amount Change the price by a certain amount Chang…" at bounding box center [279, 68] width 198 height 15
type input "80.00"
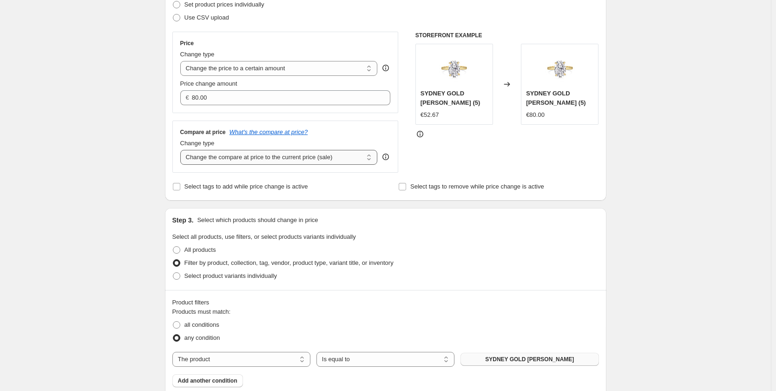
click at [235, 162] on select "Change the compare at price to the current price (sale) Change the compare at p…" at bounding box center [279, 157] width 198 height 15
select select "to"
click at [182, 150] on select "Change the compare at price to the current price (sale) Change the compare at p…" at bounding box center [279, 157] width 198 height 15
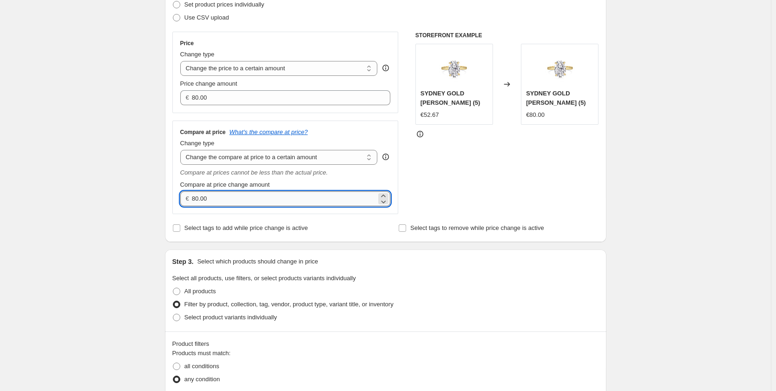
click at [198, 195] on input "80.00" at bounding box center [284, 198] width 185 height 15
click at [200, 194] on input "80.00" at bounding box center [284, 198] width 185 height 15
drag, startPoint x: 213, startPoint y: 193, endPoint x: 203, endPoint y: 199, distance: 11.4
click at [203, 199] on input "79.00" at bounding box center [284, 198] width 185 height 15
type input "79.99"
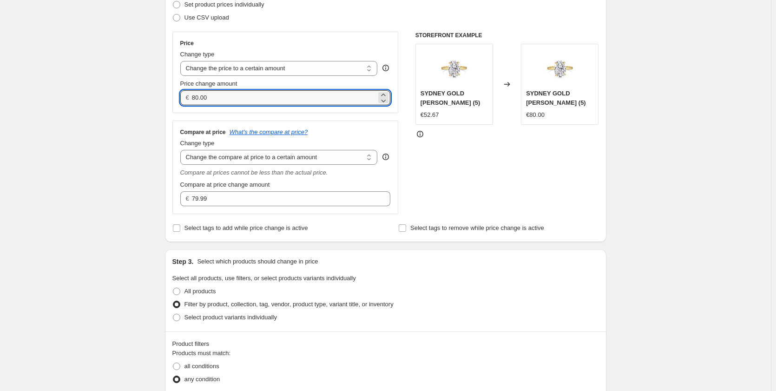
drag, startPoint x: 200, startPoint y: 95, endPoint x: 192, endPoint y: 98, distance: 8.8
click at [192, 98] on div "€ 80.00" at bounding box center [285, 97] width 211 height 15
click at [205, 94] on input "20.00" at bounding box center [284, 97] width 185 height 15
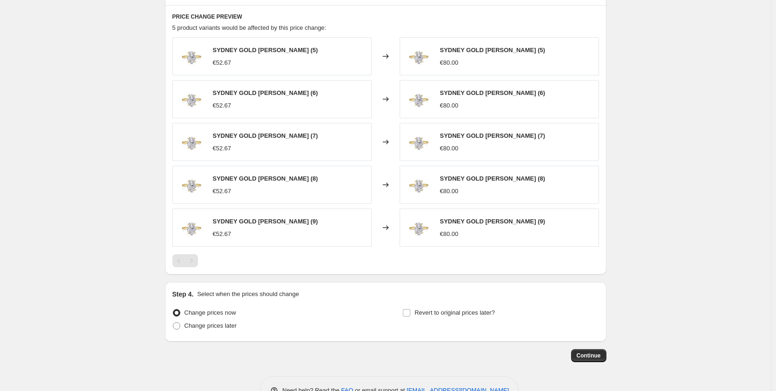
scroll to position [598, 0]
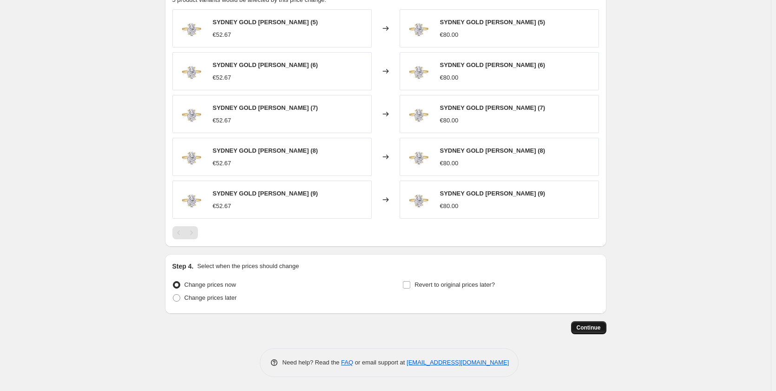
type input "20.91"
click at [592, 328] on span "Continue" at bounding box center [589, 327] width 24 height 7
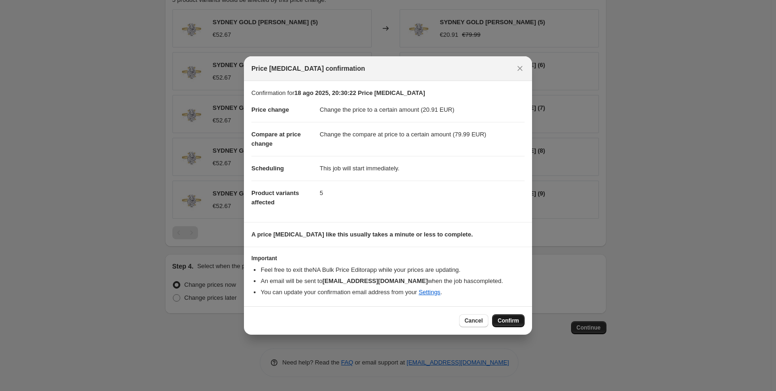
click at [504, 316] on button "Confirm" at bounding box center [508, 320] width 33 height 13
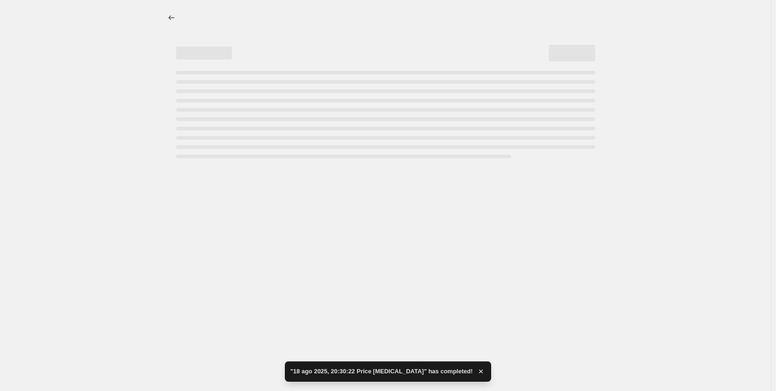
select select "to"
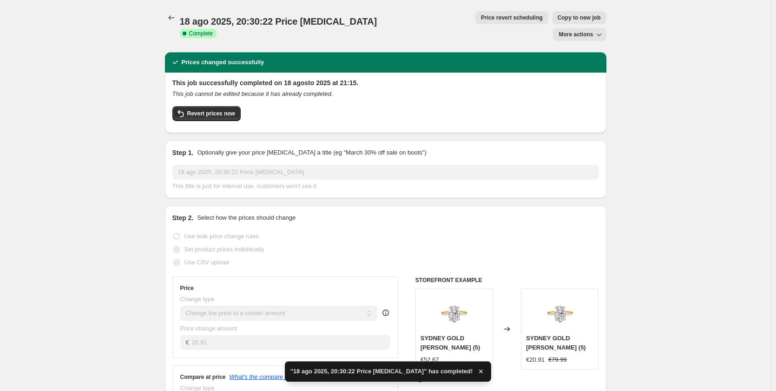
click at [167, 20] on button "Price change jobs" at bounding box center [171, 17] width 13 height 13
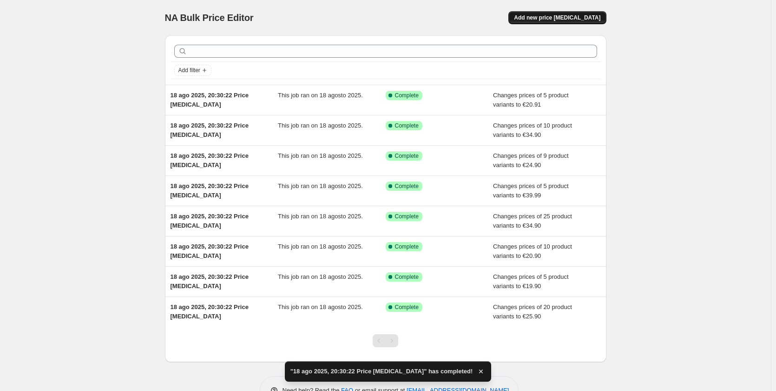
click at [580, 14] on span "Add new price [MEDICAL_DATA]" at bounding box center [557, 17] width 86 height 7
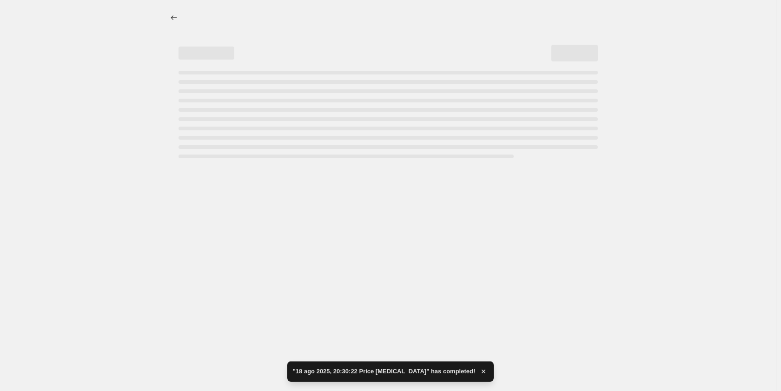
select select "percentage"
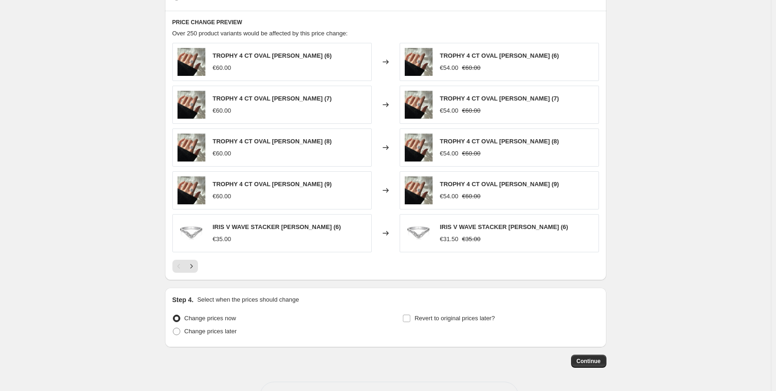
scroll to position [307, 0]
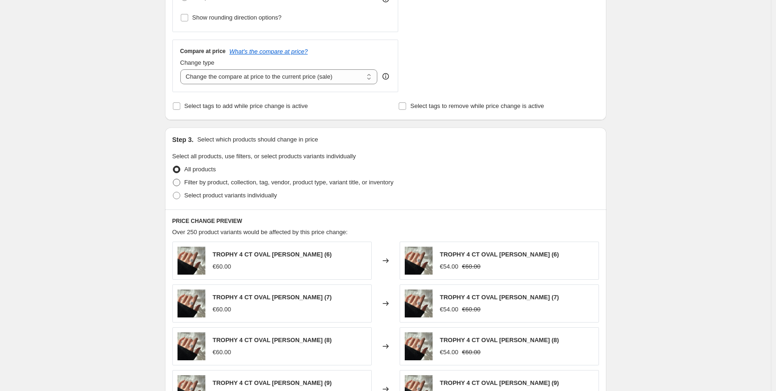
click at [199, 180] on span "Filter by product, collection, tag, vendor, product type, variant title, or inv…" at bounding box center [289, 182] width 209 height 7
click at [173, 179] on input "Filter by product, collection, tag, vendor, product type, variant title, or inv…" at bounding box center [173, 179] width 0 height 0
radio input "true"
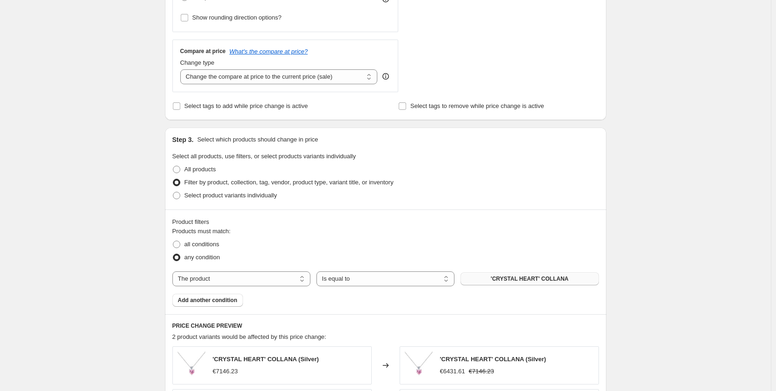
click at [490, 275] on button "'CRYSTAL HEART' COLLANA" at bounding box center [530, 278] width 138 height 13
click at [185, 194] on label "Select product variants individually" at bounding box center [224, 195] width 105 height 13
click at [173, 192] on input "Select product variants individually" at bounding box center [173, 192] width 0 height 0
radio input "true"
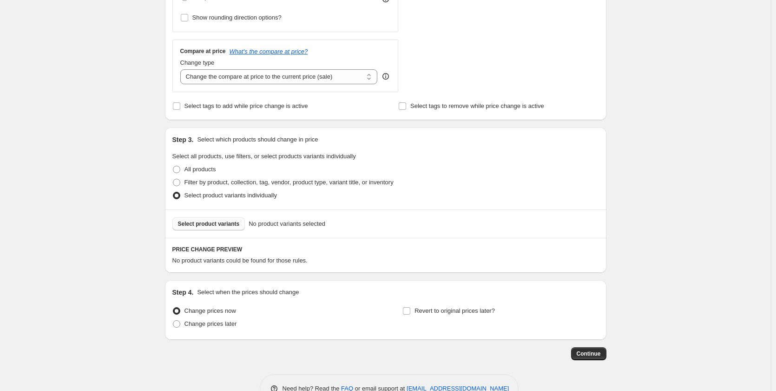
click at [222, 219] on button "Select product variants" at bounding box center [208, 223] width 73 height 13
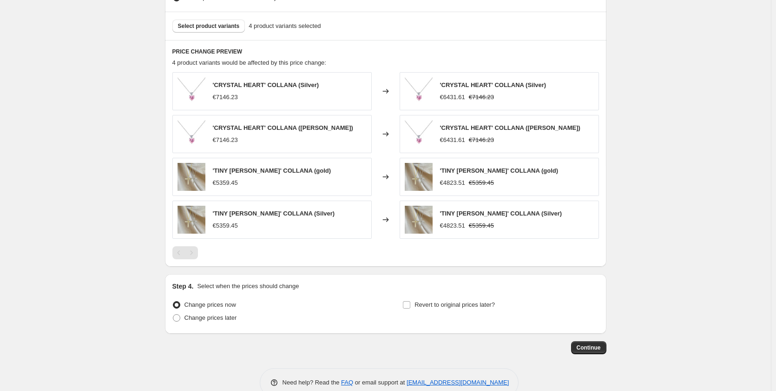
scroll to position [525, 0]
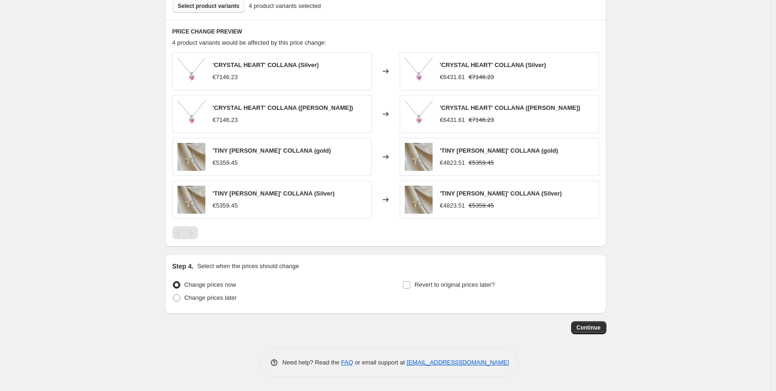
click at [212, 7] on span "Select product variants" at bounding box center [209, 5] width 62 height 7
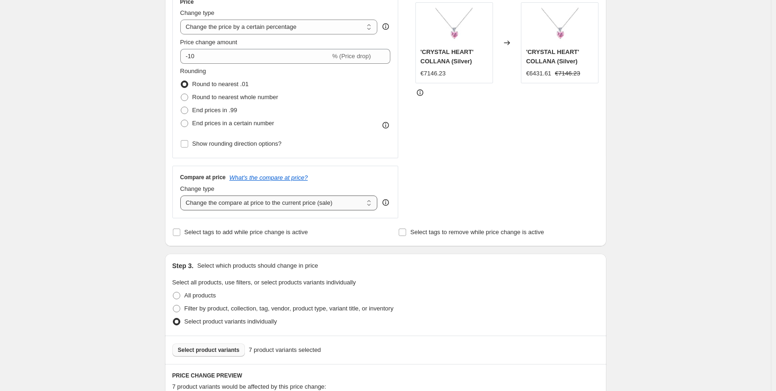
scroll to position [106, 0]
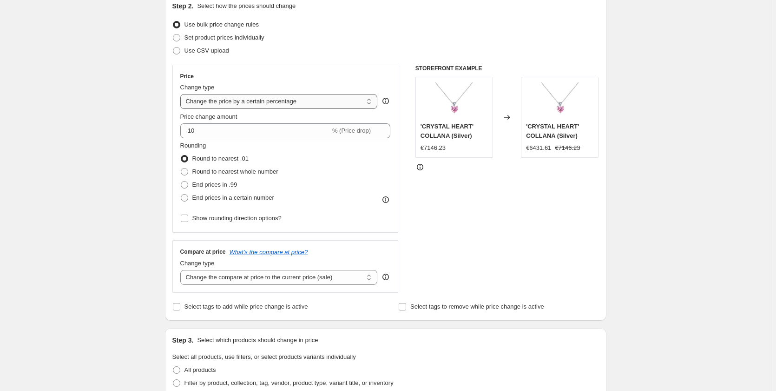
click at [209, 105] on select "Change the price to a certain amount Change the price by a certain amount Chang…" at bounding box center [279, 101] width 198 height 15
select select "to"
click at [182, 94] on select "Change the price to a certain amount Change the price by a certain amount Chang…" at bounding box center [279, 101] width 198 height 15
type input "80.00"
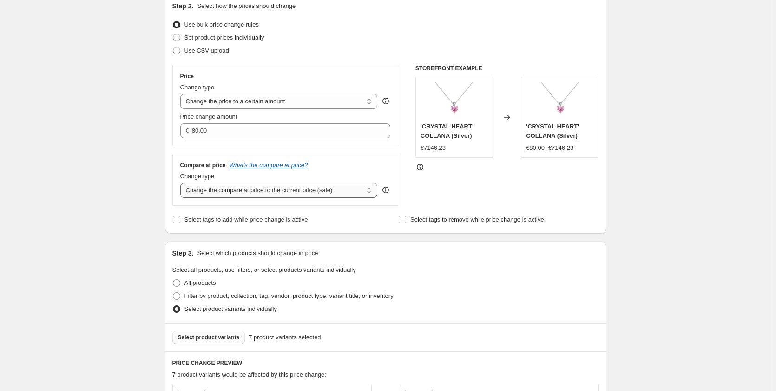
click at [203, 192] on select "Change the compare at price to the current price (sale) Change the compare at p…" at bounding box center [279, 190] width 198 height 15
select select "to"
click at [182, 183] on select "Change the compare at price to the current price (sale) Change the compare at p…" at bounding box center [279, 190] width 198 height 15
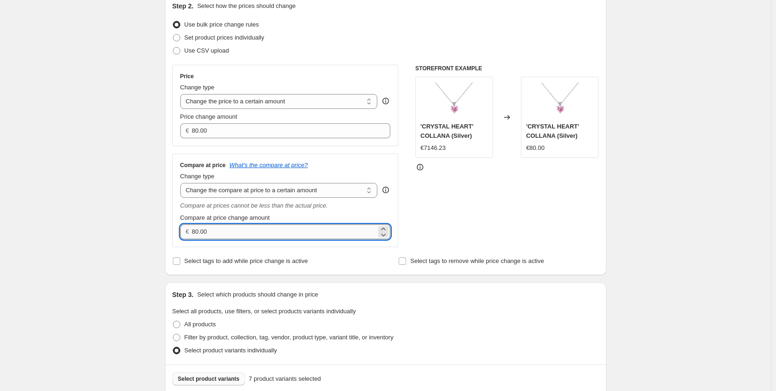
click at [200, 230] on input "80.00" at bounding box center [284, 231] width 185 height 15
drag, startPoint x: 216, startPoint y: 233, endPoint x: 201, endPoint y: 230, distance: 15.2
click at [201, 230] on input "89.00" at bounding box center [284, 231] width 185 height 15
type input "89.99"
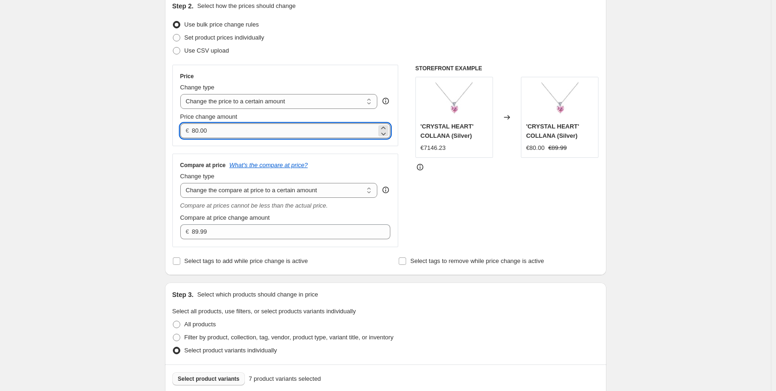
drag, startPoint x: 199, startPoint y: 129, endPoint x: 194, endPoint y: 128, distance: 5.2
click at [194, 128] on input "80.00" at bounding box center [284, 130] width 185 height 15
click at [211, 131] on input "25.00" at bounding box center [284, 130] width 185 height 15
type input "25.99"
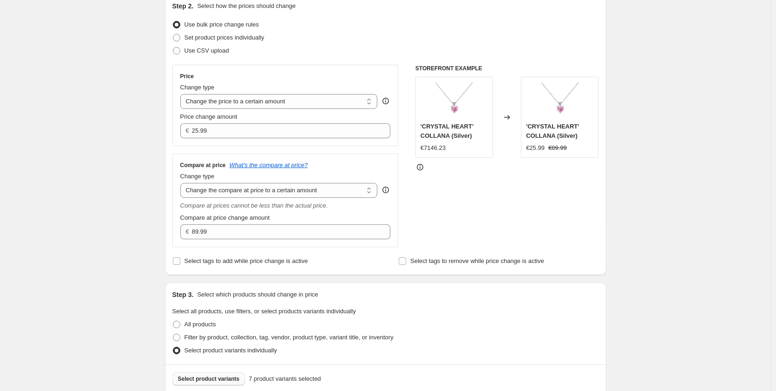
click at [138, 145] on div "Create new price [MEDICAL_DATA]. This page is ready Create new price [MEDICAL_D…" at bounding box center [385, 350] width 771 height 912
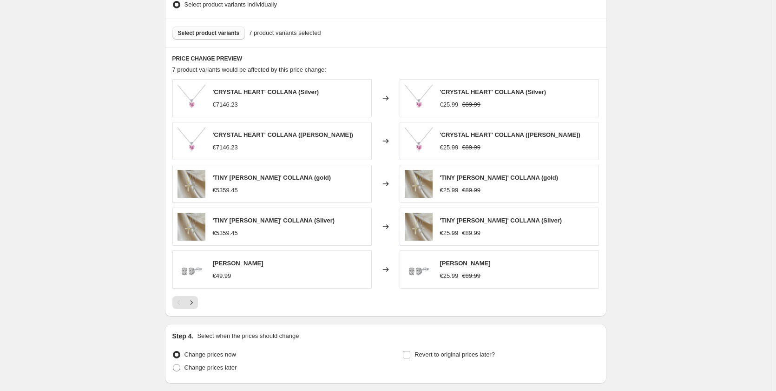
scroll to position [522, 0]
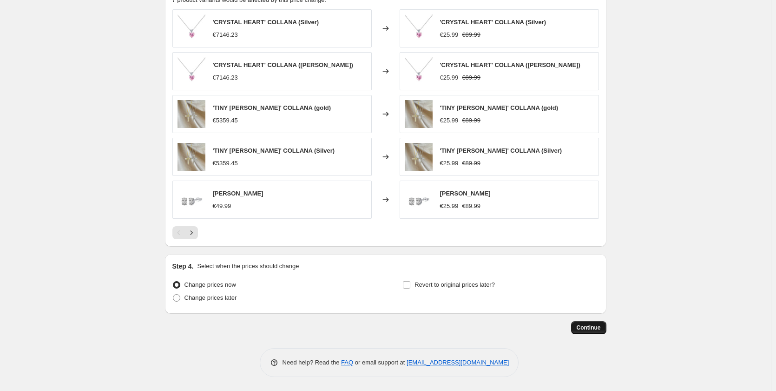
click at [586, 324] on span "Continue" at bounding box center [589, 327] width 24 height 7
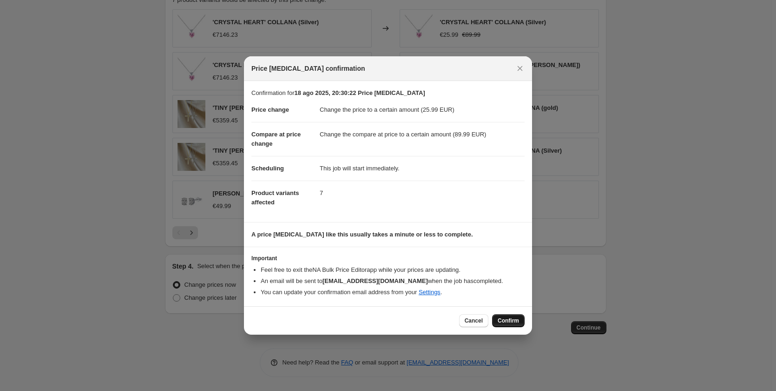
click at [510, 318] on span "Confirm" at bounding box center [508, 320] width 21 height 7
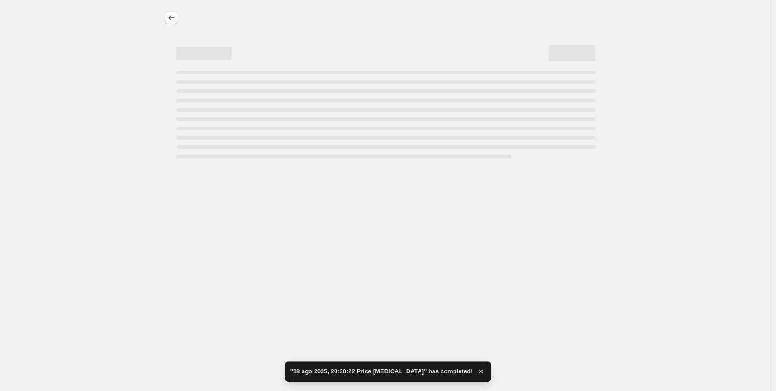
select select "to"
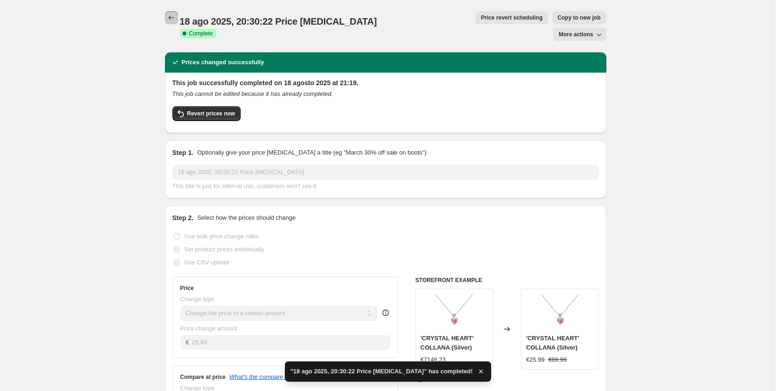
click at [176, 15] on icon "Price change jobs" at bounding box center [171, 17] width 9 height 9
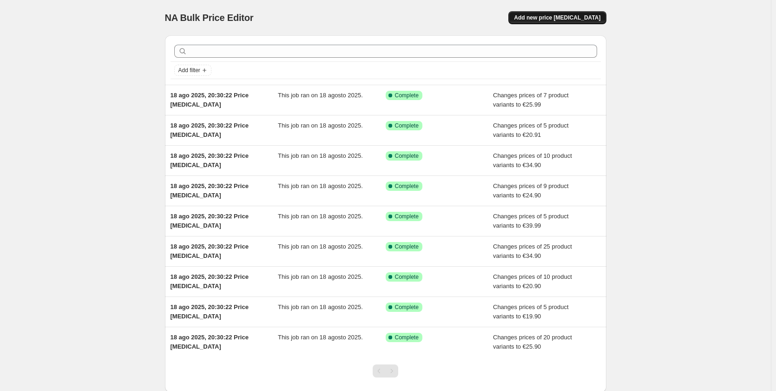
click at [574, 18] on span "Add new price [MEDICAL_DATA]" at bounding box center [557, 17] width 86 height 7
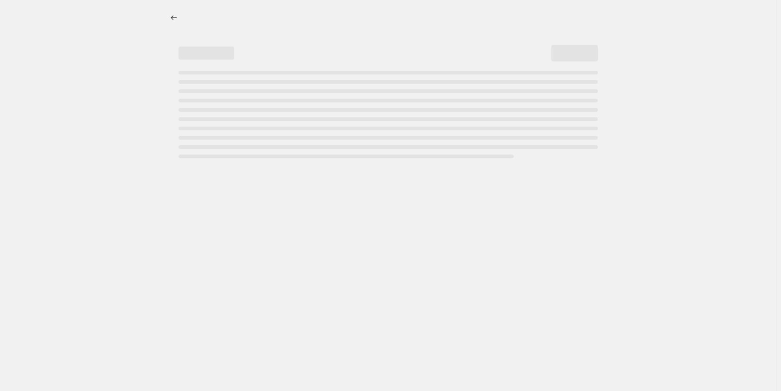
select select "percentage"
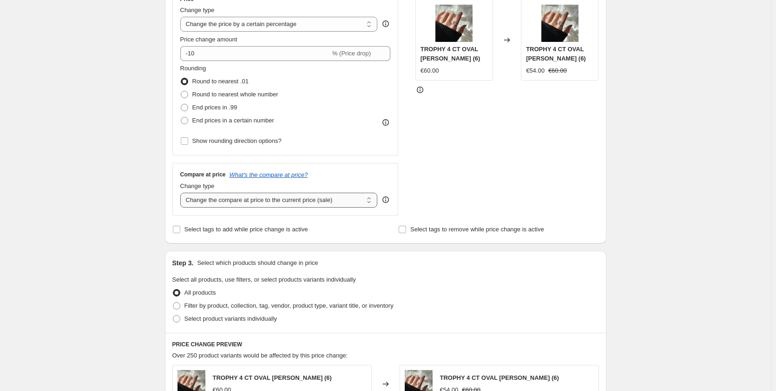
scroll to position [186, 0]
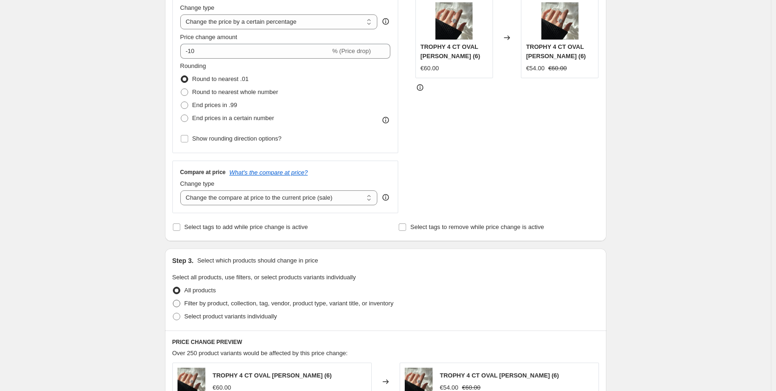
click at [191, 299] on span "Filter by product, collection, tag, vendor, product type, variant title, or inv…" at bounding box center [289, 302] width 209 height 7
click at [173, 299] on input "Filter by product, collection, tag, vendor, product type, variant title, or inv…" at bounding box center [173, 299] width 0 height 0
radio input "true"
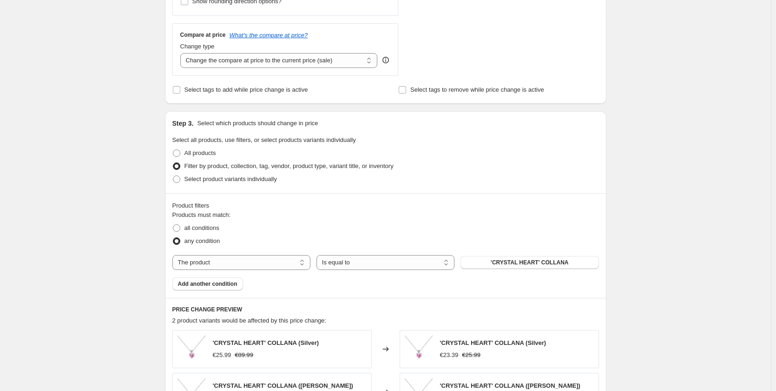
scroll to position [325, 0]
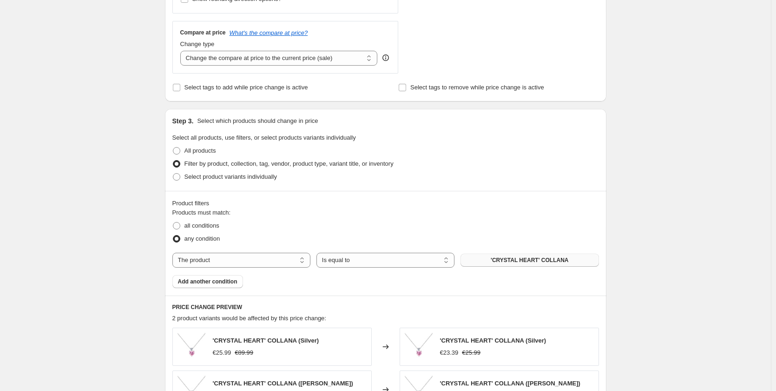
click at [487, 258] on button "'CRYSTAL HEART' COLLANA" at bounding box center [530, 259] width 138 height 13
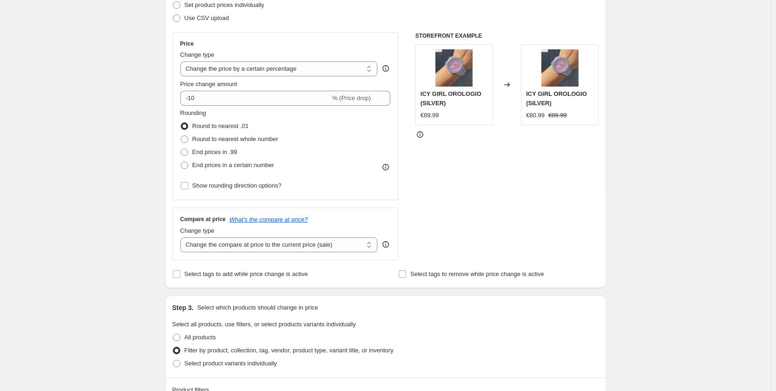
scroll to position [93, 0]
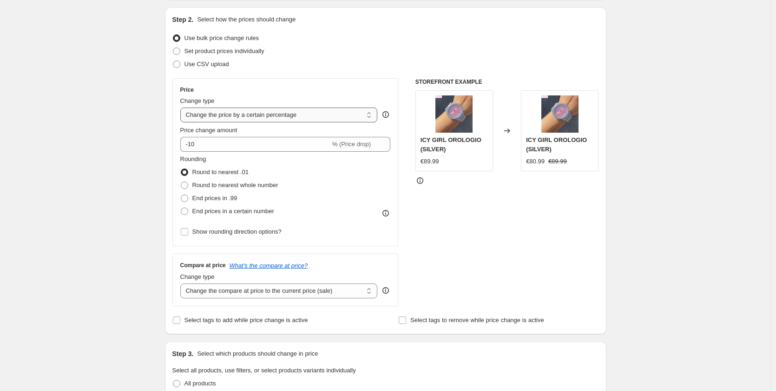
click at [197, 107] on select "Change the price to a certain amount Change the price by a certain amount Chang…" at bounding box center [279, 114] width 198 height 15
select select "to"
click at [182, 107] on select "Change the price to a certain amount Change the price by a certain amount Chang…" at bounding box center [279, 114] width 198 height 15
type input "80.00"
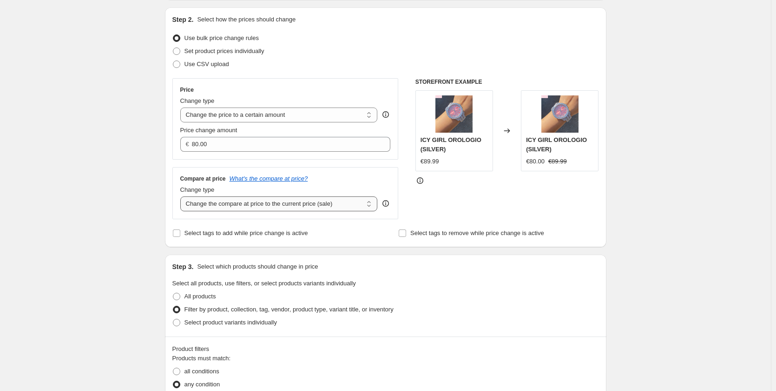
click at [223, 206] on select "Change the compare at price to the current price (sale) Change the compare at p…" at bounding box center [279, 203] width 198 height 15
select select "to"
click at [182, 197] on select "Change the compare at price to the current price (sale) Change the compare at p…" at bounding box center [279, 203] width 198 height 15
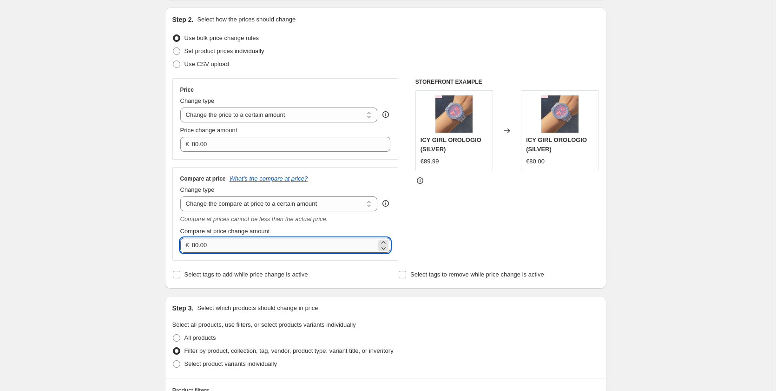
click at [200, 241] on input "80.00" at bounding box center [284, 245] width 185 height 15
drag, startPoint x: 209, startPoint y: 247, endPoint x: 202, endPoint y: 245, distance: 7.4
click at [202, 245] on input "99.00" at bounding box center [284, 245] width 185 height 15
type input "99.99"
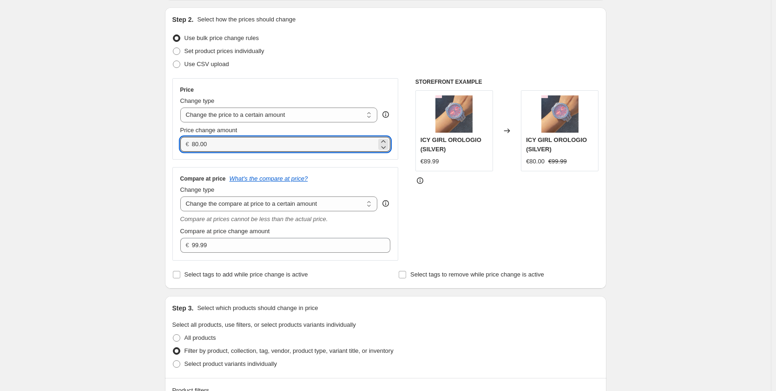
drag, startPoint x: 199, startPoint y: 142, endPoint x: 190, endPoint y: 144, distance: 9.9
click at [190, 144] on div "€ 80.00" at bounding box center [285, 144] width 211 height 15
click at [210, 141] on input "35.00" at bounding box center [284, 144] width 185 height 15
click at [196, 147] on input "35.00" at bounding box center [284, 144] width 185 height 15
click at [208, 145] on input "35.00" at bounding box center [284, 144] width 185 height 15
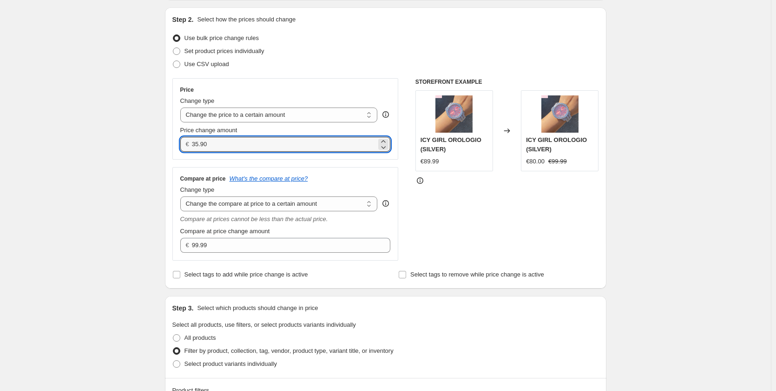
type input "35.90"
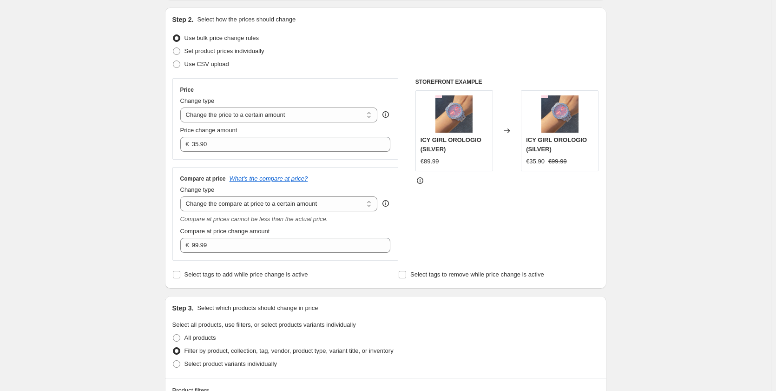
click at [99, 142] on div "Create new price [MEDICAL_DATA]. This page is ready Create new price [MEDICAL_D…" at bounding box center [385, 337] width 771 height 860
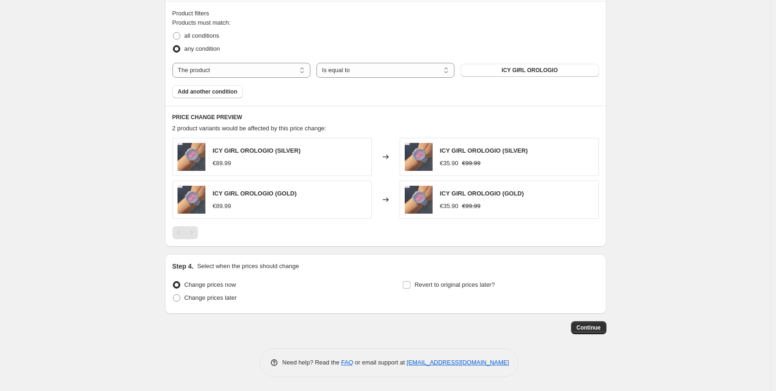
scroll to position [470, 0]
click at [581, 326] on span "Continue" at bounding box center [589, 327] width 24 height 7
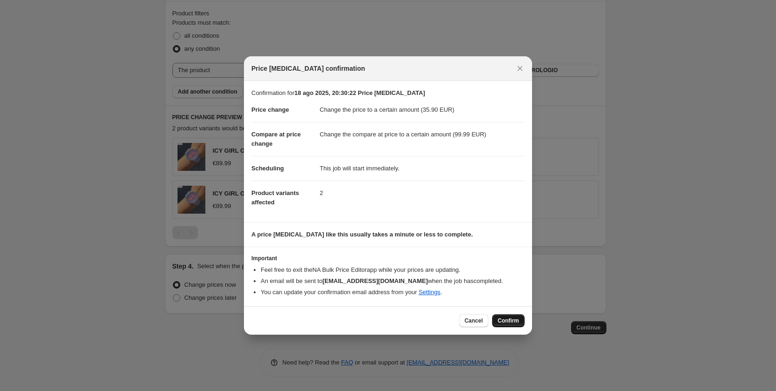
click at [510, 322] on span "Confirm" at bounding box center [508, 320] width 21 height 7
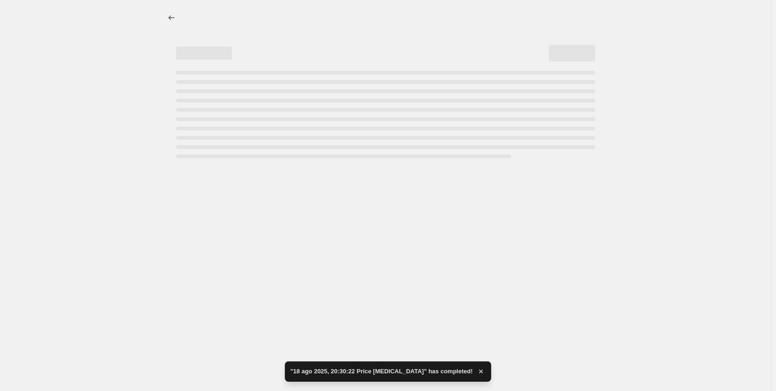
select select "to"
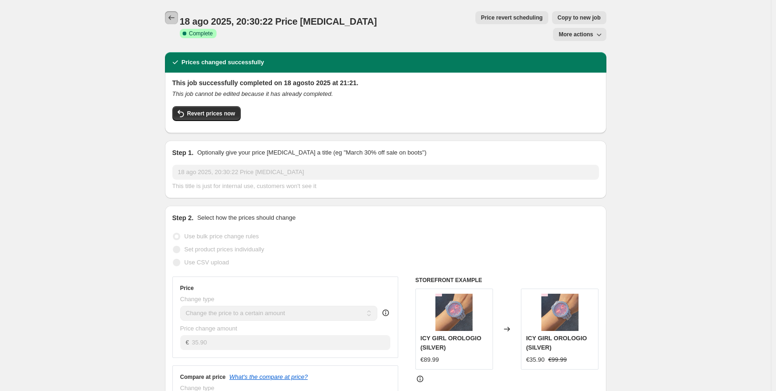
click at [176, 21] on icon "Price change jobs" at bounding box center [171, 17] width 9 height 9
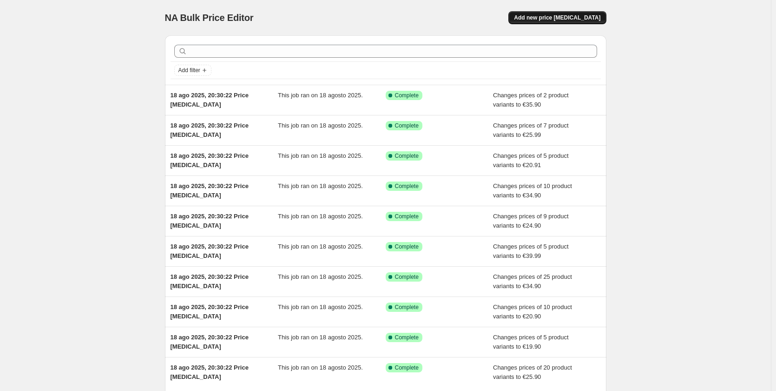
click at [569, 22] on button "Add new price [MEDICAL_DATA]" at bounding box center [558, 17] width 98 height 13
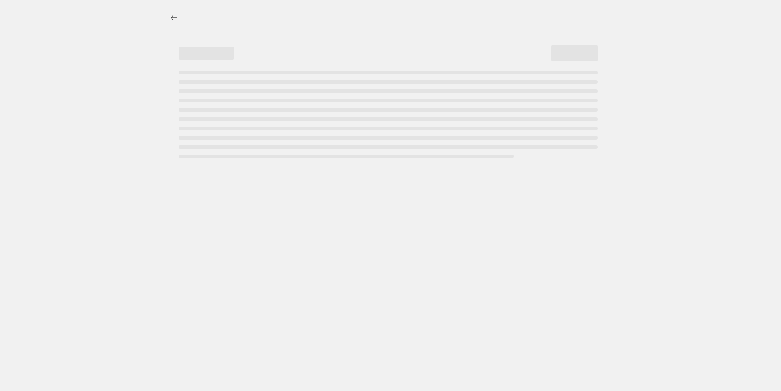
select select "percentage"
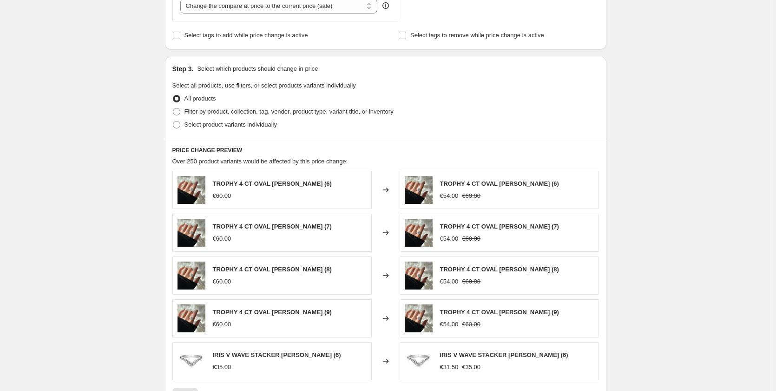
scroll to position [372, 0]
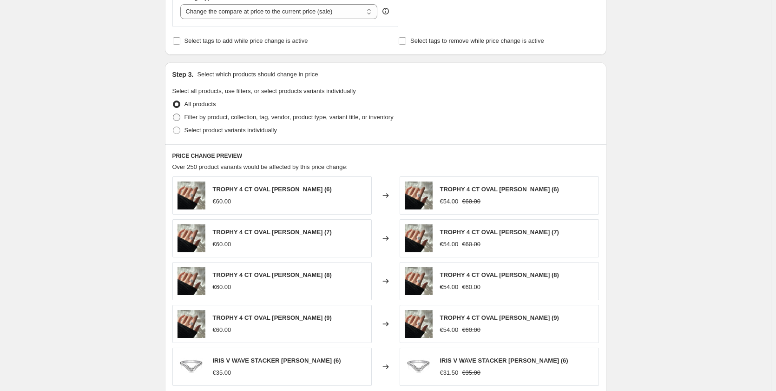
click at [200, 114] on span "Filter by product, collection, tag, vendor, product type, variant title, or inv…" at bounding box center [289, 116] width 209 height 7
click at [173, 114] on input "Filter by product, collection, tag, vendor, product type, variant title, or inv…" at bounding box center [173, 113] width 0 height 0
radio input "true"
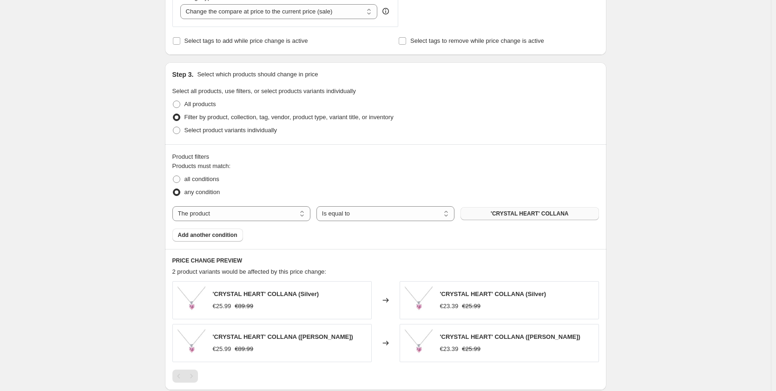
click at [491, 212] on button "'CRYSTAL HEART' COLLANA" at bounding box center [530, 213] width 138 height 13
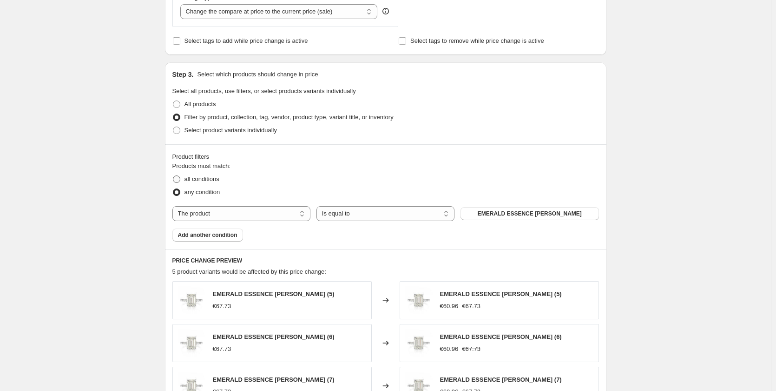
click at [176, 179] on span at bounding box center [176, 178] width 7 height 7
click at [173, 176] on input "all conditions" at bounding box center [173, 175] width 0 height 0
radio input "true"
click at [502, 216] on span "EMERALD ESSENCE [PERSON_NAME]" at bounding box center [530, 213] width 104 height 7
click at [175, 132] on span at bounding box center [176, 129] width 7 height 7
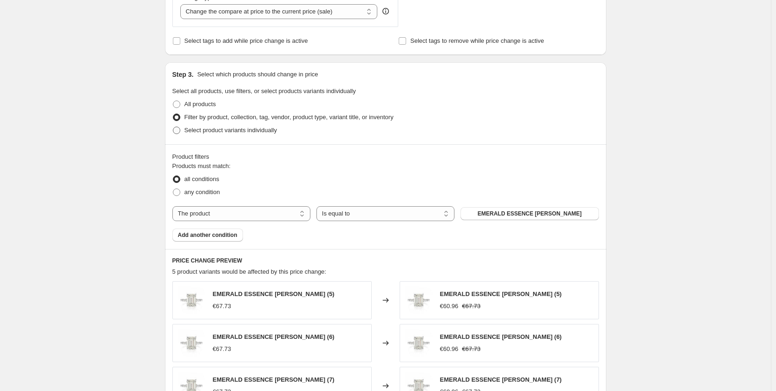
click at [173, 127] on input "Select product variants individually" at bounding box center [173, 126] width 0 height 0
radio input "true"
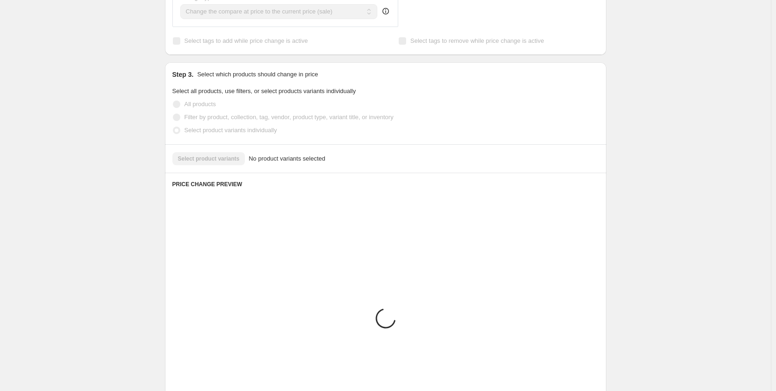
scroll to position [333, 0]
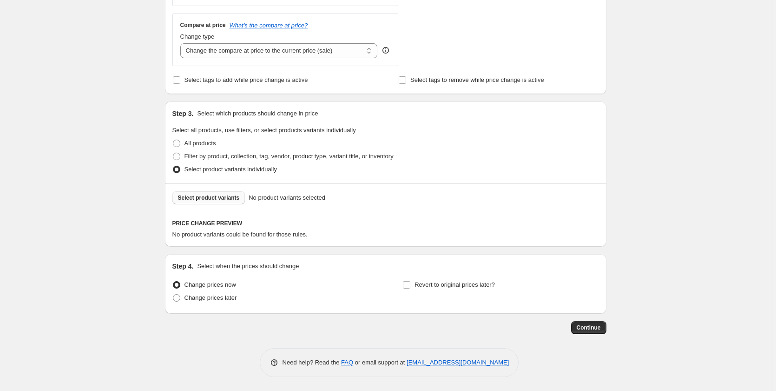
click at [216, 201] on span "Select product variants" at bounding box center [209, 197] width 62 height 7
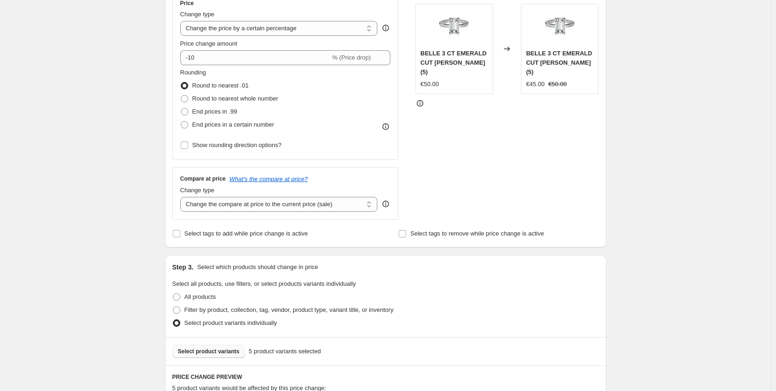
scroll to position [54, 0]
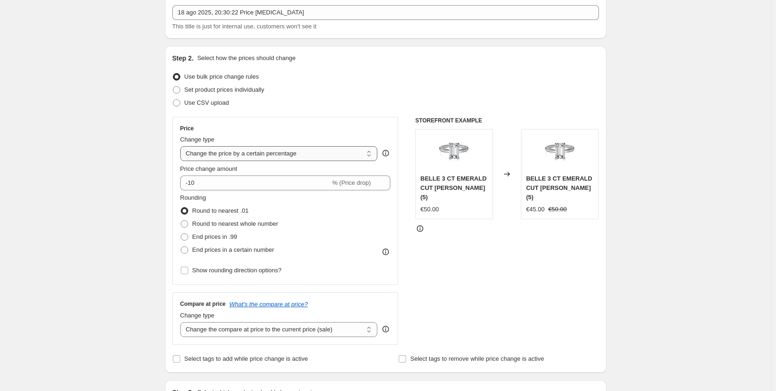
click at [238, 153] on select "Change the price to a certain amount Change the price by a certain amount Chang…" at bounding box center [279, 153] width 198 height 15
select select "to"
click at [182, 146] on select "Change the price to a certain amount Change the price by a certain amount Chang…" at bounding box center [279, 153] width 198 height 15
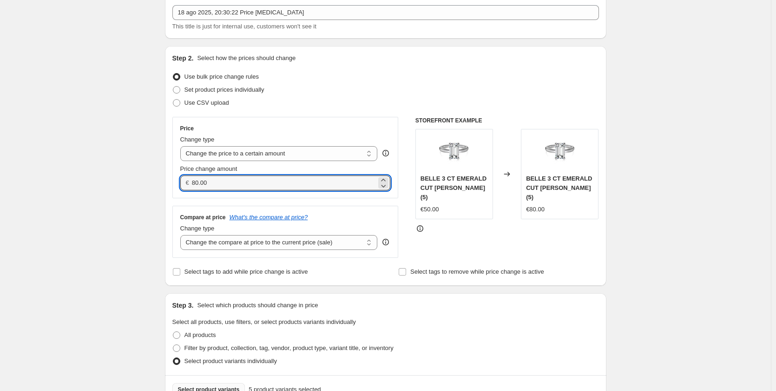
drag, startPoint x: 200, startPoint y: 178, endPoint x: 192, endPoint y: 178, distance: 7.9
click at [192, 178] on div "€ 80.00" at bounding box center [285, 182] width 211 height 15
click at [205, 179] on input "24.00" at bounding box center [284, 182] width 185 height 15
type input "24.90"
click at [212, 239] on select "Change the compare at price to the current price (sale) Change the compare at p…" at bounding box center [279, 242] width 198 height 15
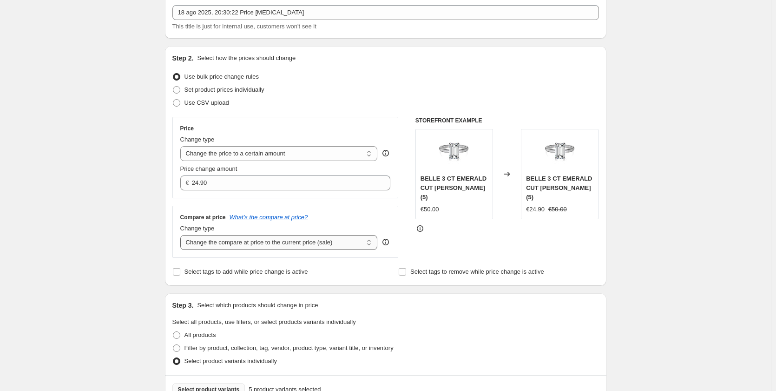
select select "to"
click at [182, 235] on select "Change the compare at price to the current price (sale) Change the compare at p…" at bounding box center [279, 242] width 198 height 15
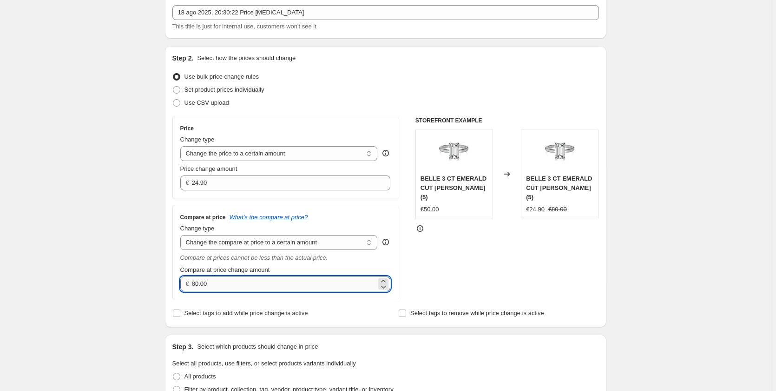
drag, startPoint x: 199, startPoint y: 285, endPoint x: 195, endPoint y: 281, distance: 5.7
click at [195, 281] on input "80.00" at bounding box center [284, 283] width 185 height 15
click at [201, 280] on input "80.00" at bounding box center [284, 283] width 185 height 15
drag, startPoint x: 211, startPoint y: 285, endPoint x: 200, endPoint y: 288, distance: 10.7
click at [200, 288] on input "89.00" at bounding box center [284, 283] width 185 height 15
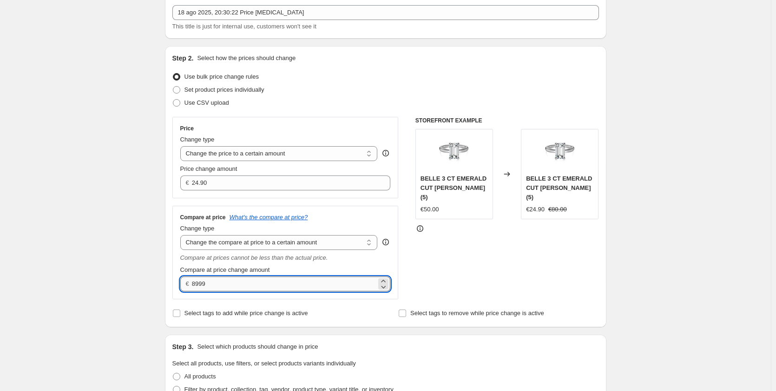
click at [201, 286] on input "8999" at bounding box center [284, 283] width 185 height 15
type input "89.99"
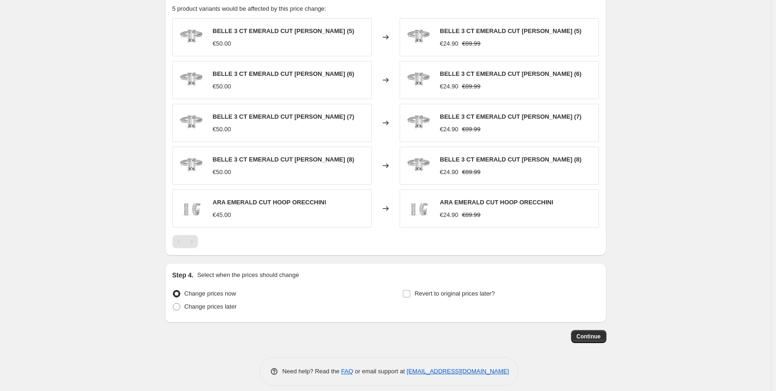
scroll to position [522, 0]
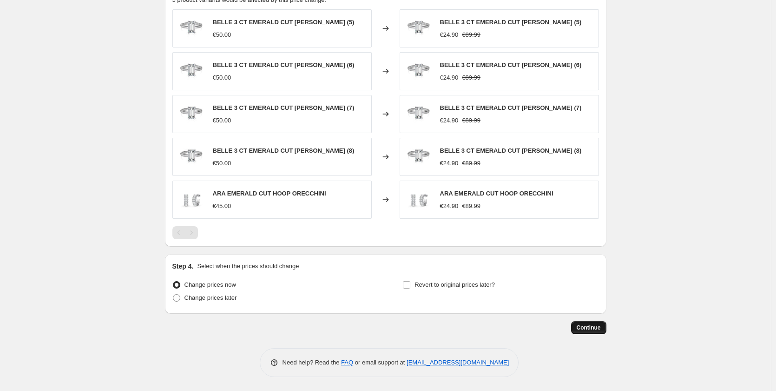
click at [584, 325] on span "Continue" at bounding box center [589, 327] width 24 height 7
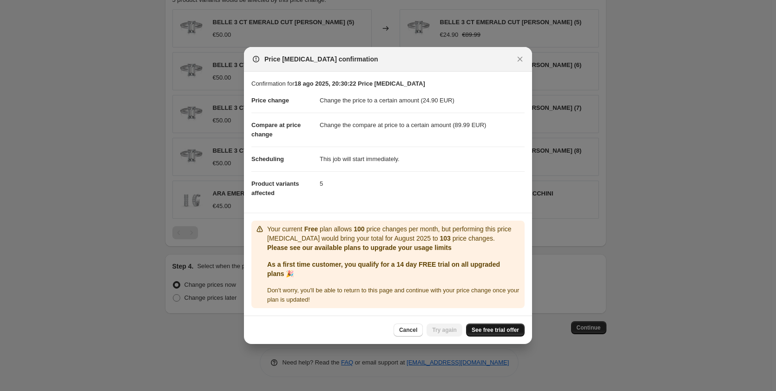
click at [490, 327] on span "See free trial offer" at bounding box center [495, 329] width 47 height 7
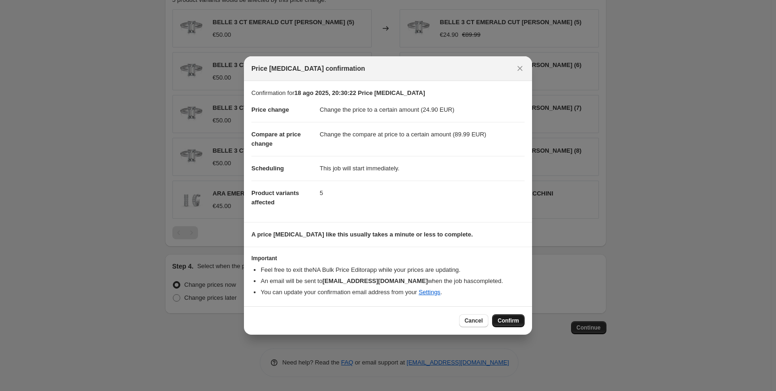
click at [504, 315] on button "Confirm" at bounding box center [508, 320] width 33 height 13
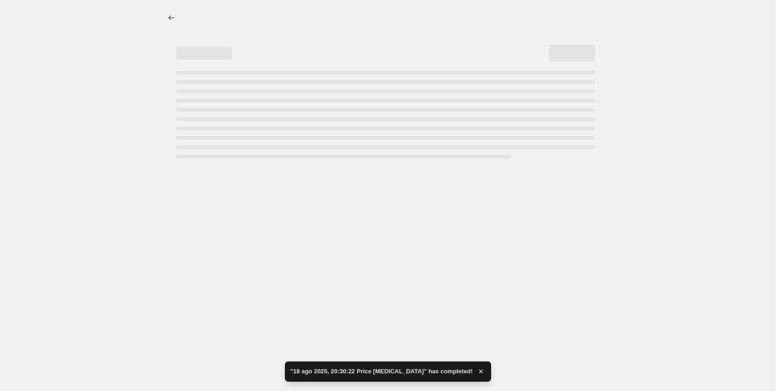
select select "to"
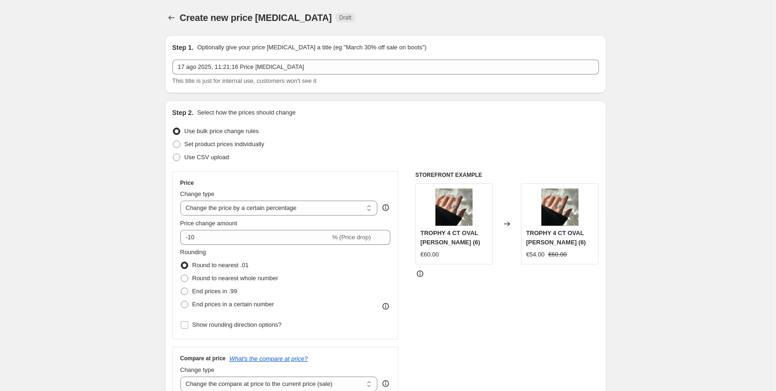
select select "percentage"
select select "collection"
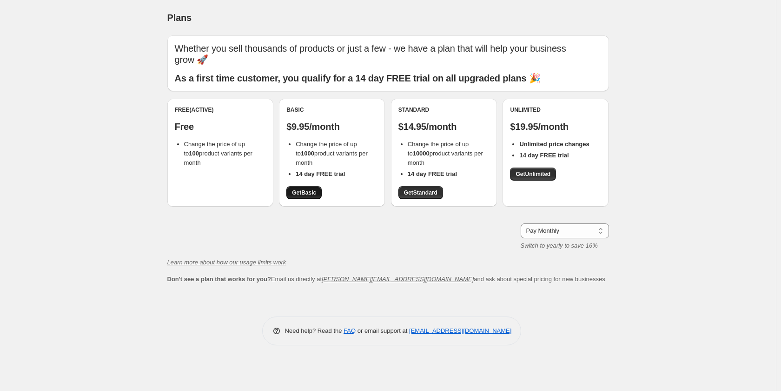
click at [309, 194] on span "Get Basic" at bounding box center [304, 192] width 24 height 7
